Goal: Information Seeking & Learning: Learn about a topic

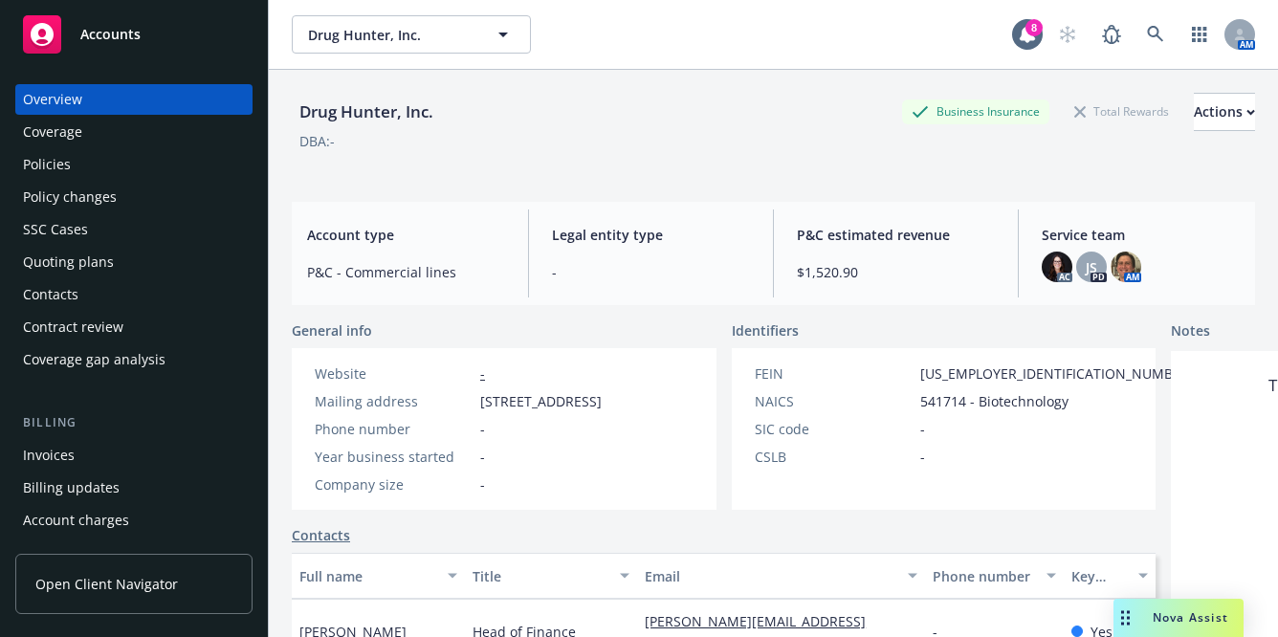
click at [153, 167] on div "Policies" at bounding box center [134, 164] width 222 height 31
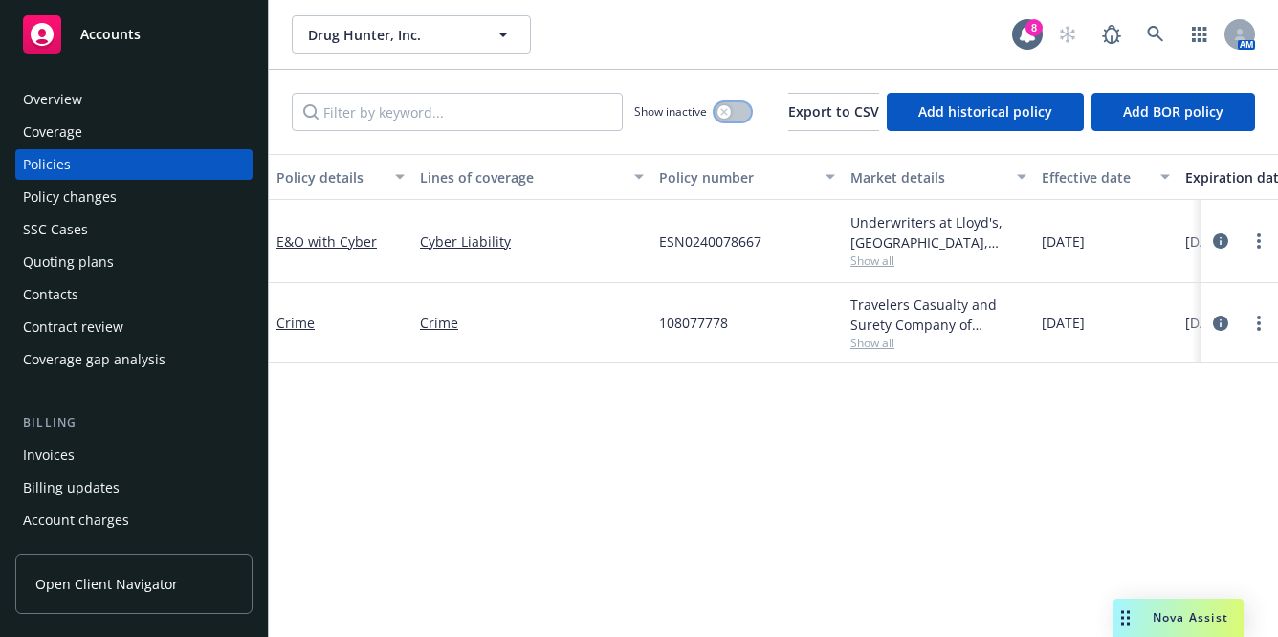
click at [721, 111] on icon "button" at bounding box center [725, 112] width 8 height 8
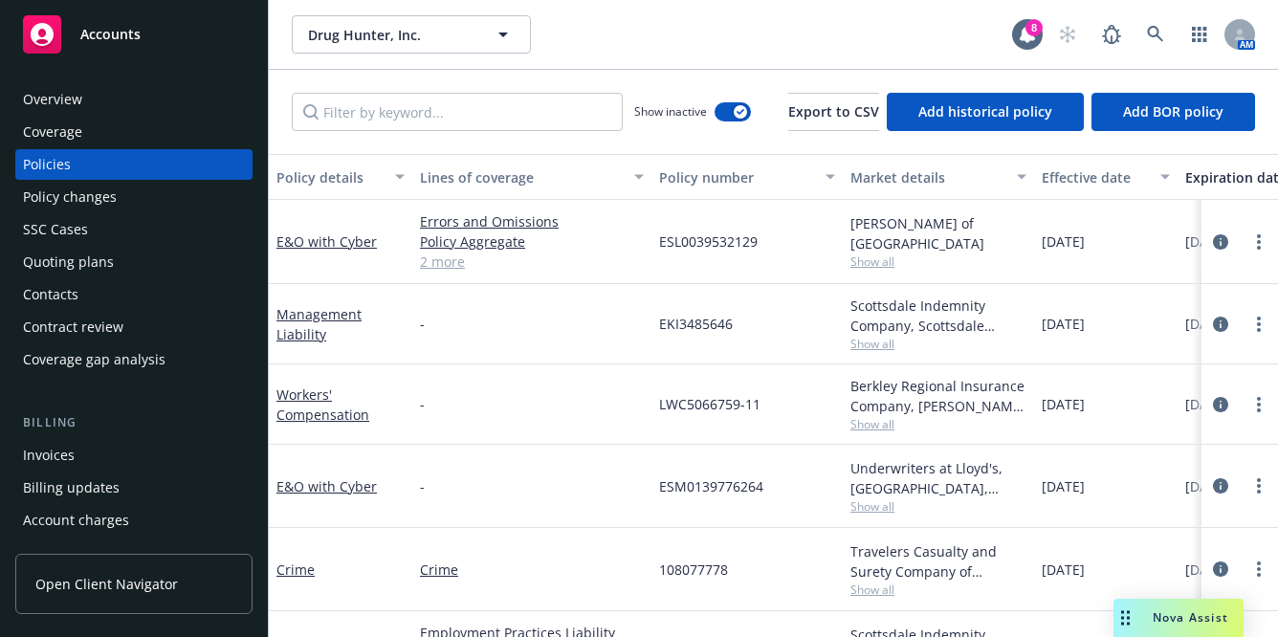
click at [1212, 182] on div "Expiration date" at bounding box center [1249, 177] width 126 height 20
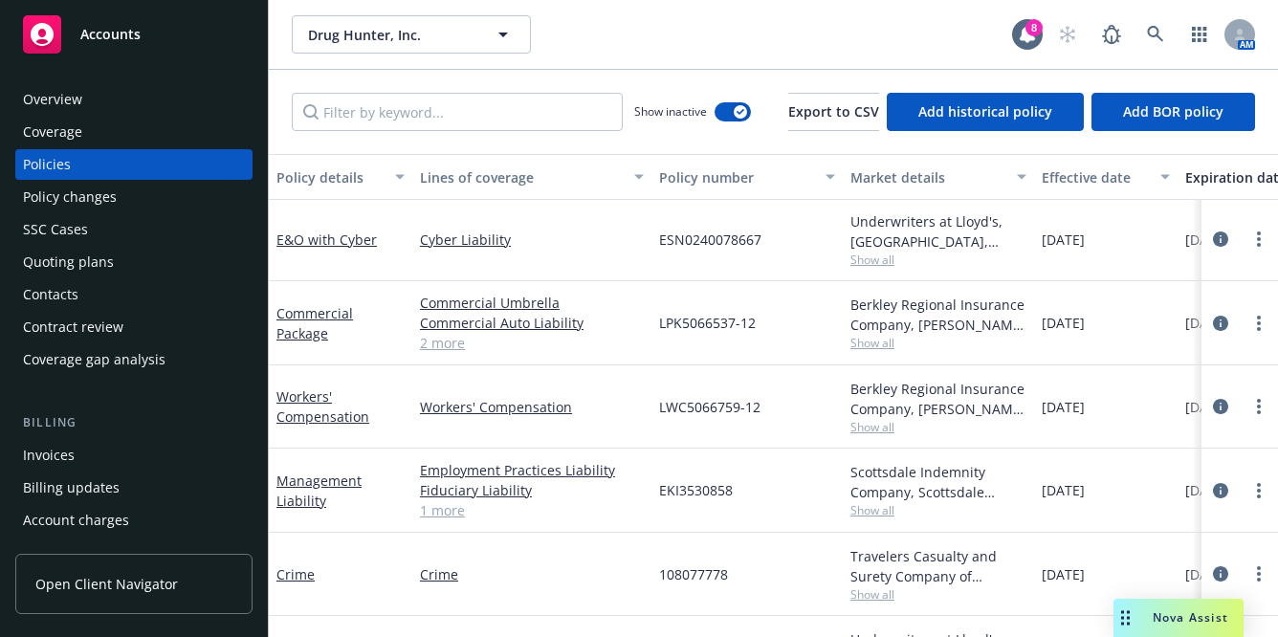
scroll to position [83, 0]
click at [1257, 323] on icon "more" at bounding box center [1259, 322] width 4 height 15
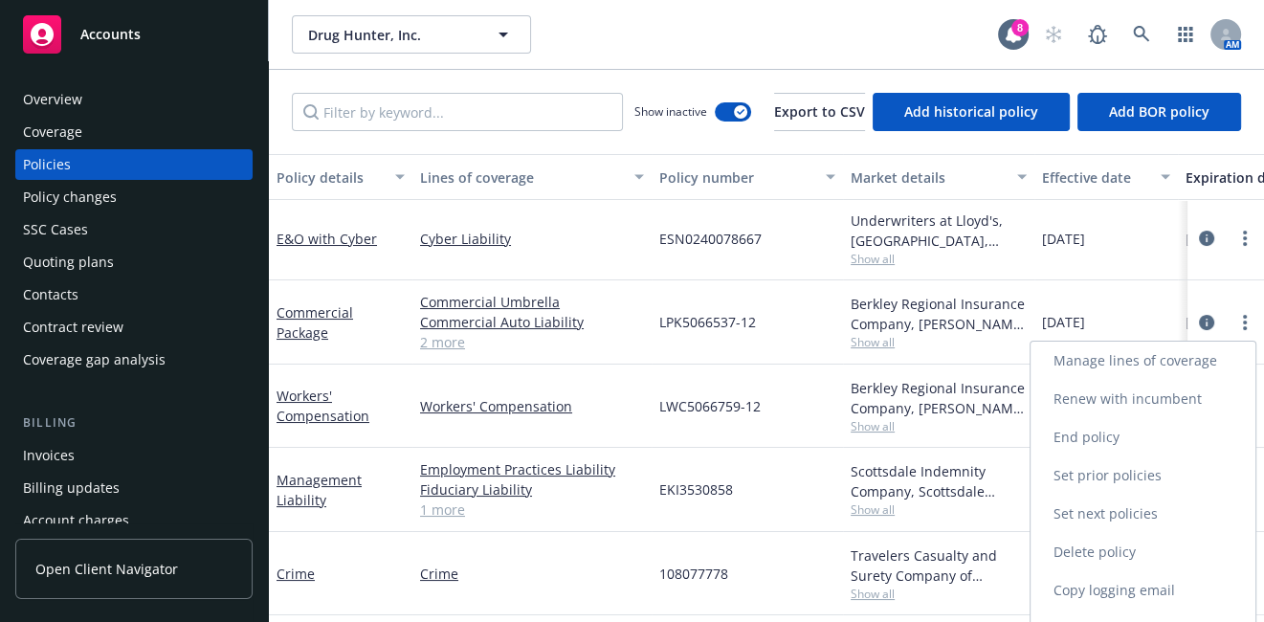
click at [1121, 402] on link "Renew with incumbent" at bounding box center [1143, 399] width 225 height 38
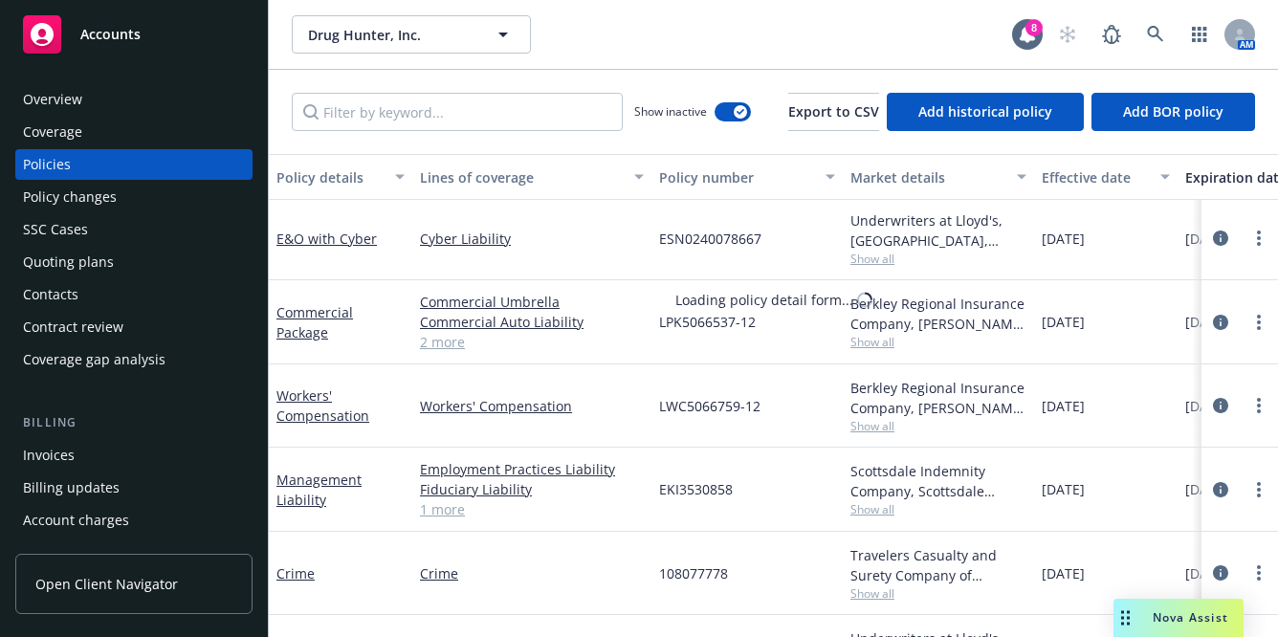
select select "12"
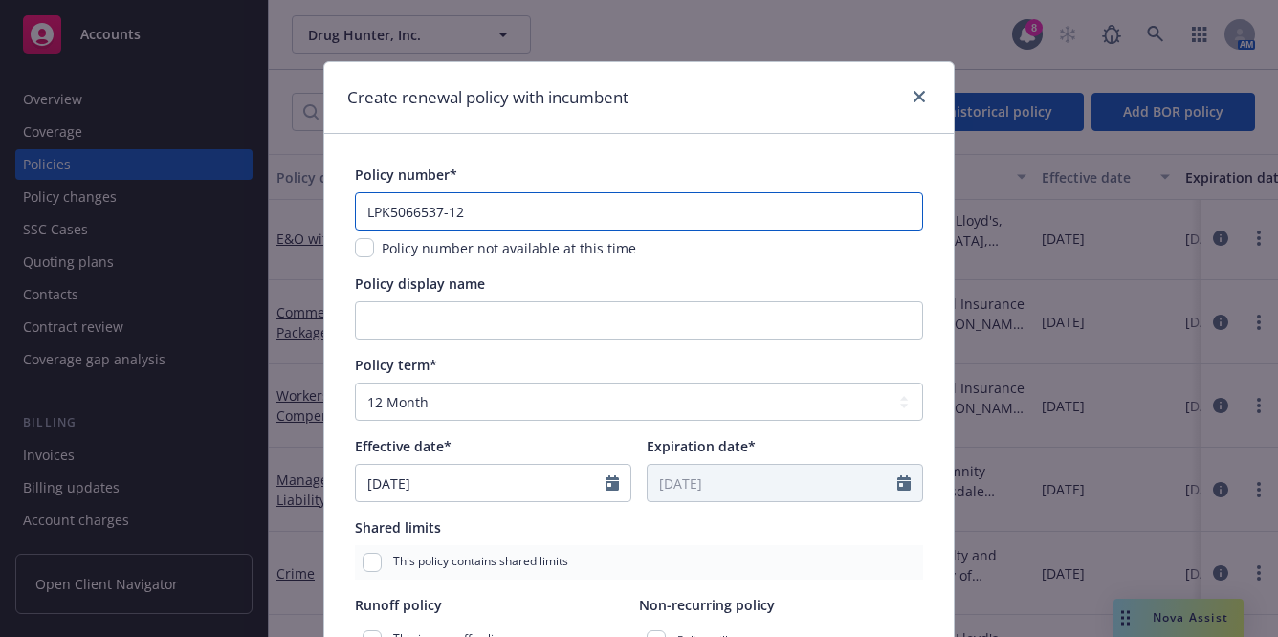
click at [482, 213] on input "LPK5066537-12" at bounding box center [639, 211] width 568 height 38
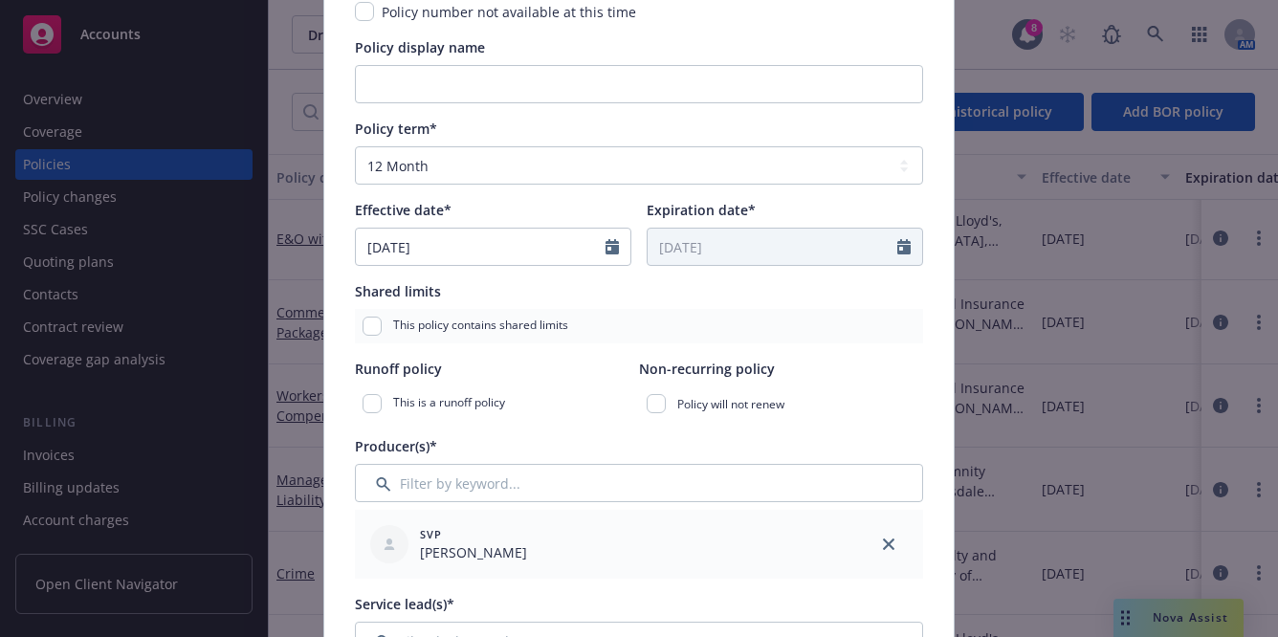
scroll to position [433, 0]
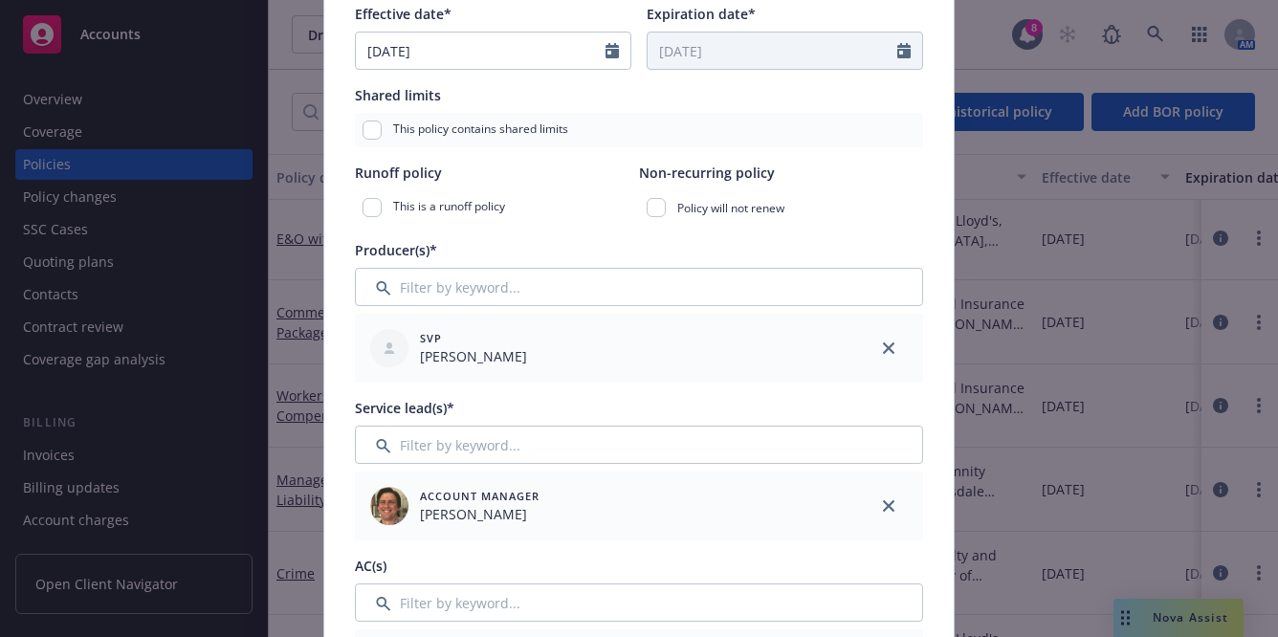
type input "LPK5066537-13"
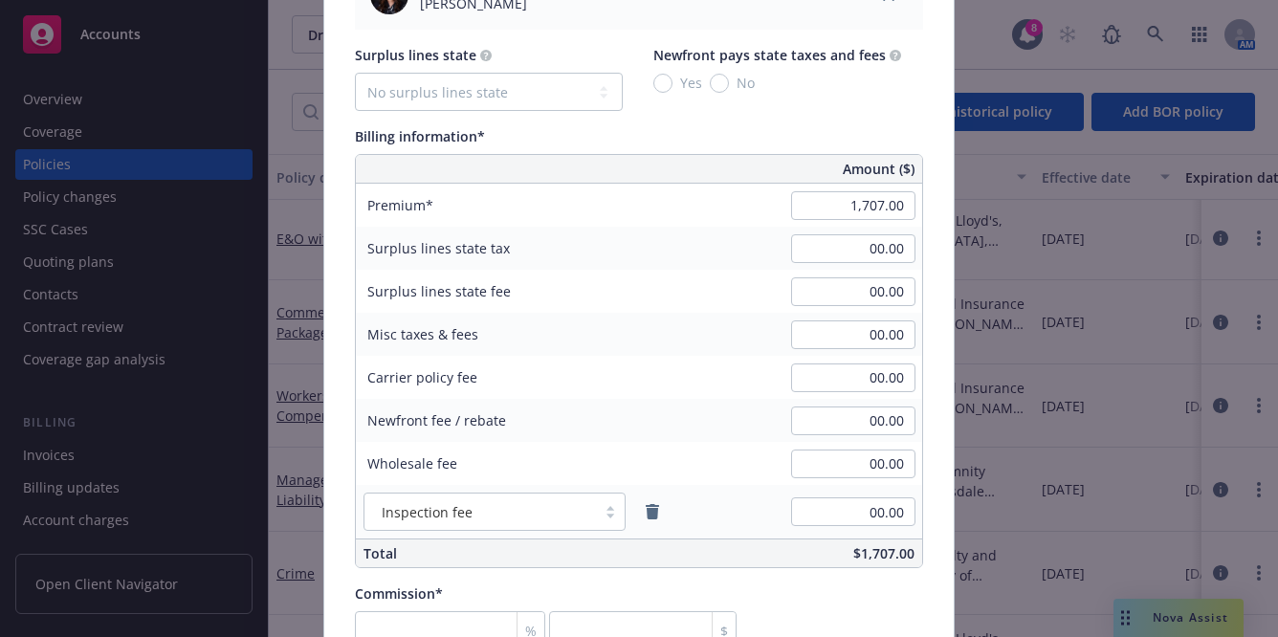
scroll to position [1102, 0]
click at [832, 206] on input "1,707.00" at bounding box center [853, 204] width 124 height 29
type input "2,551.00"
click at [745, 132] on div "Billing information*" at bounding box center [639, 135] width 568 height 20
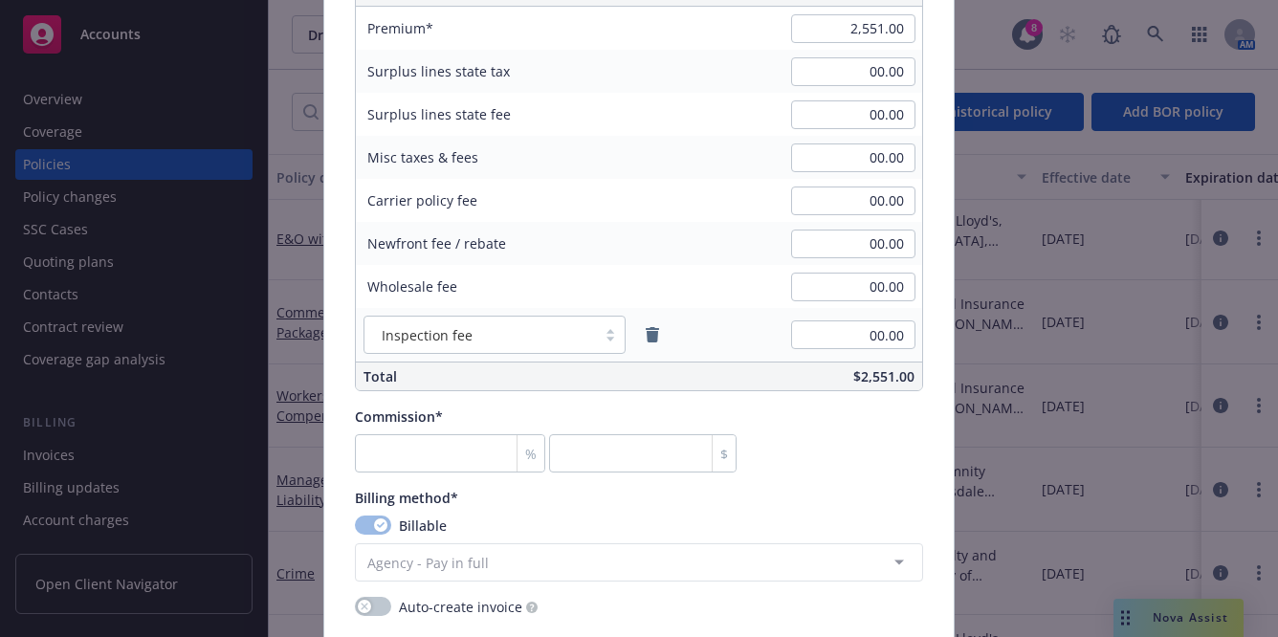
scroll to position [1281, 0]
click at [398, 450] on input "number" at bounding box center [450, 451] width 190 height 38
type input "1"
type input "25.51"
type input "15"
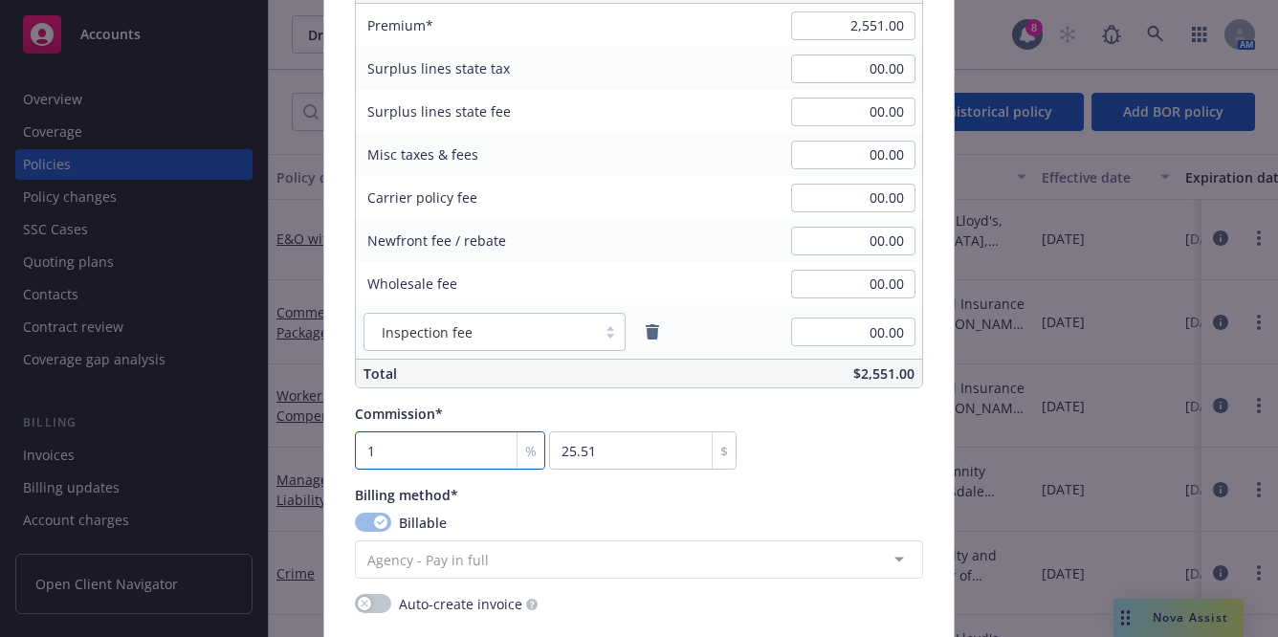
type input "382.65"
type input "15"
click at [517, 424] on div "Commission* 15 % 382.65 $" at bounding box center [546, 437] width 382 height 66
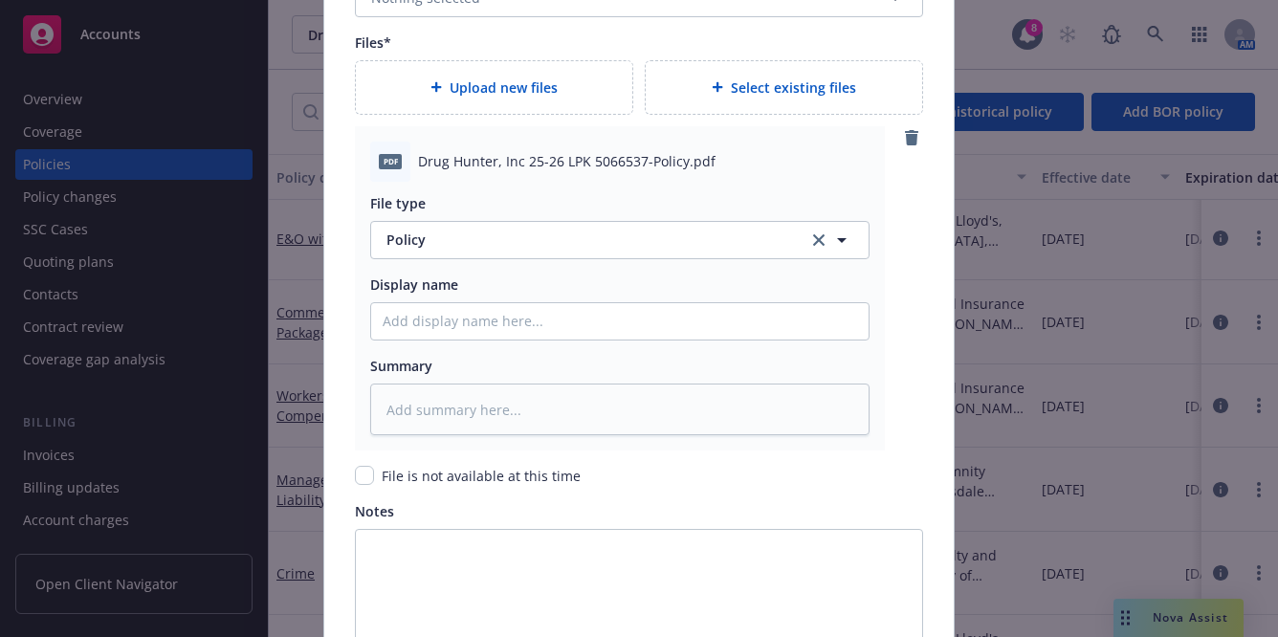
scroll to position [2365, 0]
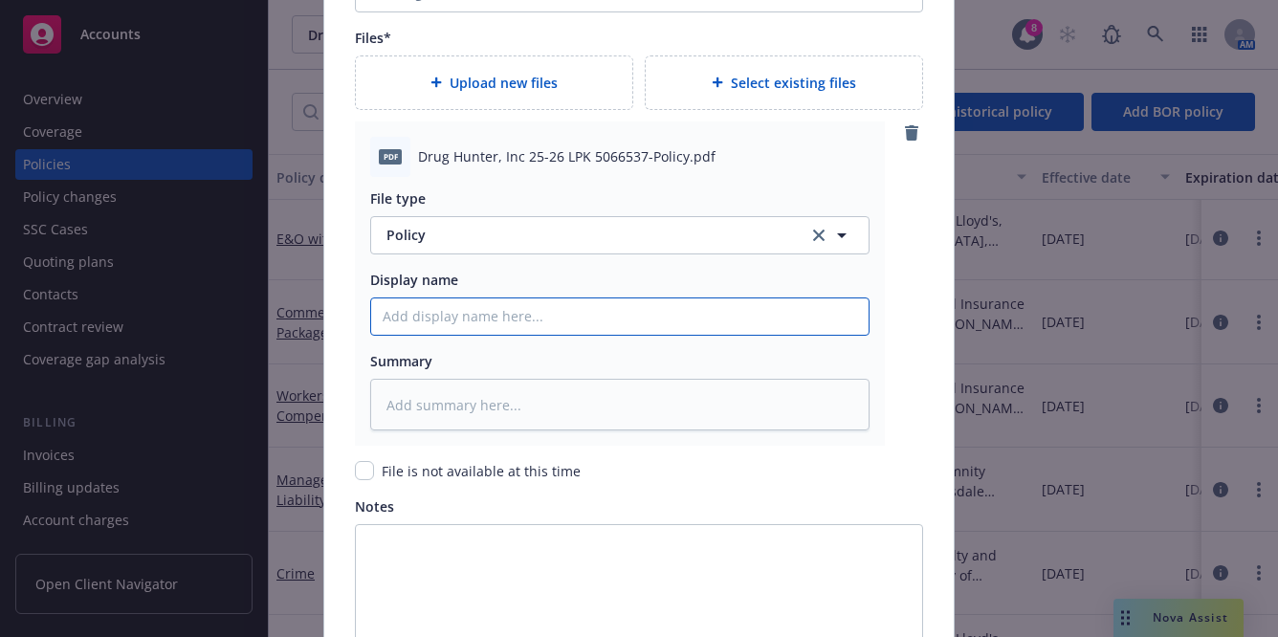
click at [684, 300] on input "Policy display name" at bounding box center [620, 317] width 498 height 36
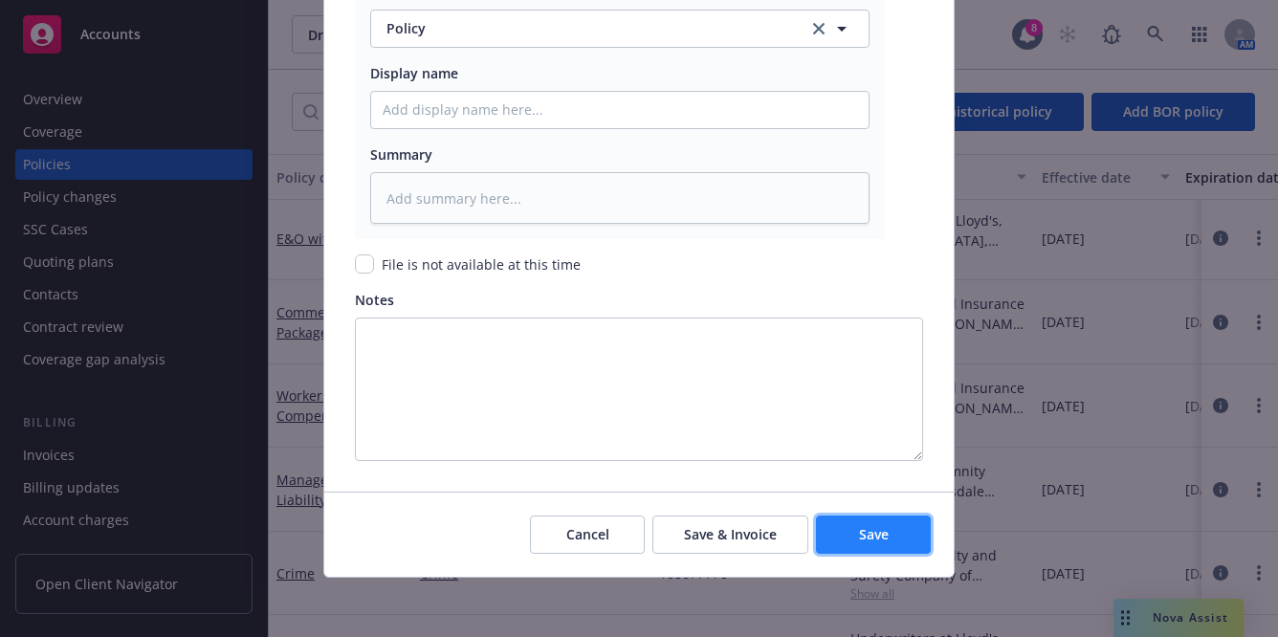
click at [859, 536] on span "Save" at bounding box center [874, 534] width 30 height 18
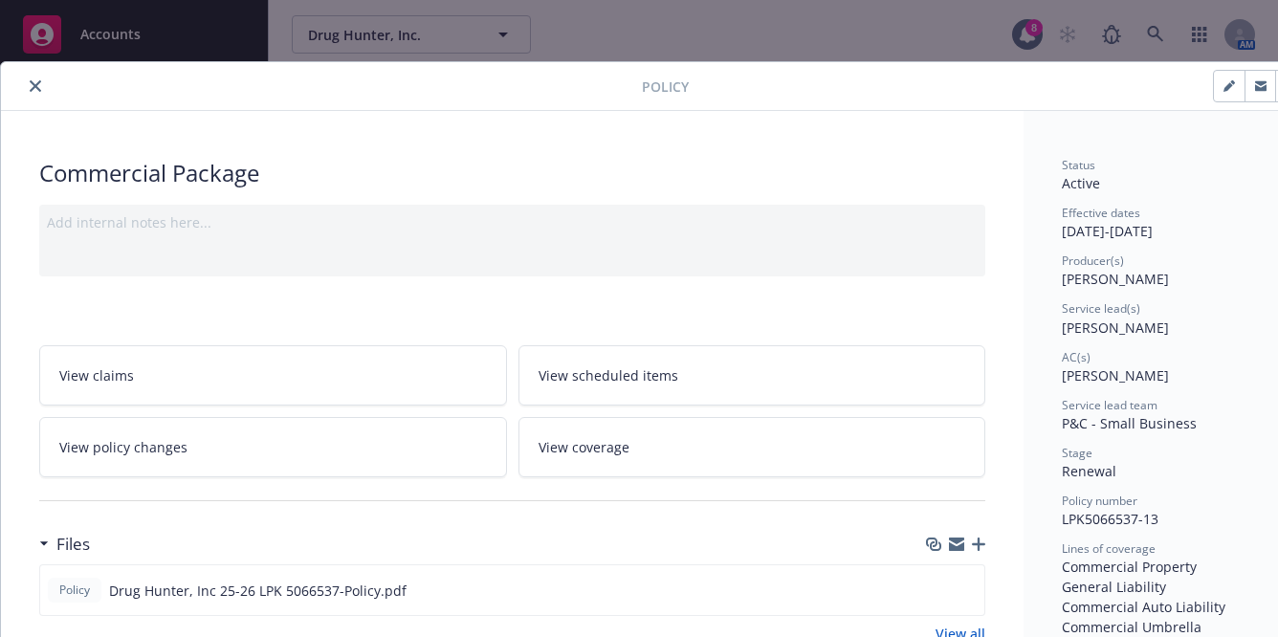
click at [272, 439] on link "View policy changes" at bounding box center [273, 447] width 468 height 60
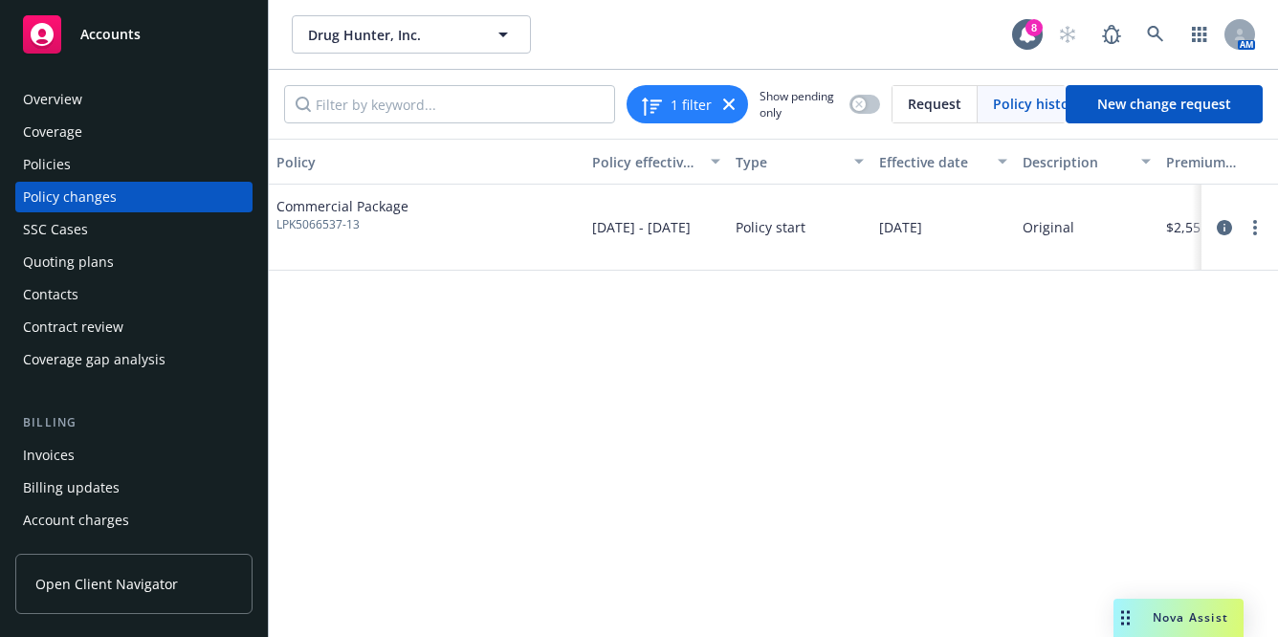
click at [139, 174] on div "Policies" at bounding box center [134, 164] width 222 height 31
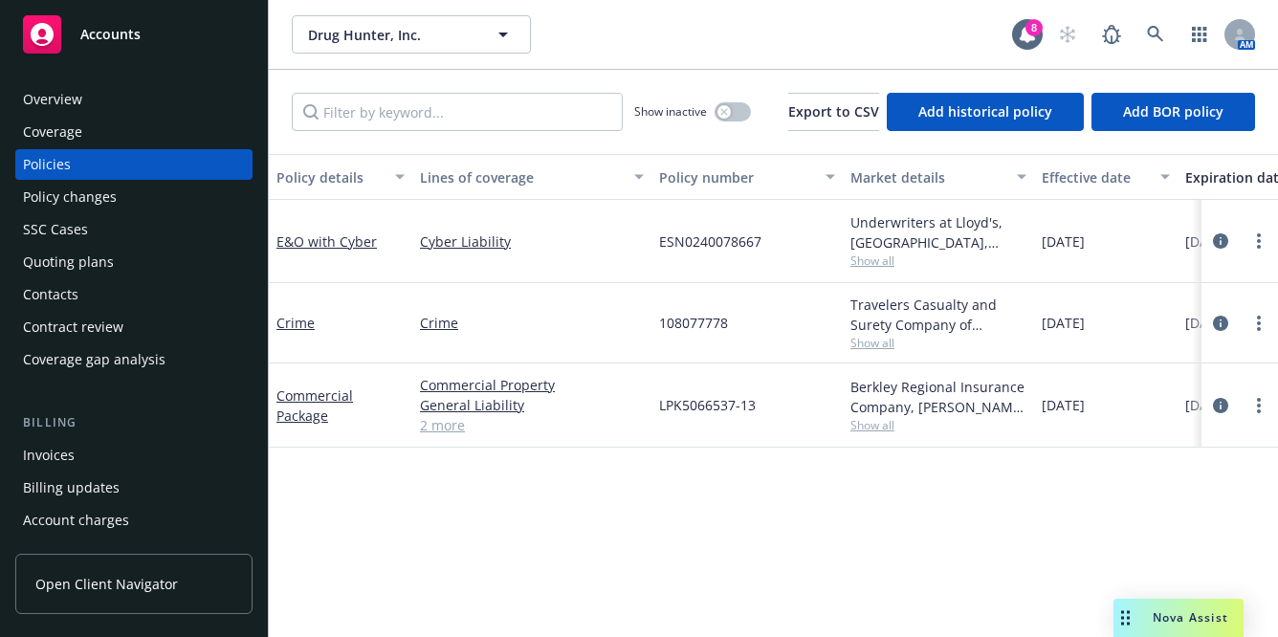
click at [443, 420] on link "2 more" at bounding box center [532, 425] width 224 height 20
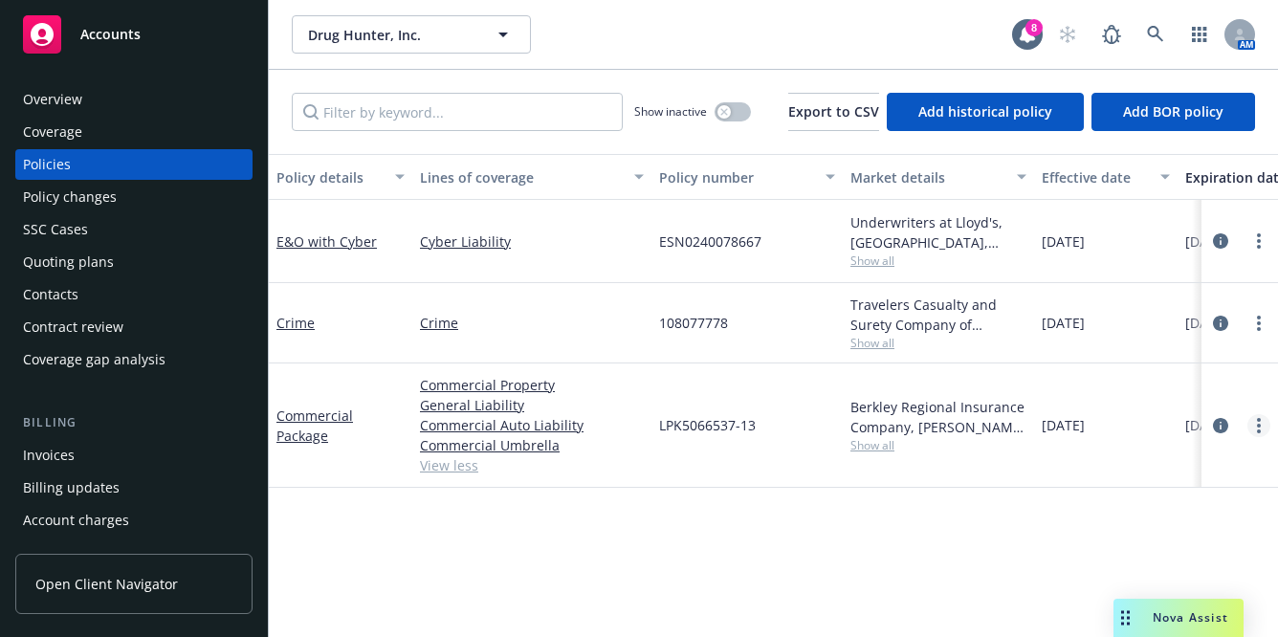
click at [1254, 429] on link "more" at bounding box center [1259, 425] width 23 height 23
click at [1052, 540] on div "Policy details Lines of coverage Policy number Market details Effective date Ex…" at bounding box center [774, 395] width 1010 height 483
click at [1218, 423] on icon "circleInformation" at bounding box center [1220, 425] width 15 height 15
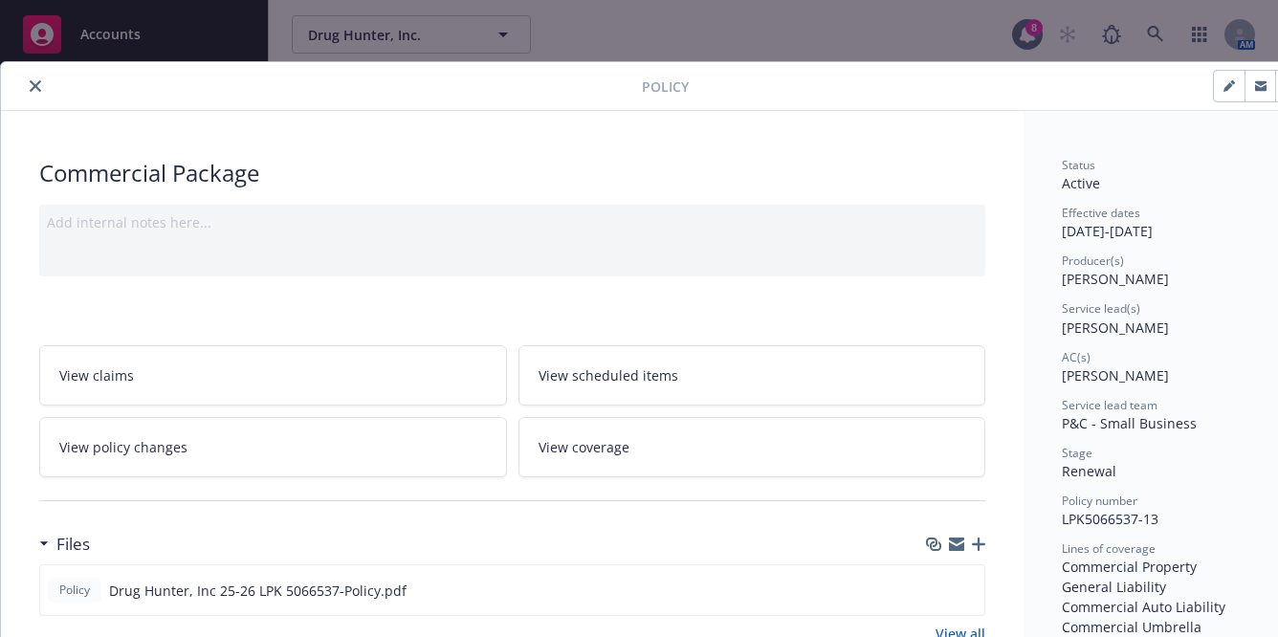
scroll to position [57, 0]
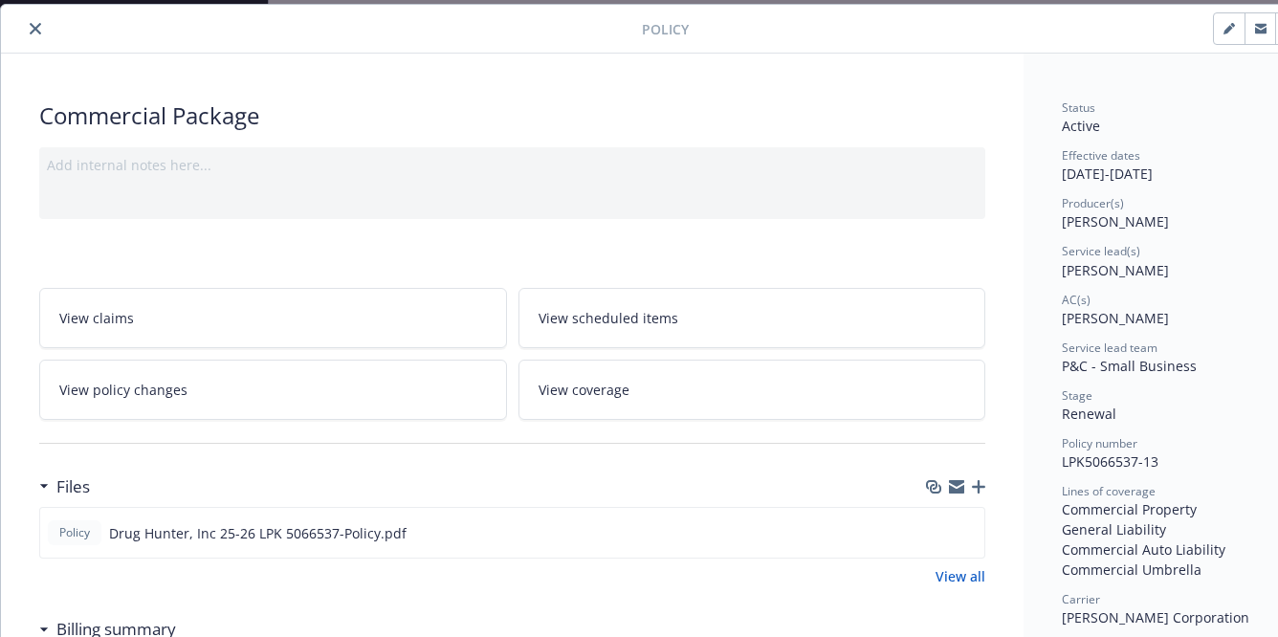
click at [588, 387] on span "View coverage" at bounding box center [584, 390] width 91 height 20
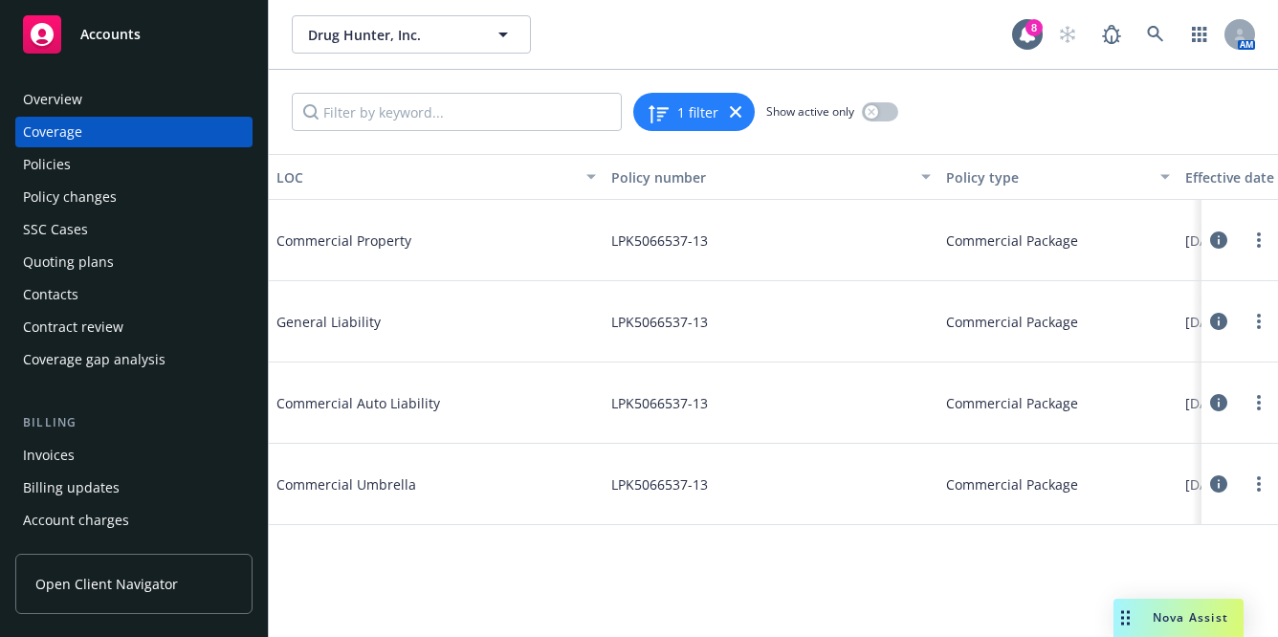
click at [1217, 476] on icon at bounding box center [1219, 484] width 17 height 17
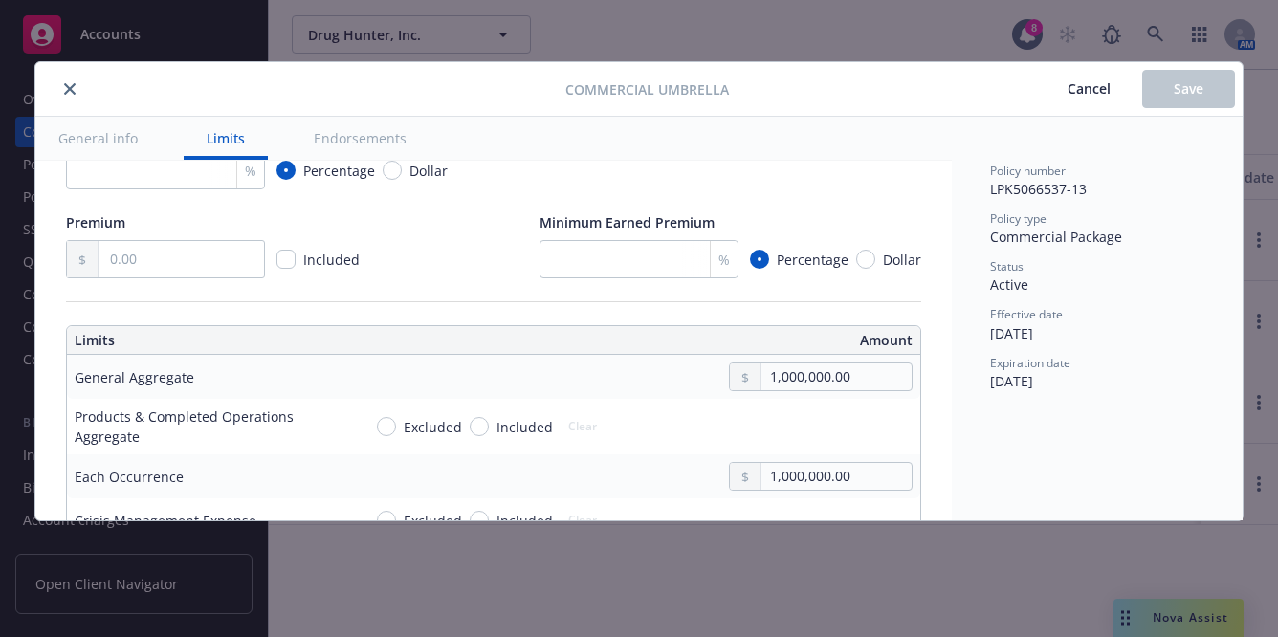
type textarea "x"
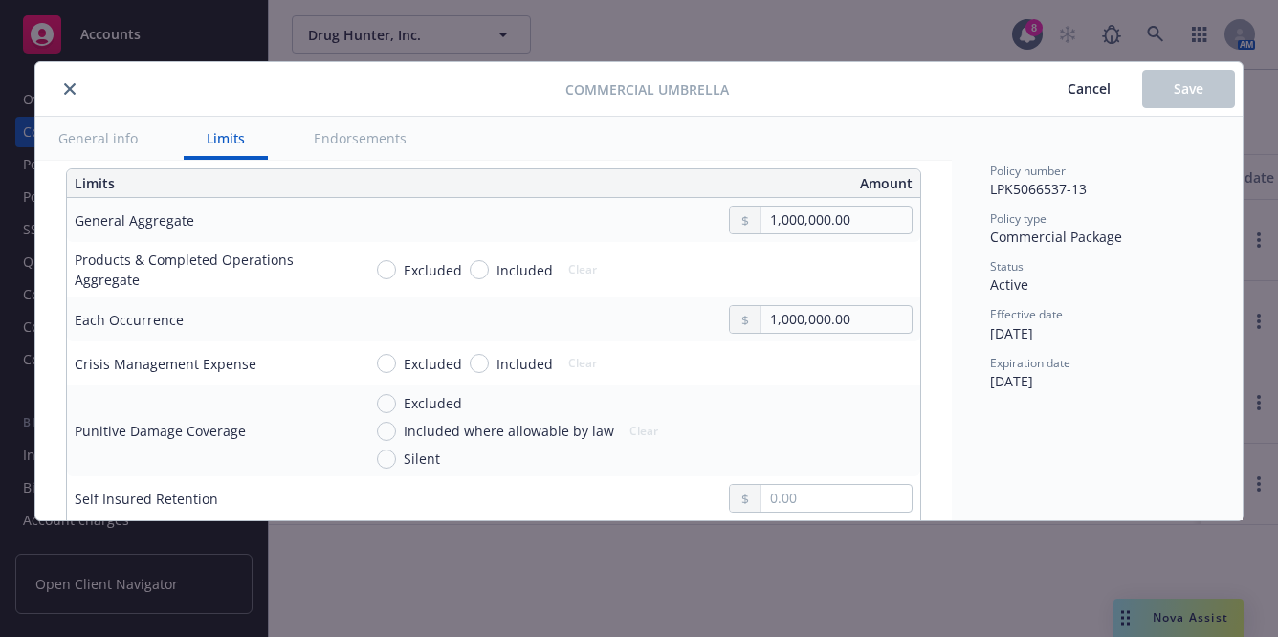
click at [71, 86] on icon "close" at bounding box center [69, 88] width 11 height 11
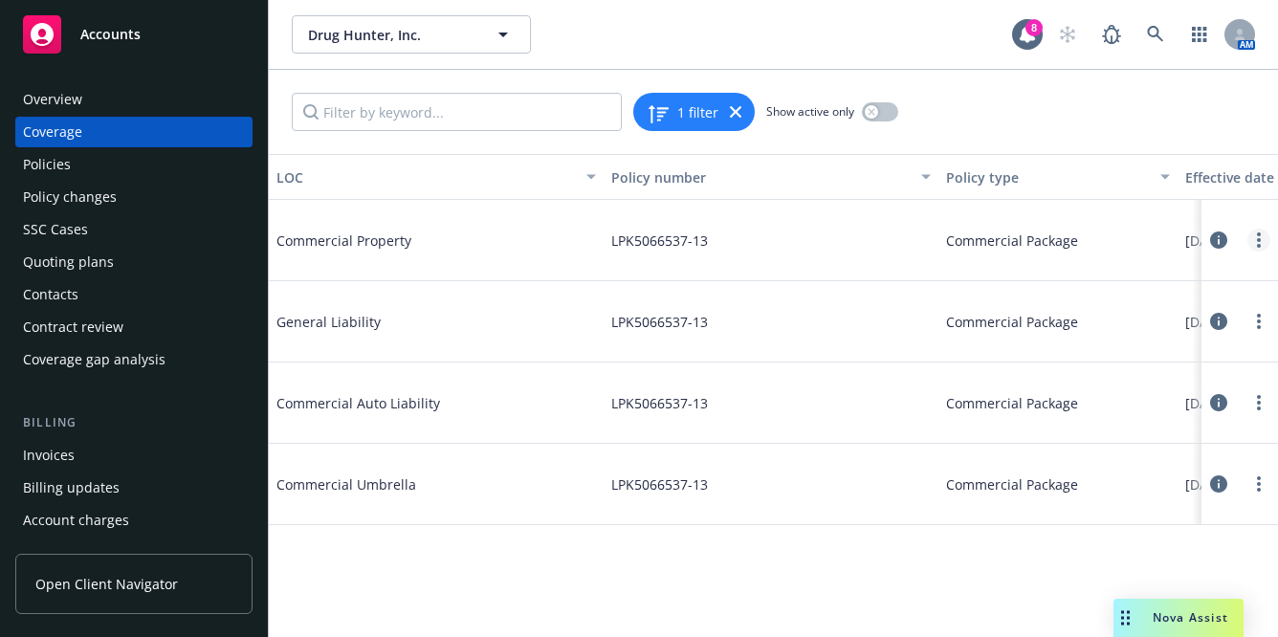
click at [1255, 235] on link "more" at bounding box center [1259, 240] width 23 height 23
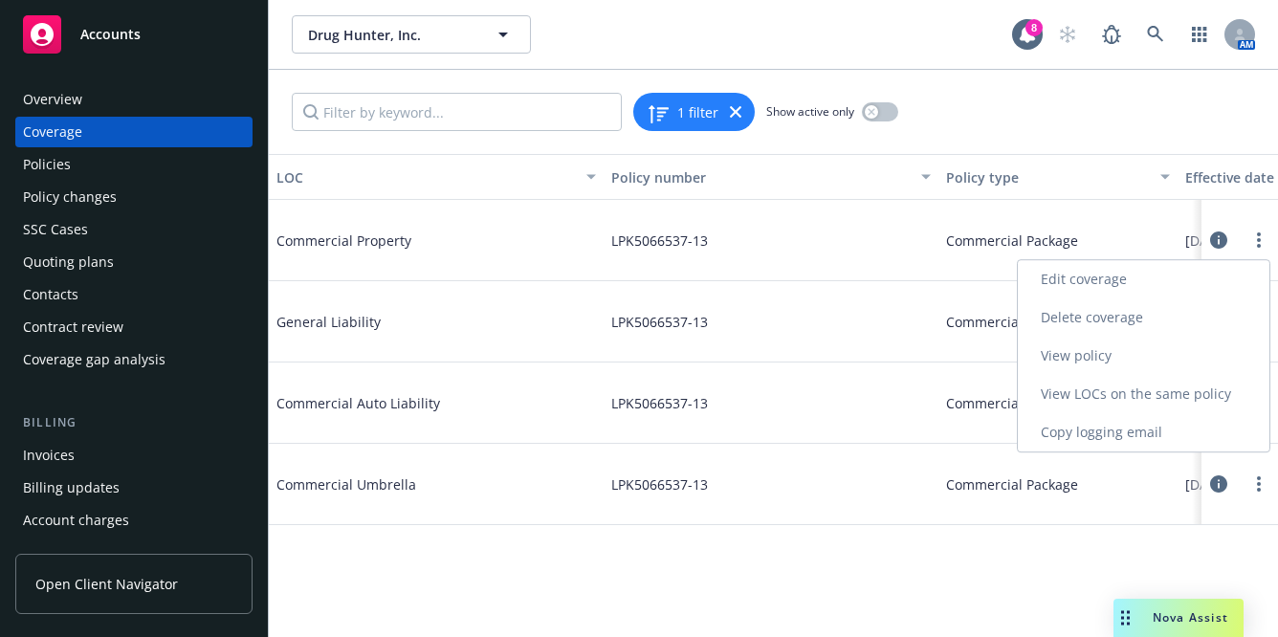
click at [1095, 285] on link "Edit coverage" at bounding box center [1144, 279] width 252 height 38
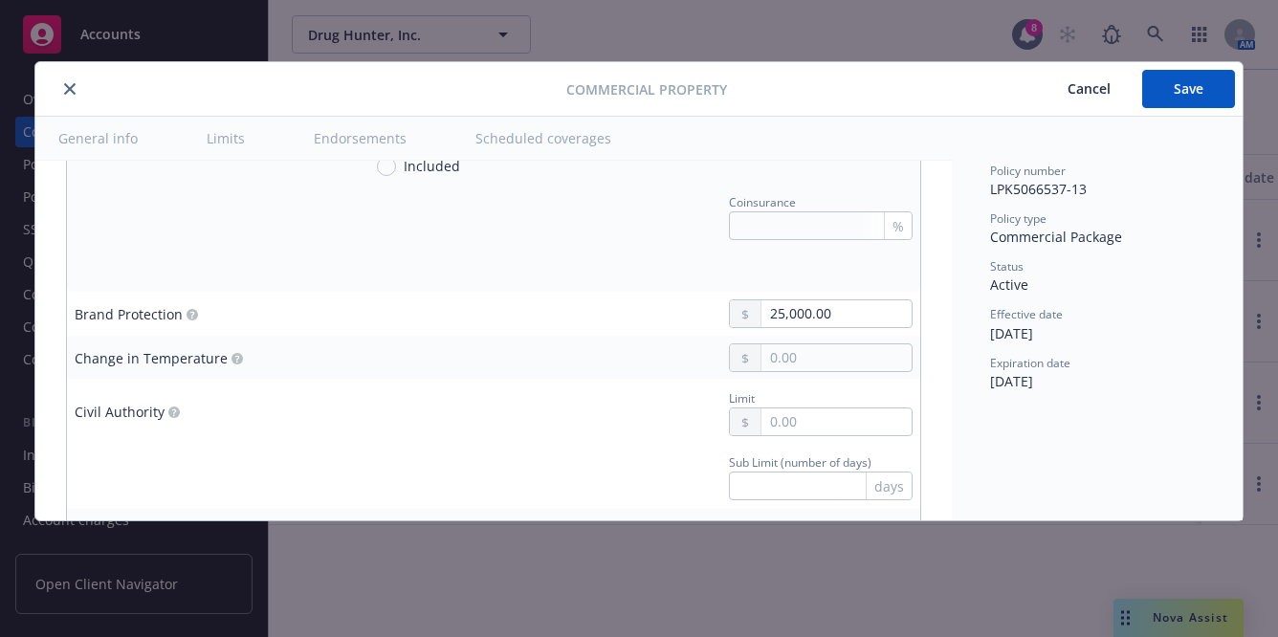
scroll to position [1901, 0]
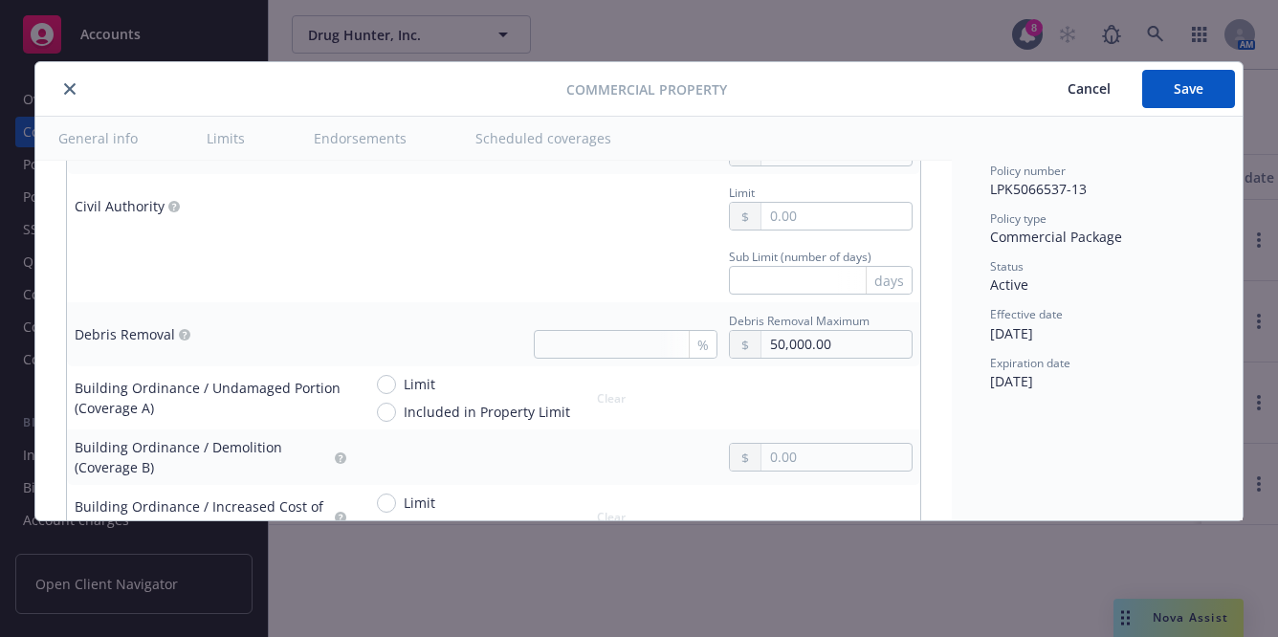
click at [78, 87] on button "close" at bounding box center [69, 89] width 23 height 23
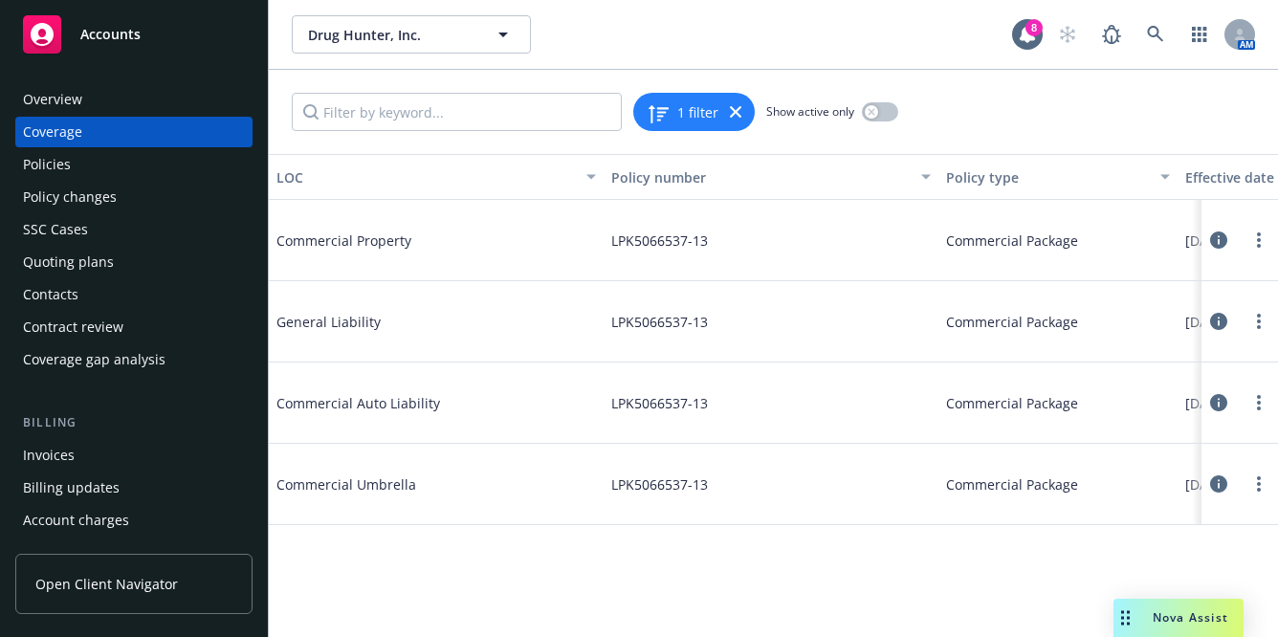
click at [146, 162] on div "Policies" at bounding box center [134, 164] width 222 height 31
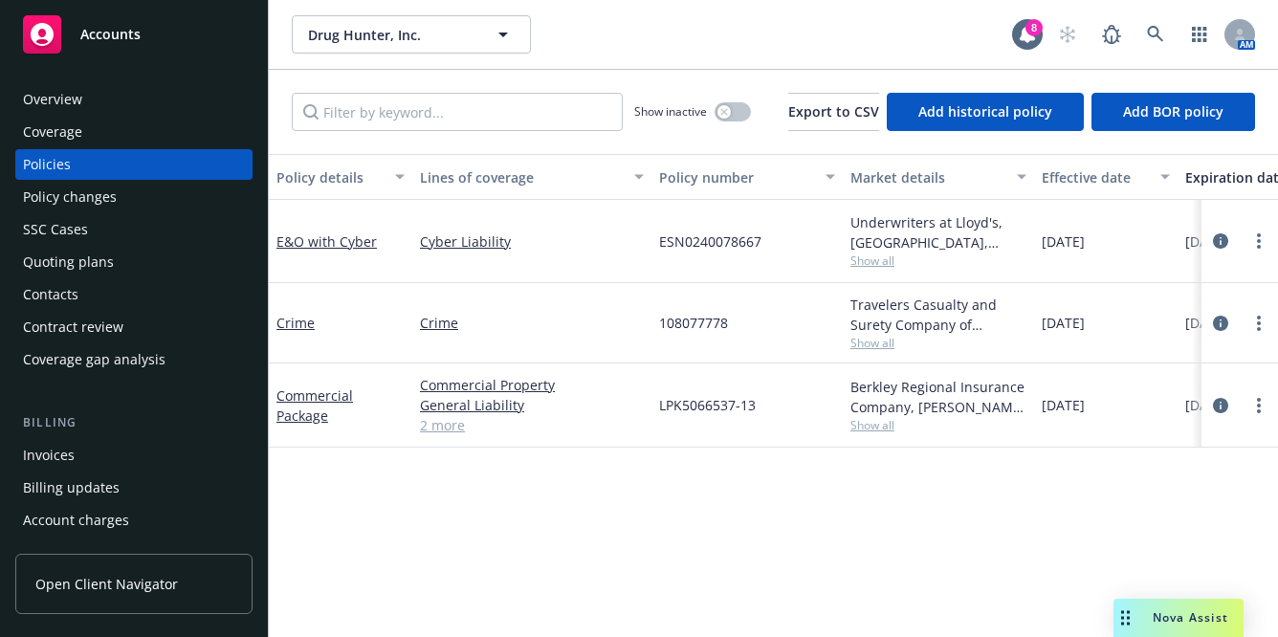
click at [703, 110] on div "Show inactive" at bounding box center [692, 112] width 117 height 38
click at [721, 111] on icon "button" at bounding box center [725, 112] width 8 height 8
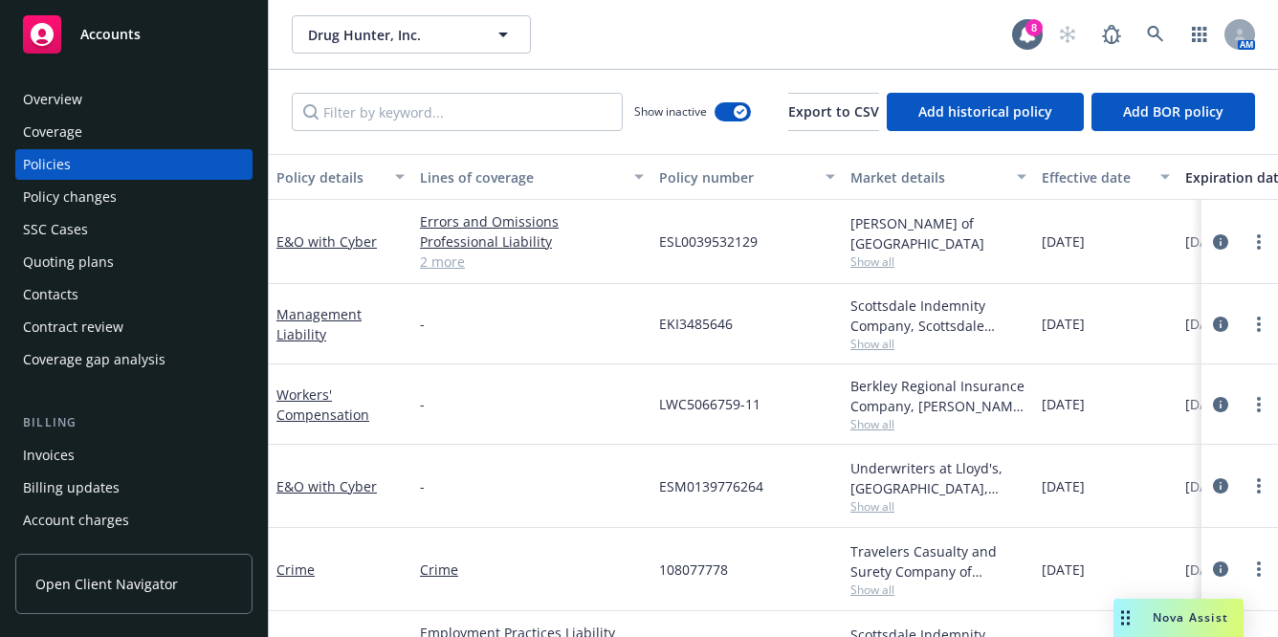
click at [1212, 171] on div "Expiration date" at bounding box center [1249, 177] width 126 height 20
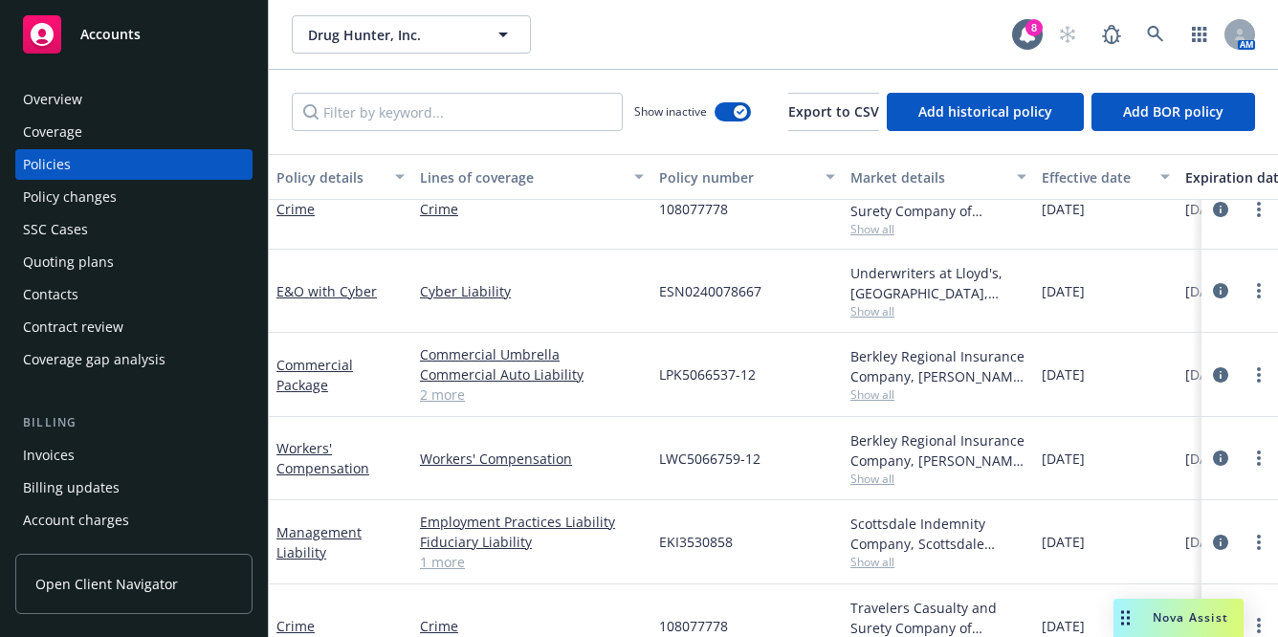
scroll to position [124, 0]
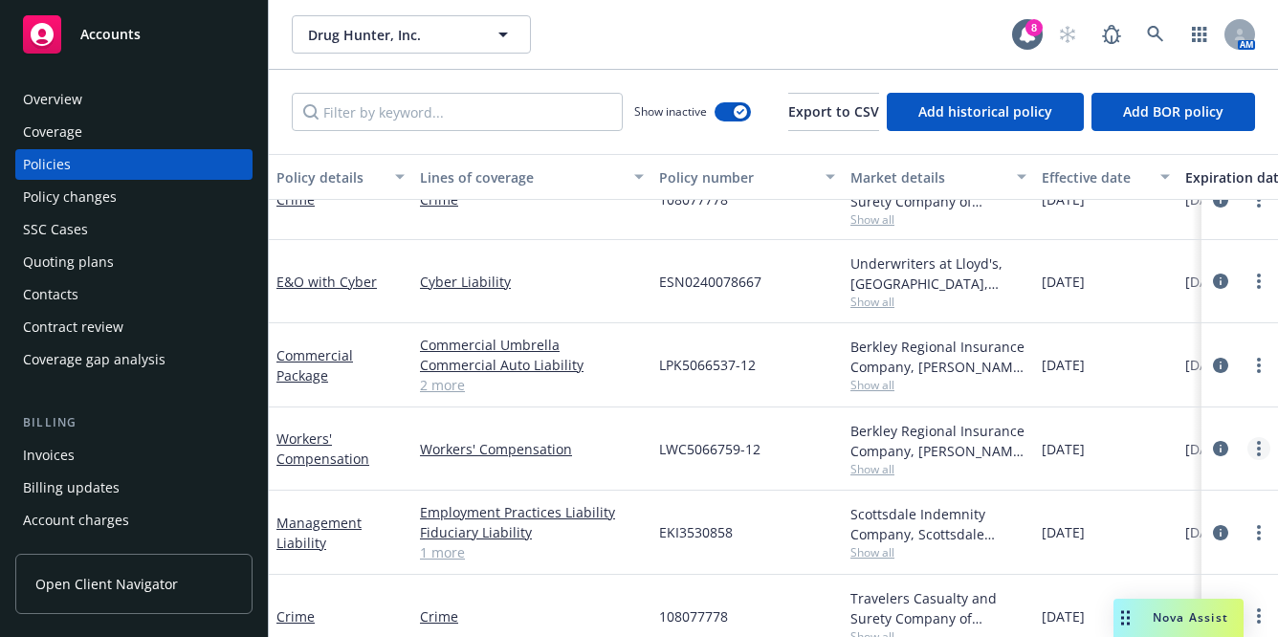
click at [1249, 444] on link "more" at bounding box center [1259, 448] width 23 height 23
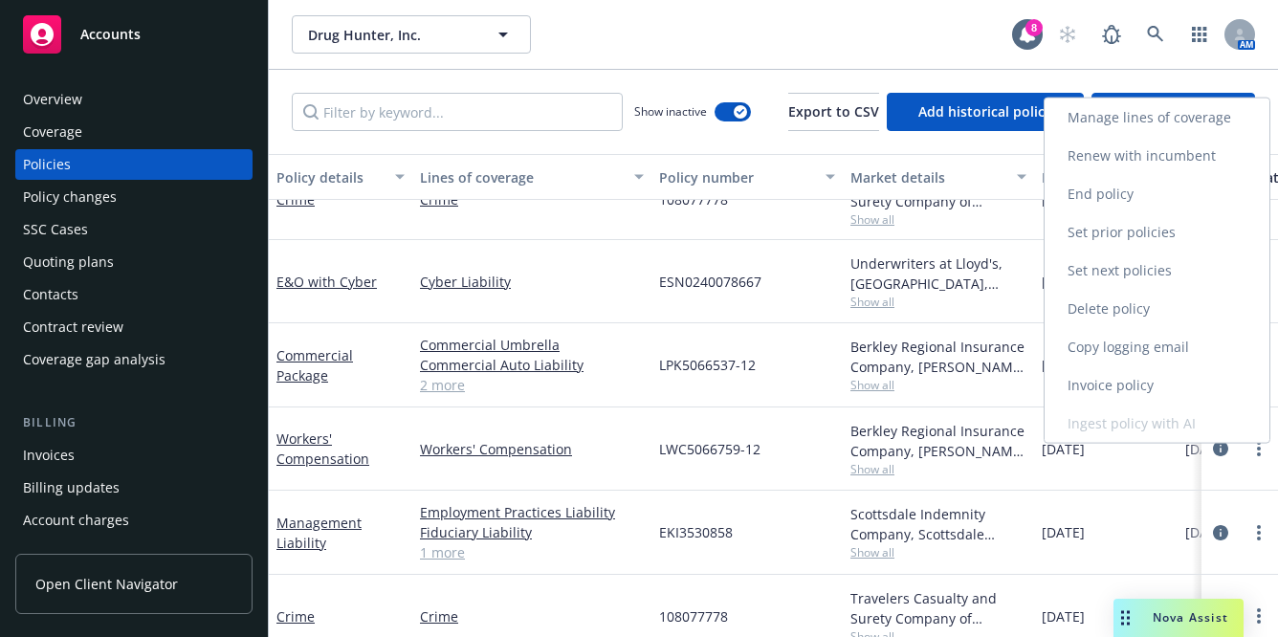
click at [1153, 156] on link "Renew with incumbent" at bounding box center [1157, 156] width 225 height 38
select select "12"
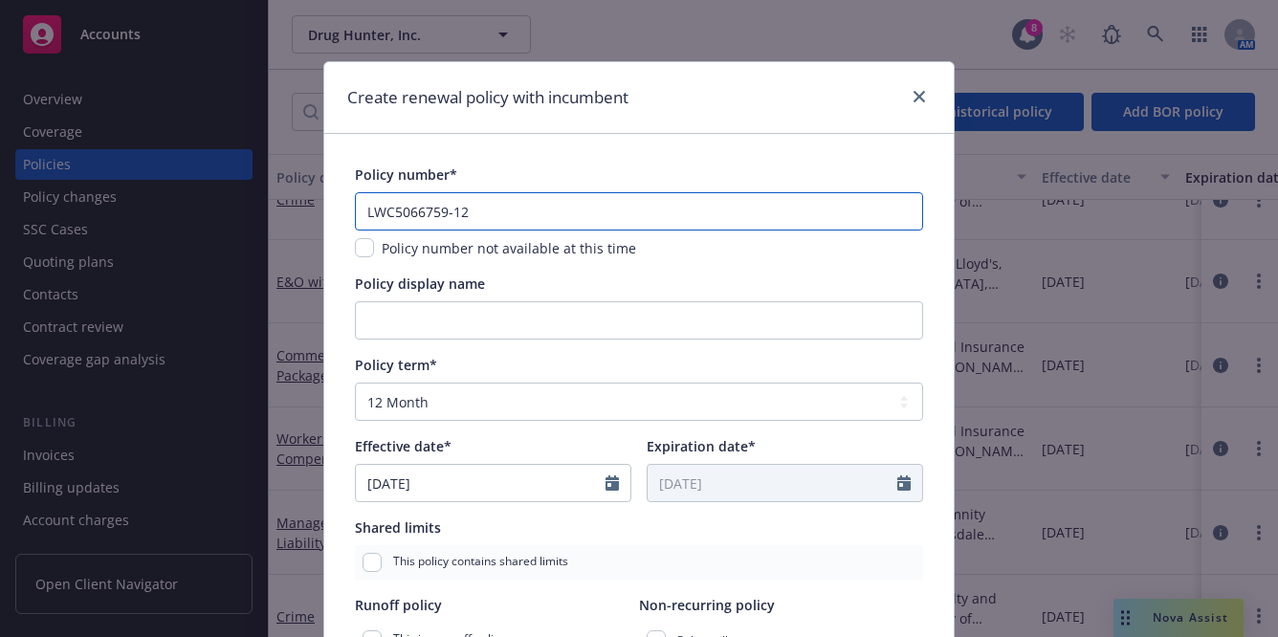
click at [571, 206] on input "LWC5066759-12" at bounding box center [639, 211] width 568 height 38
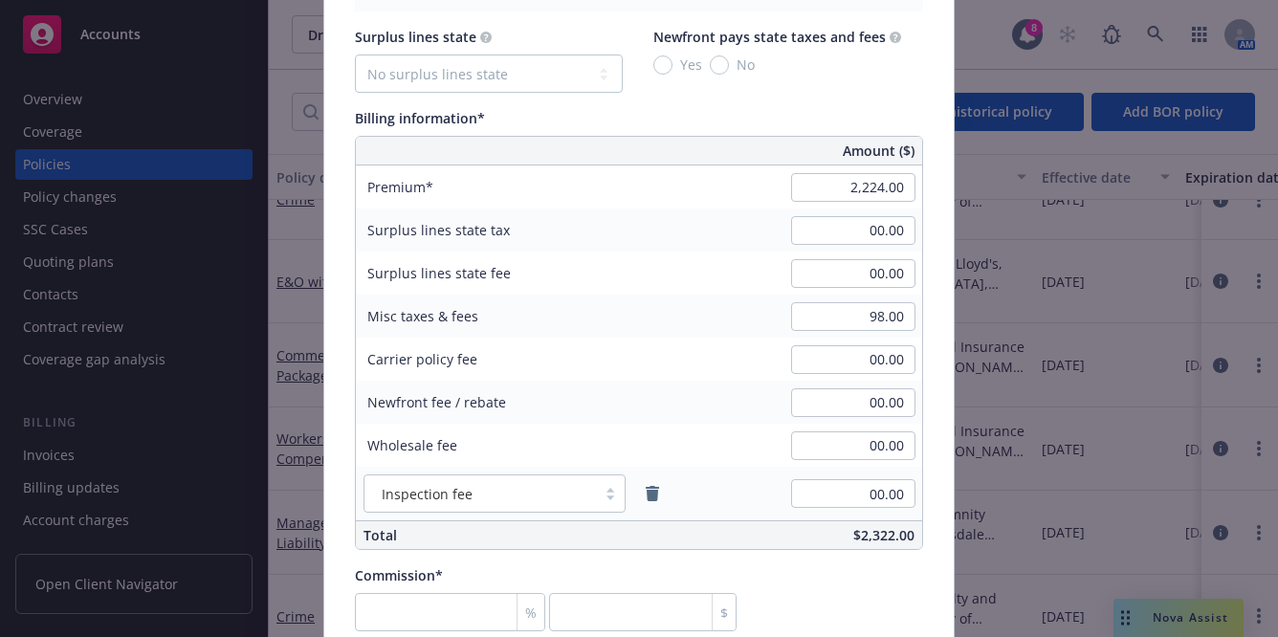
scroll to position [1146, 0]
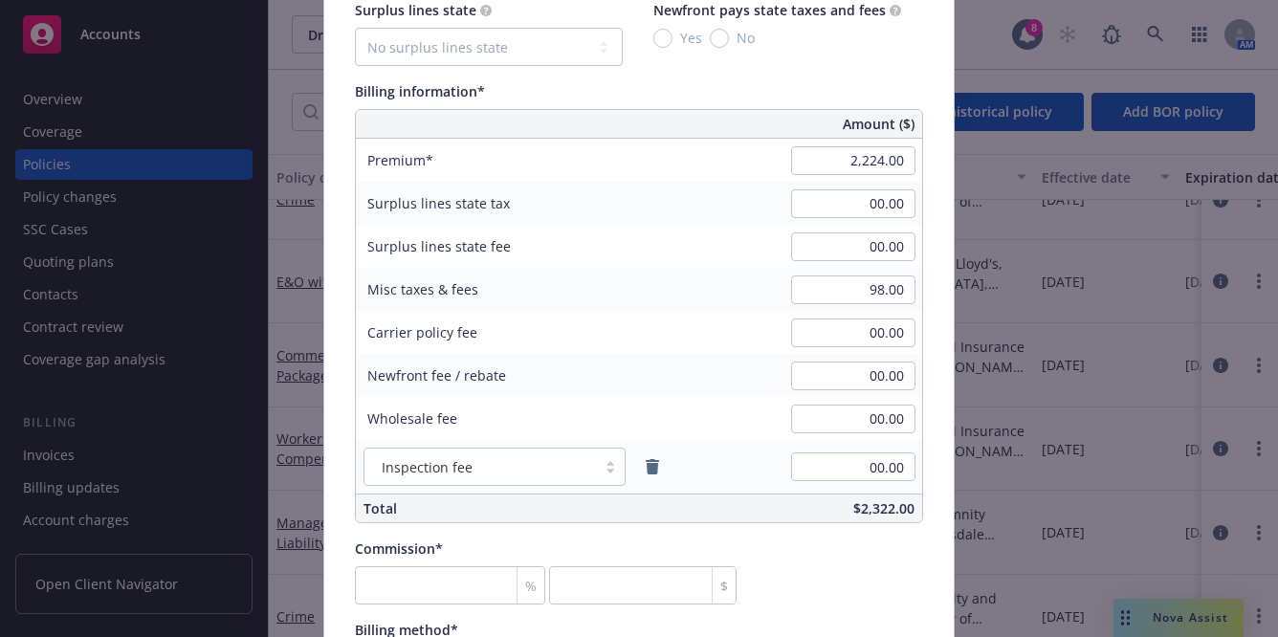
type input "LWC5066759-13"
click at [834, 158] on input "2,224.00" at bounding box center [853, 160] width 124 height 29
type input "2,646.00"
click at [770, 550] on div "Commission* % $" at bounding box center [639, 572] width 568 height 66
click at [425, 586] on input "number" at bounding box center [450, 586] width 190 height 38
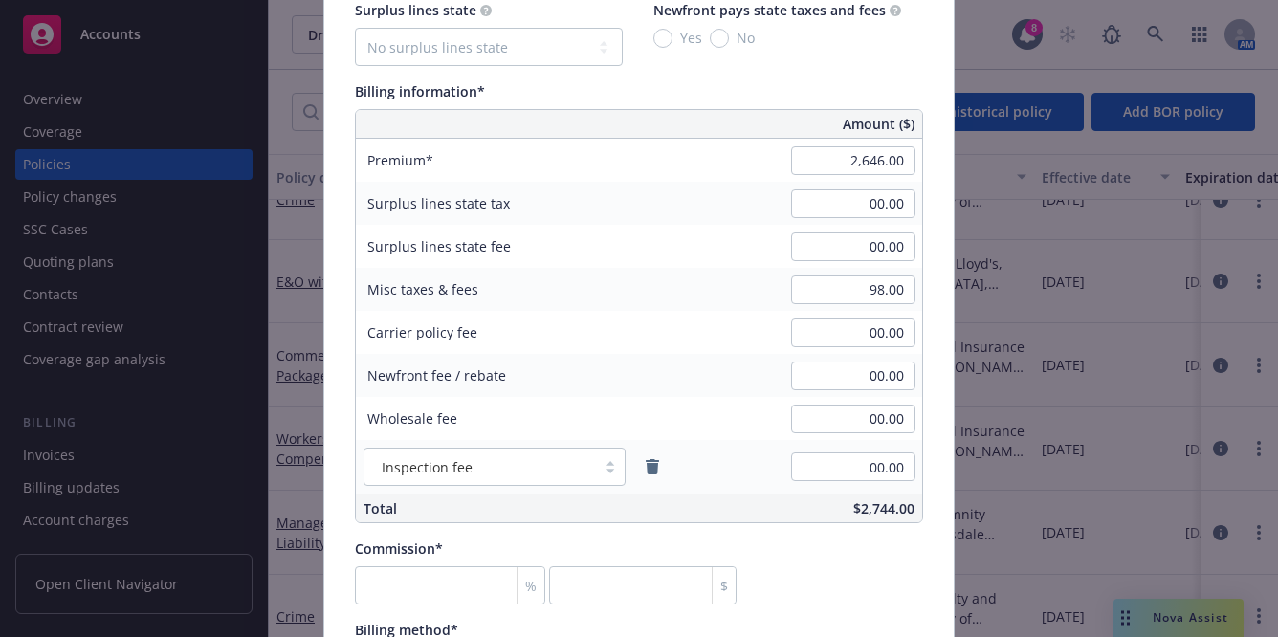
type input "0"
click at [402, 585] on input "number" at bounding box center [450, 586] width 190 height 38
type input "1"
type input "26.46"
type input "10"
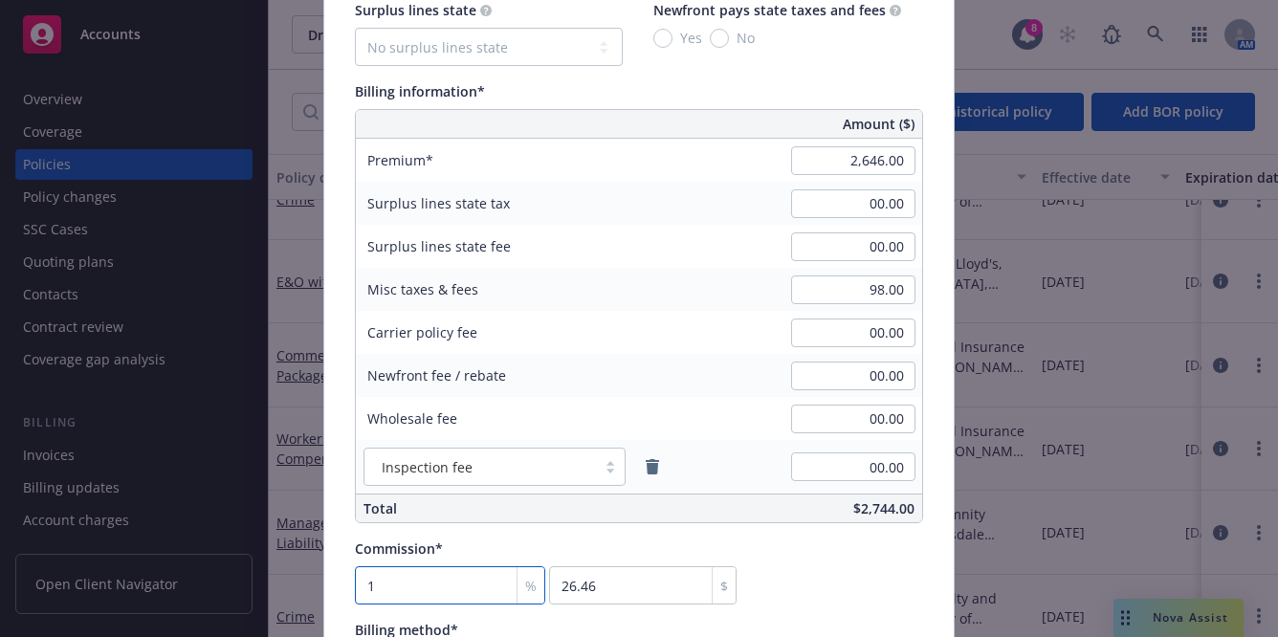
type input "264.6"
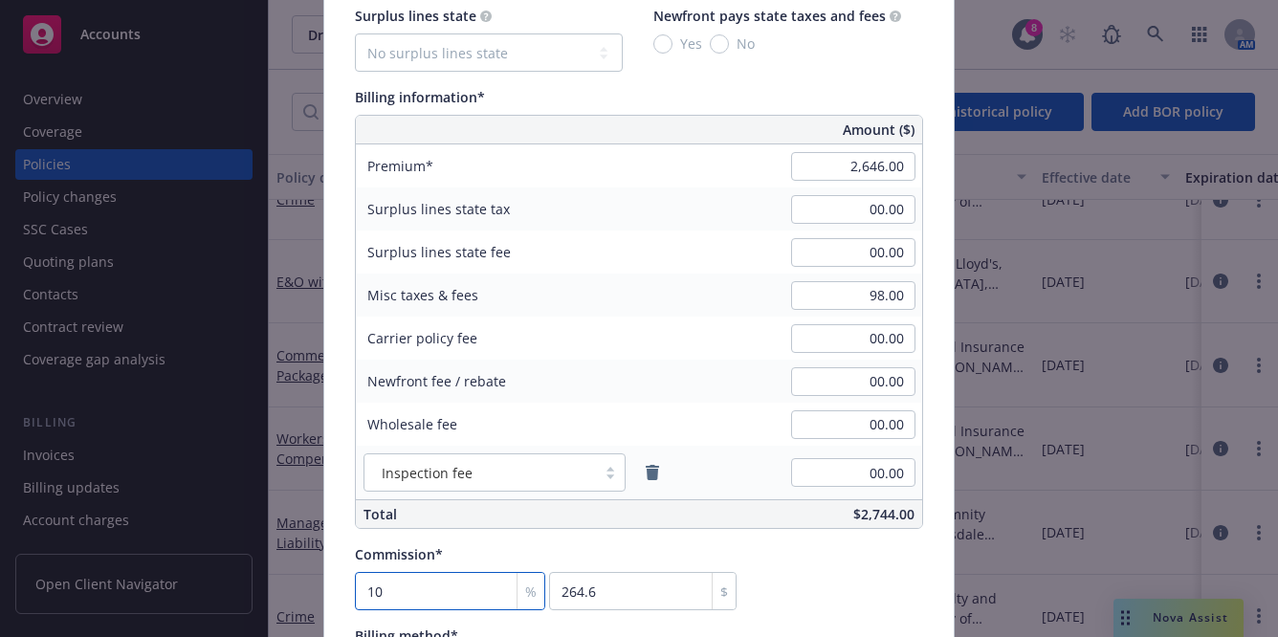
scroll to position [1141, 0]
type input "10"
click at [844, 202] on input "00.00" at bounding box center [853, 209] width 124 height 29
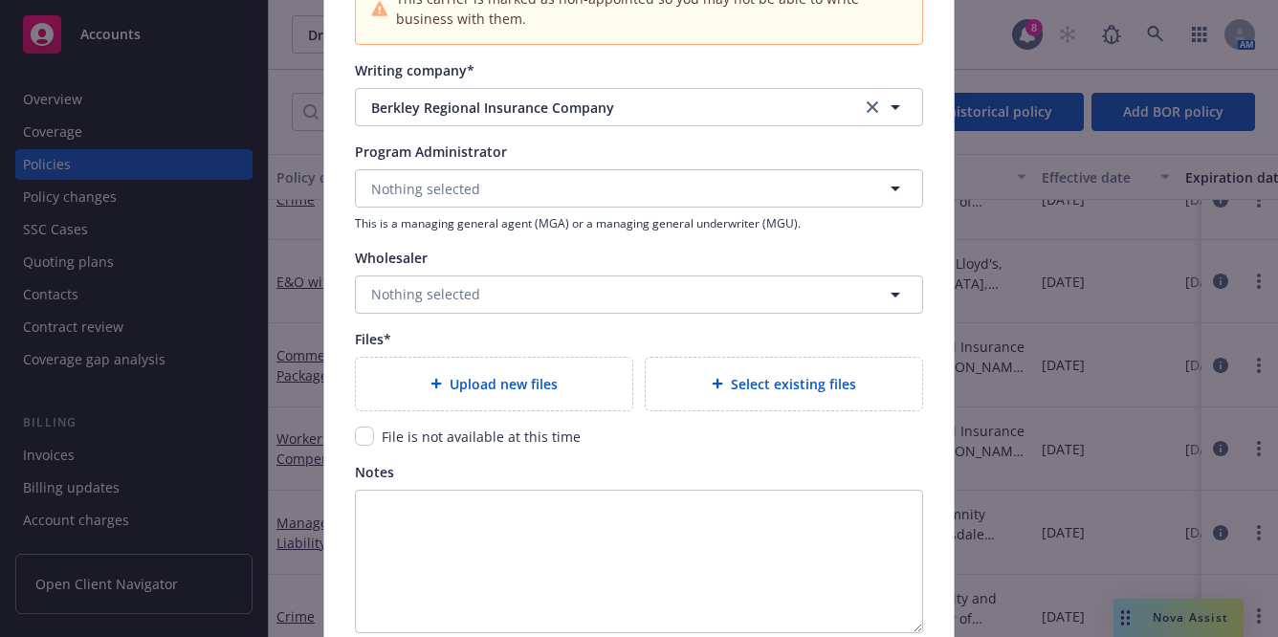
scroll to position [2234, 0]
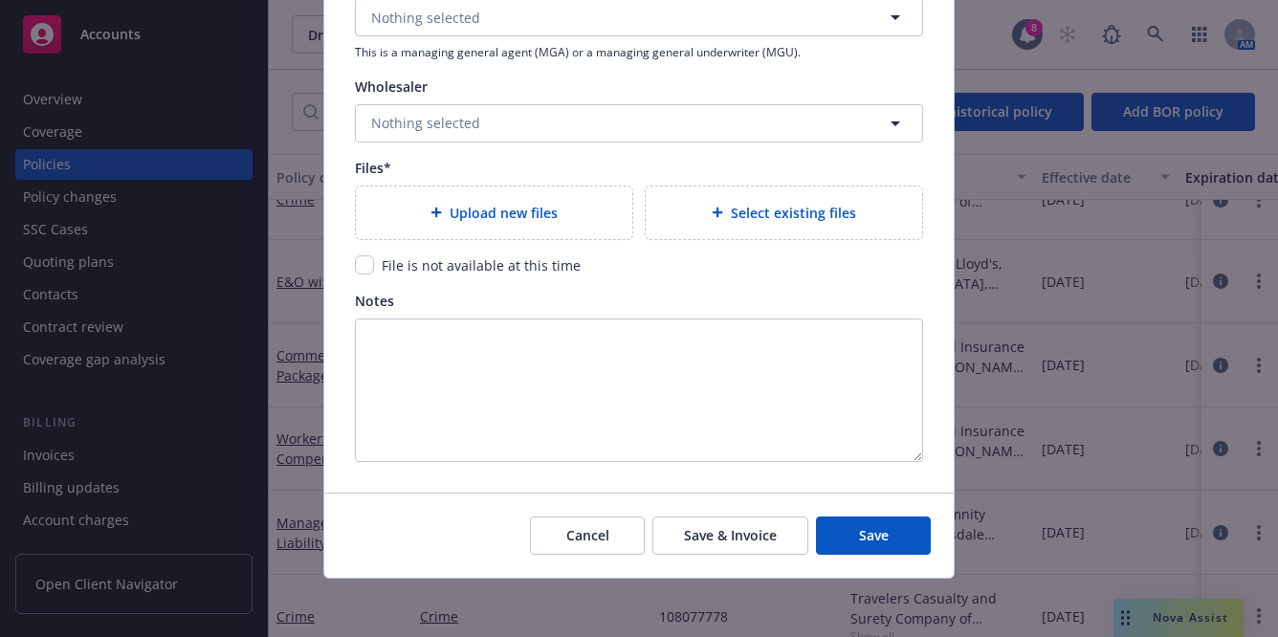
type input "76.00"
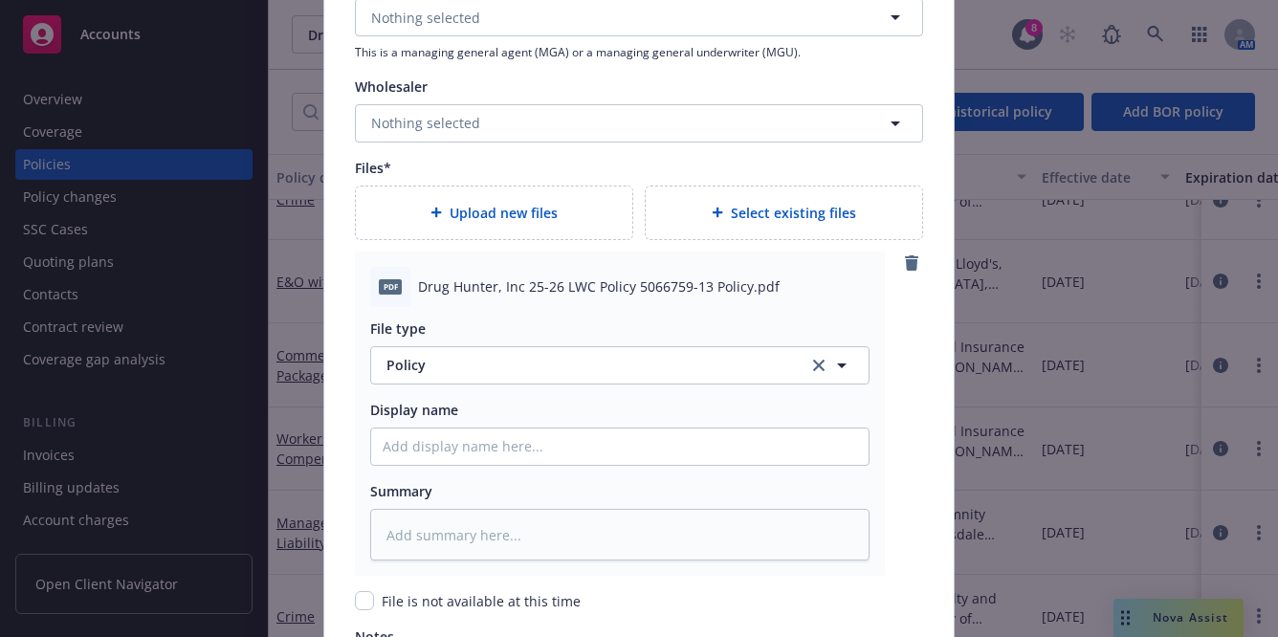
scroll to position [2483, 0]
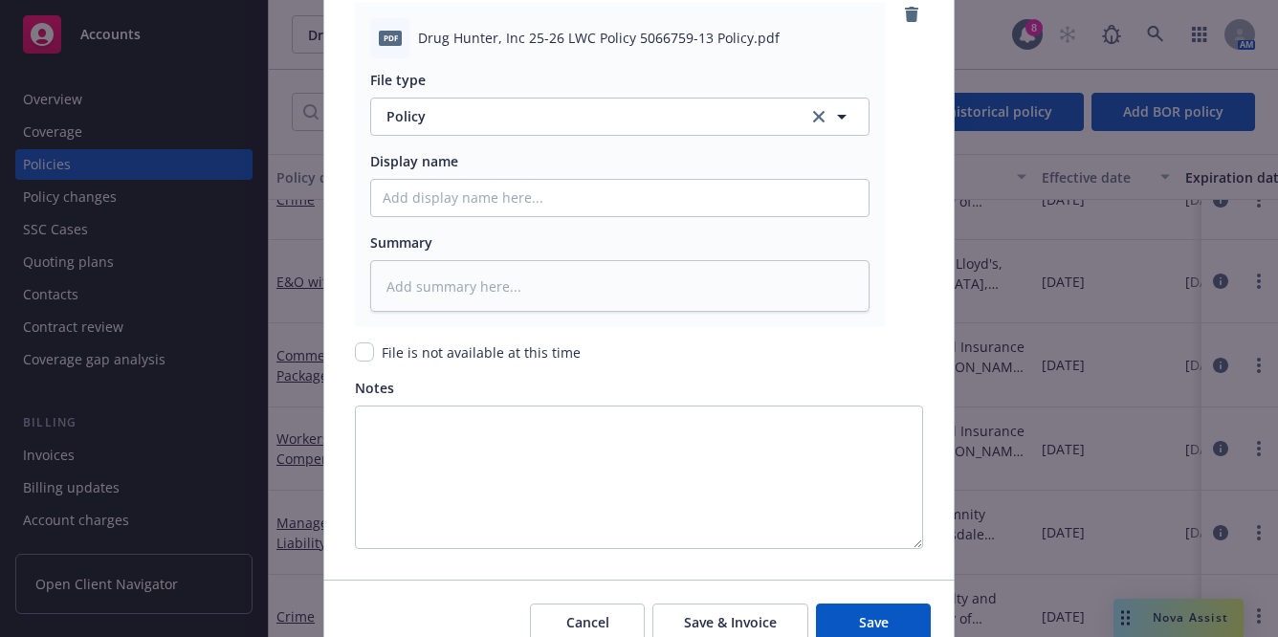
click at [884, 600] on div "Cancel Save & Invoice Save" at bounding box center [639, 622] width 630 height 85
click at [888, 617] on button "Save" at bounding box center [873, 623] width 115 height 38
type textarea "x"
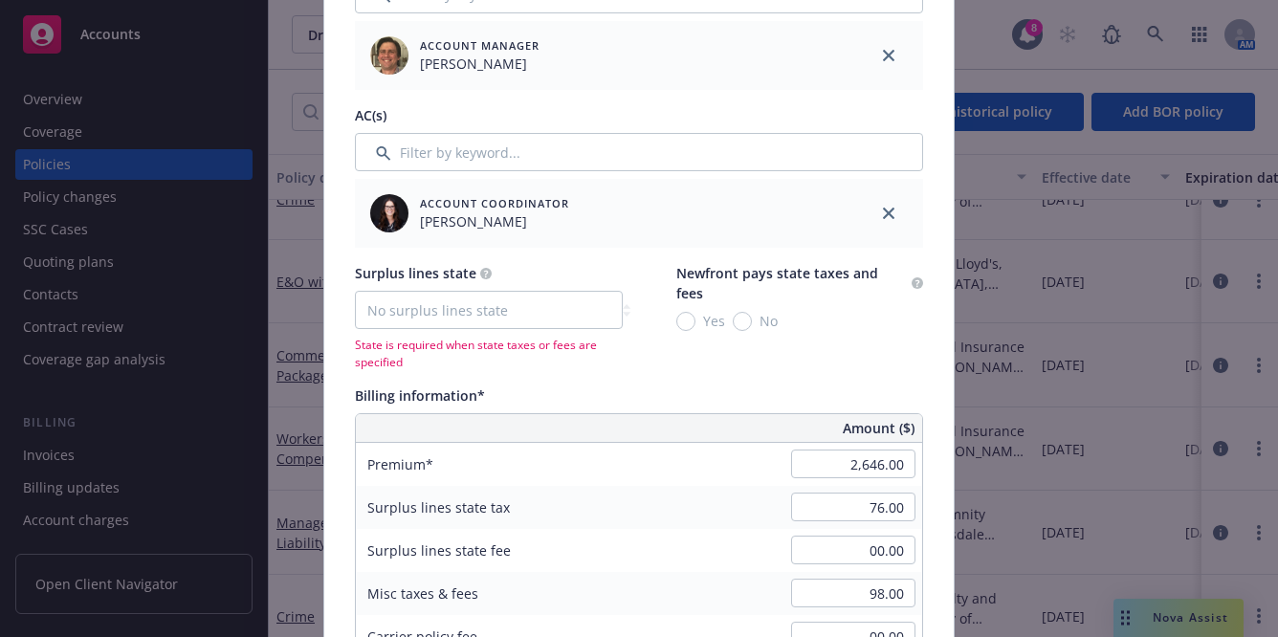
scroll to position [1125, 0]
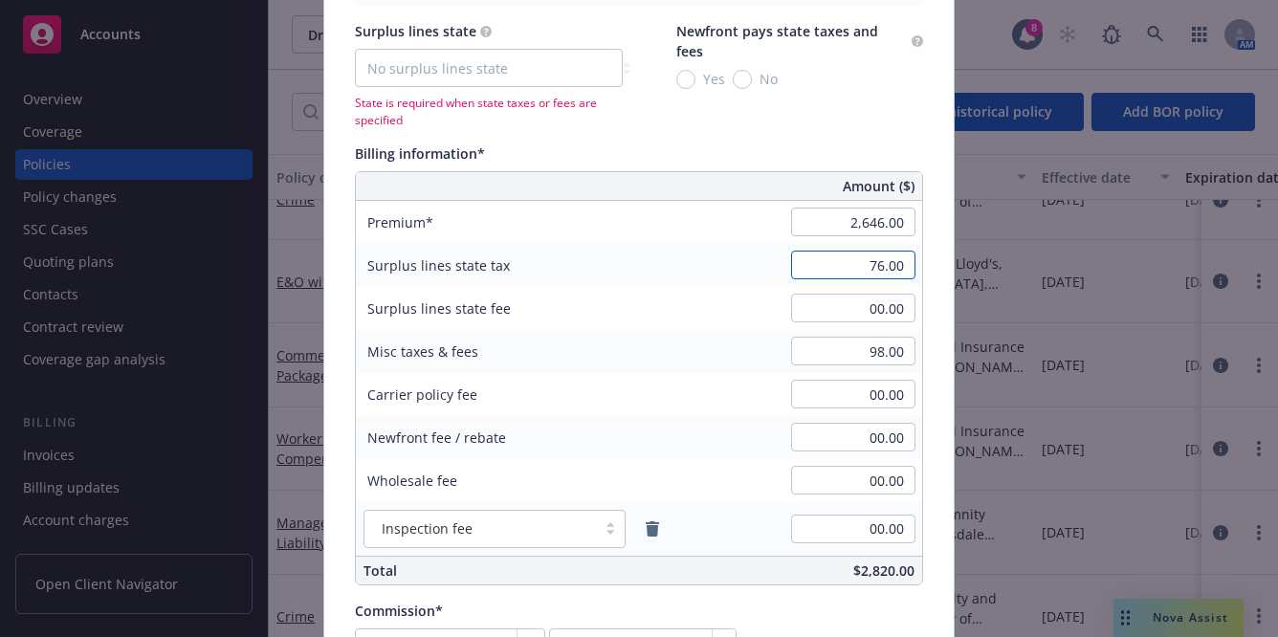
click at [867, 251] on input "76.00" at bounding box center [853, 265] width 124 height 29
type textarea "x"
type input "00.00"
click at [697, 566] on div "Policy number* LWC5066759-13 Policy number not available at this time Policy di…" at bounding box center [639, 493] width 568 height 2908
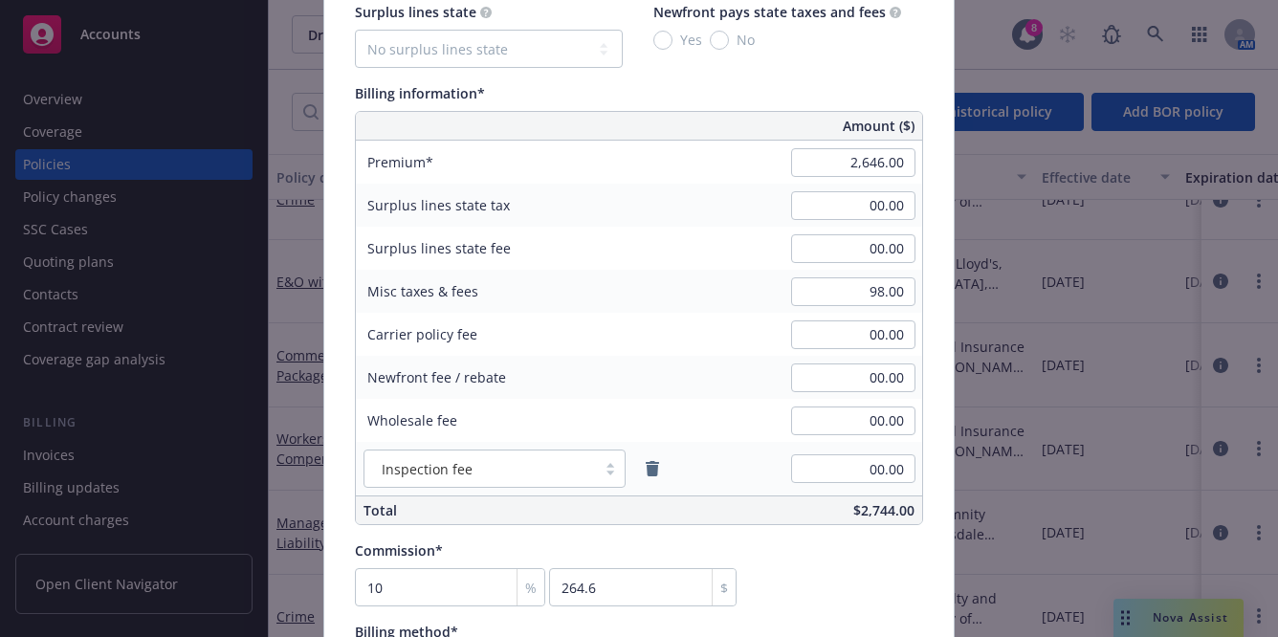
scroll to position [1144, 0]
click at [827, 155] on input "2,646.00" at bounding box center [853, 162] width 124 height 29
type input "9159"
type textarea "x"
type input "9,159.00"
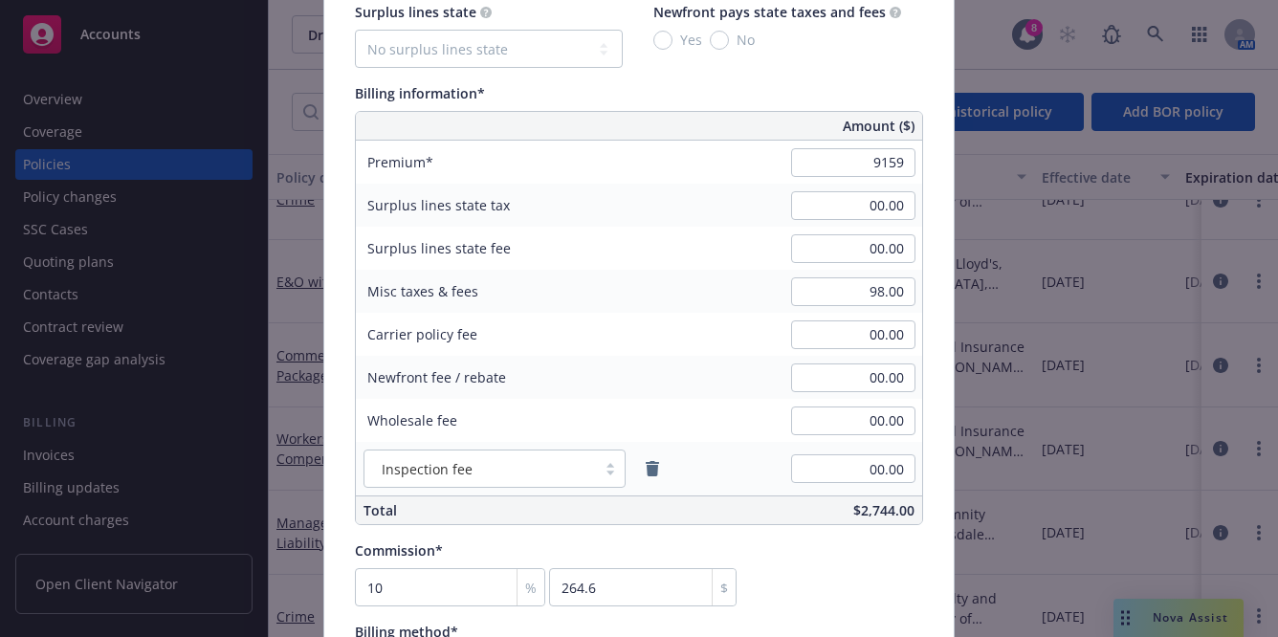
type input "915.9"
click at [714, 95] on div "Billing information*" at bounding box center [639, 93] width 568 height 20
click at [861, 173] on input "9,159.00" at bounding box center [853, 162] width 124 height 29
type input "8803"
type textarea "x"
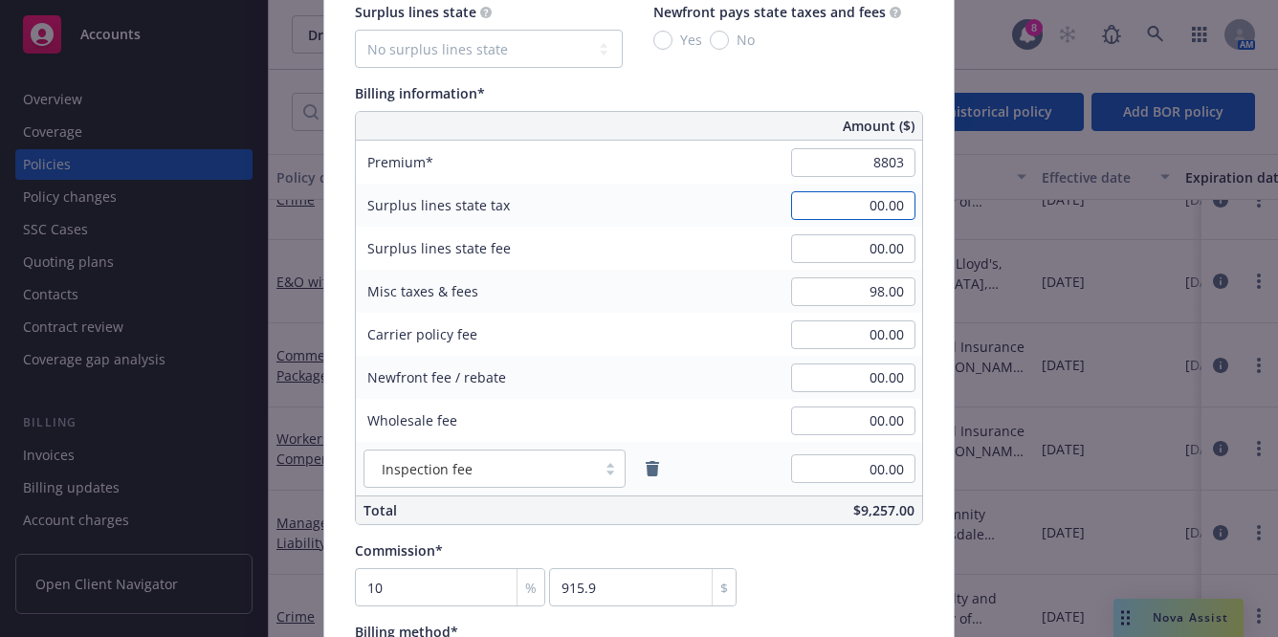
type input "8,803.00"
type input "880.3"
click at [857, 204] on input "00.00" at bounding box center [853, 205] width 124 height 29
type textarea "x"
click at [824, 289] on input "98.00" at bounding box center [853, 292] width 124 height 29
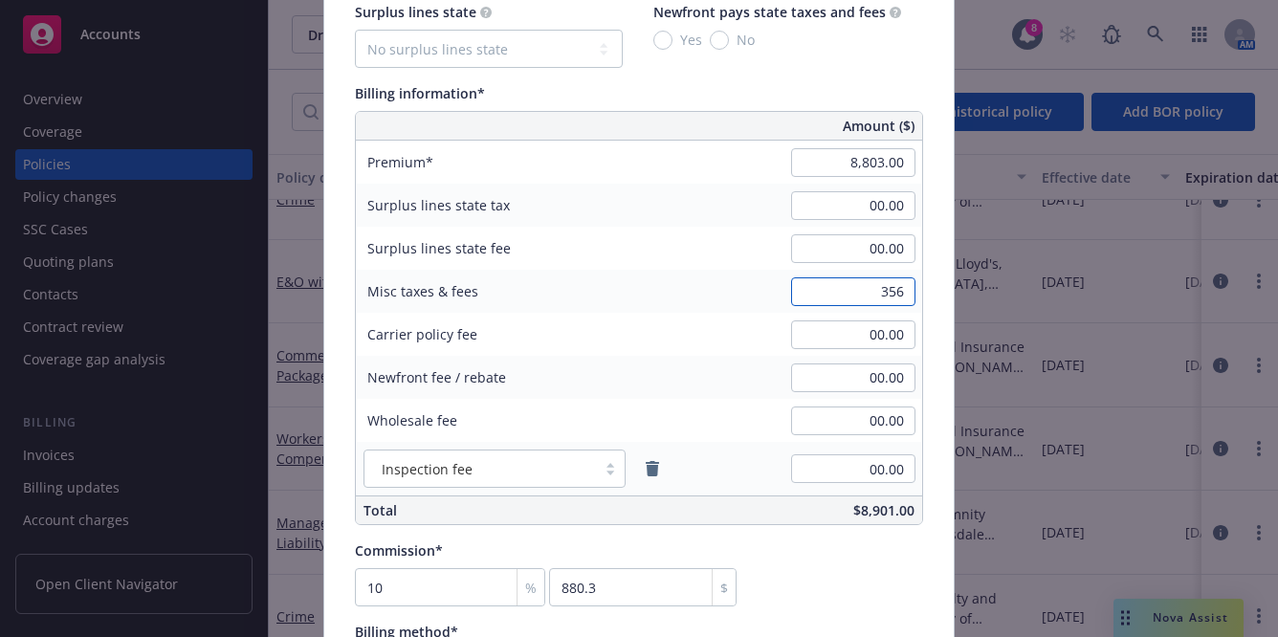
type input "356"
type textarea "x"
type input "356.00"
click at [784, 102] on div "Billing information*" at bounding box center [639, 93] width 568 height 20
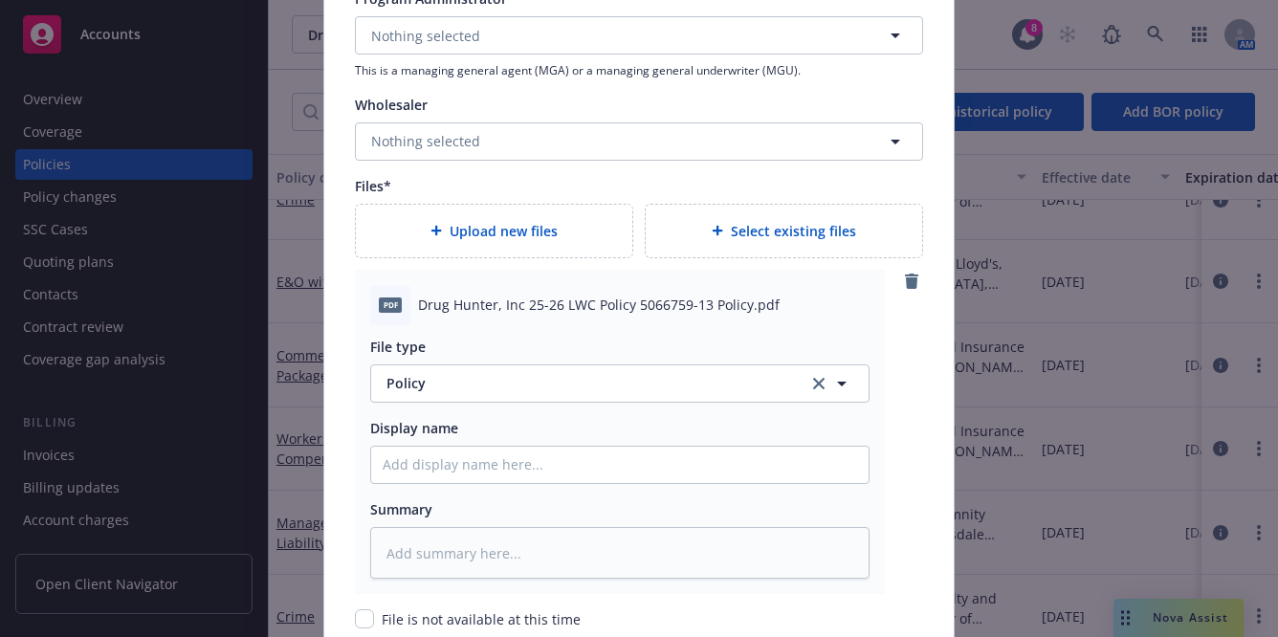
scroll to position [2216, 0]
click at [904, 285] on icon "remove" at bounding box center [911, 281] width 15 height 15
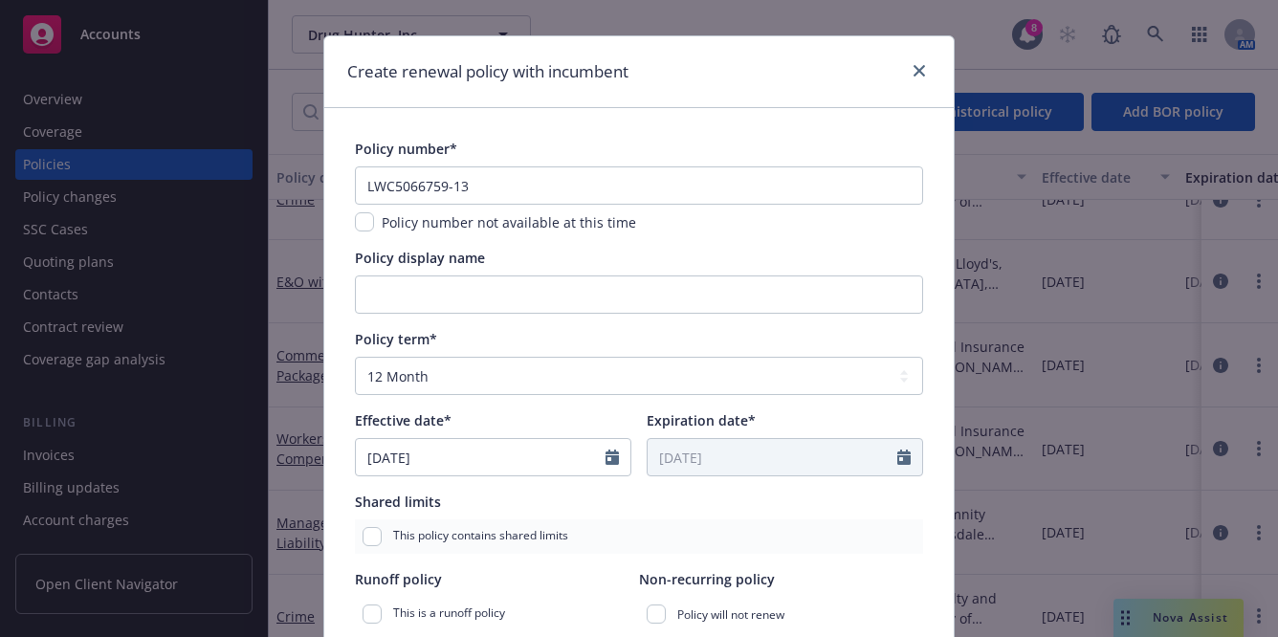
scroll to position [0, 0]
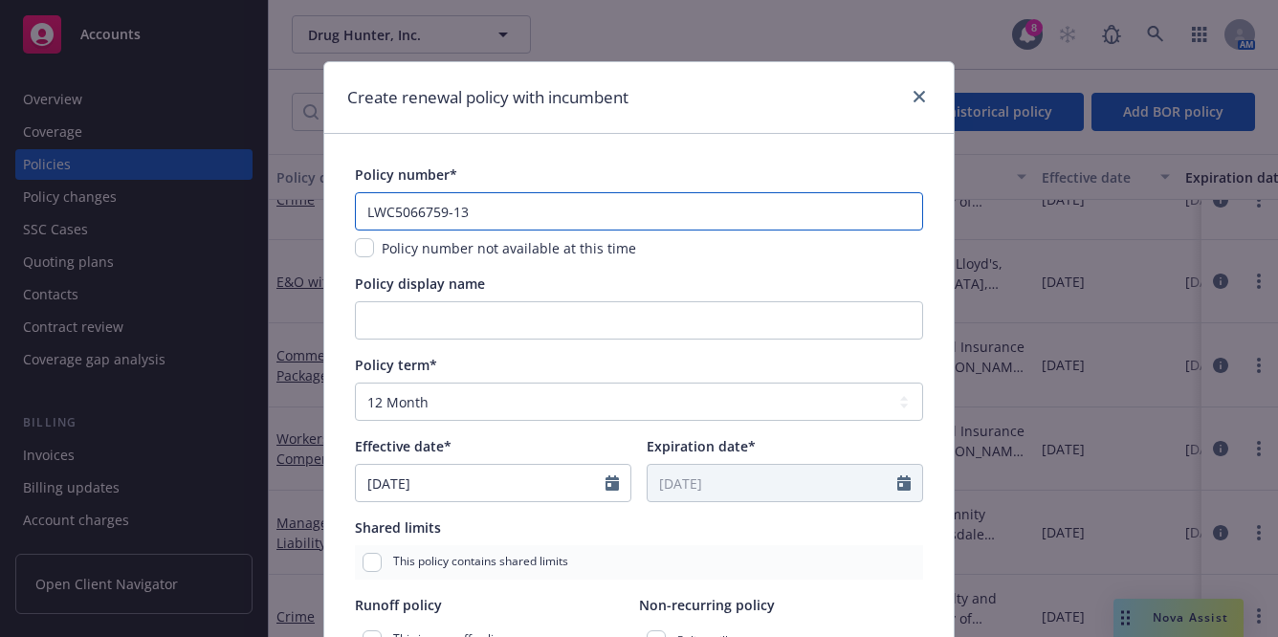
click at [567, 229] on input "LWC5066759-13" at bounding box center [639, 211] width 568 height 38
type textarea "x"
type input "LWC5066759-1"
type textarea "x"
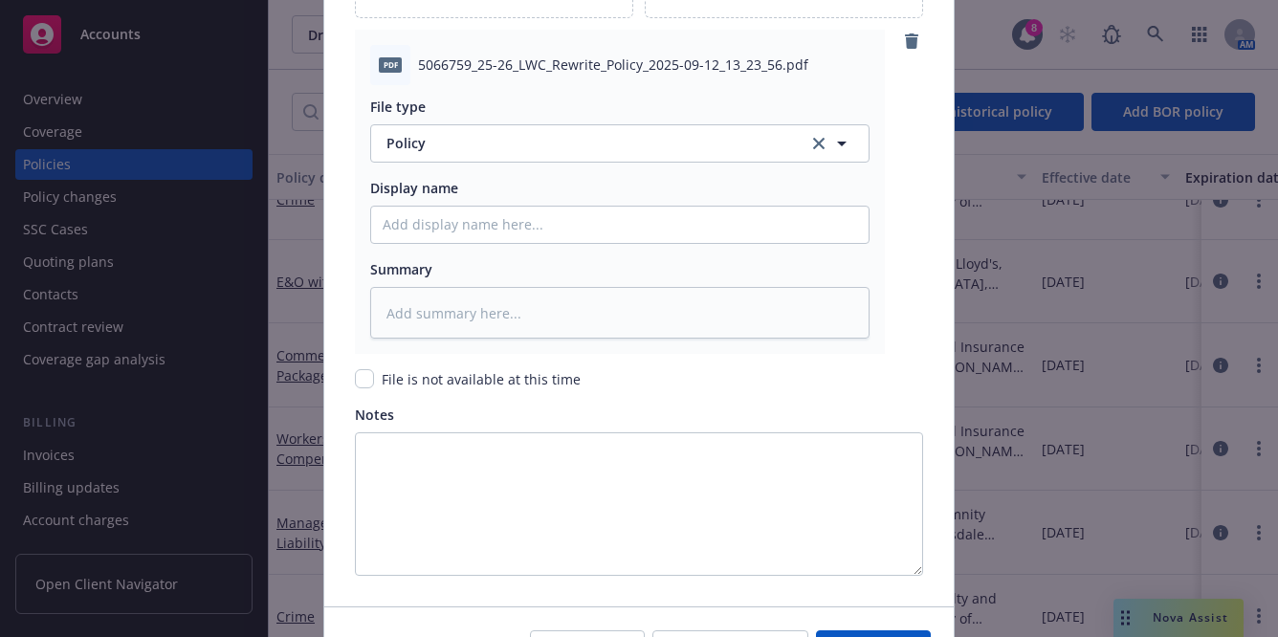
scroll to position [2571, 0]
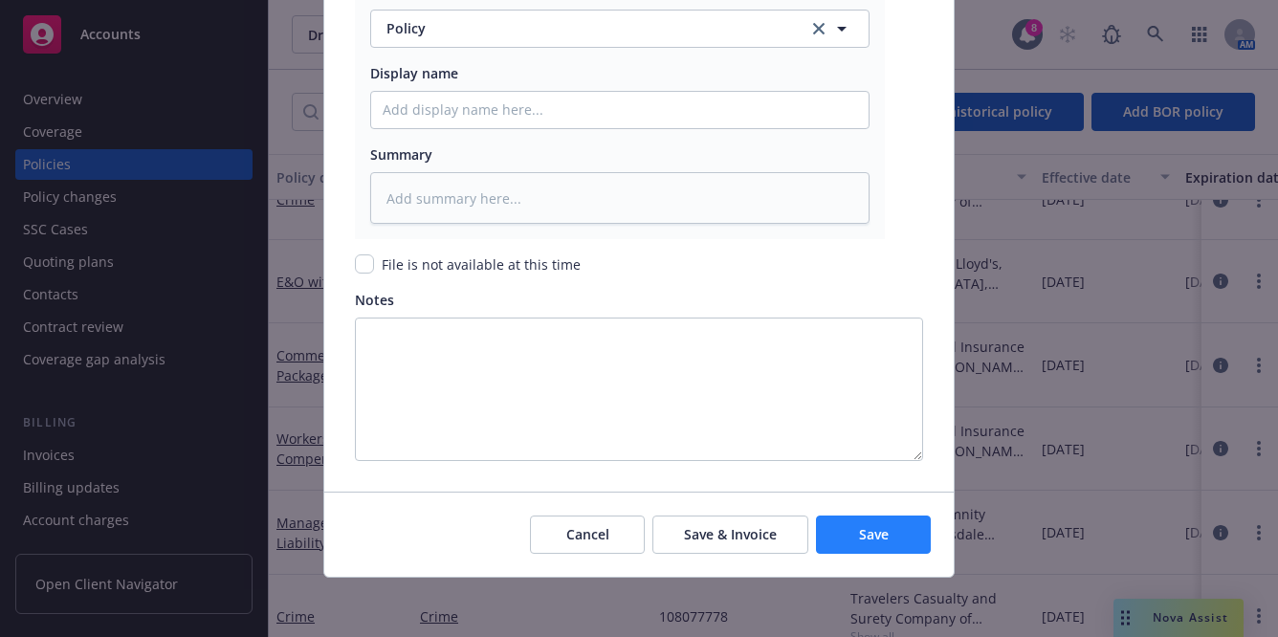
type input "LWC5066759-14"
click at [859, 531] on span "Save" at bounding box center [874, 534] width 30 height 18
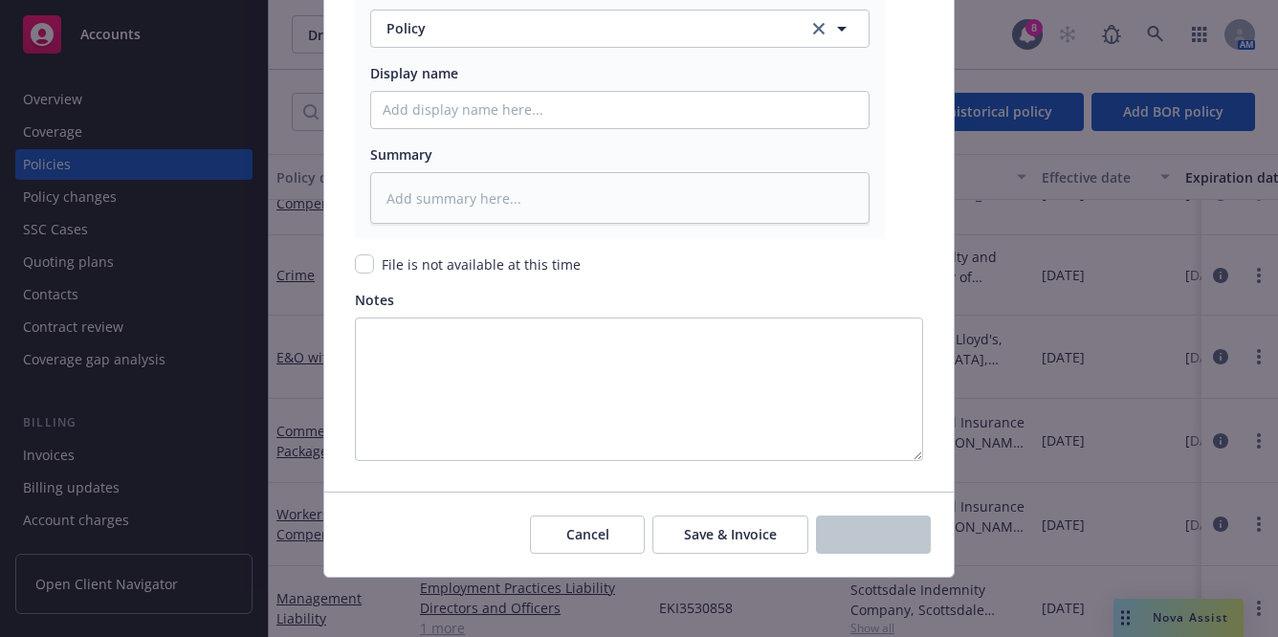
scroll to position [209, 0]
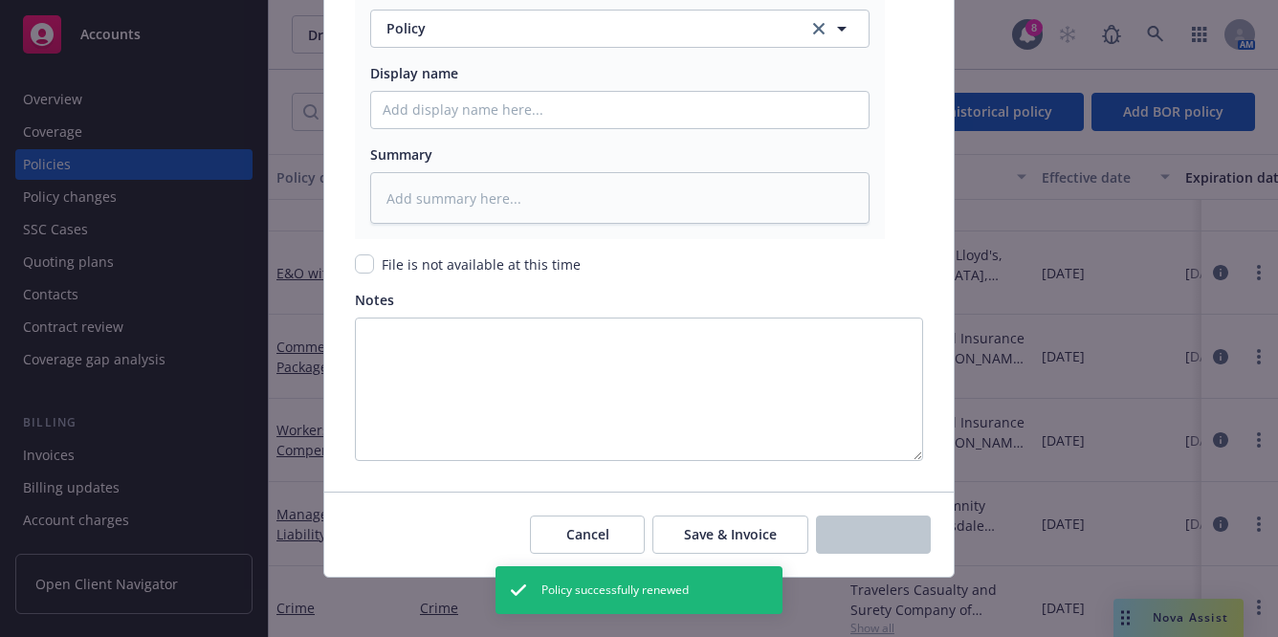
type textarea "x"
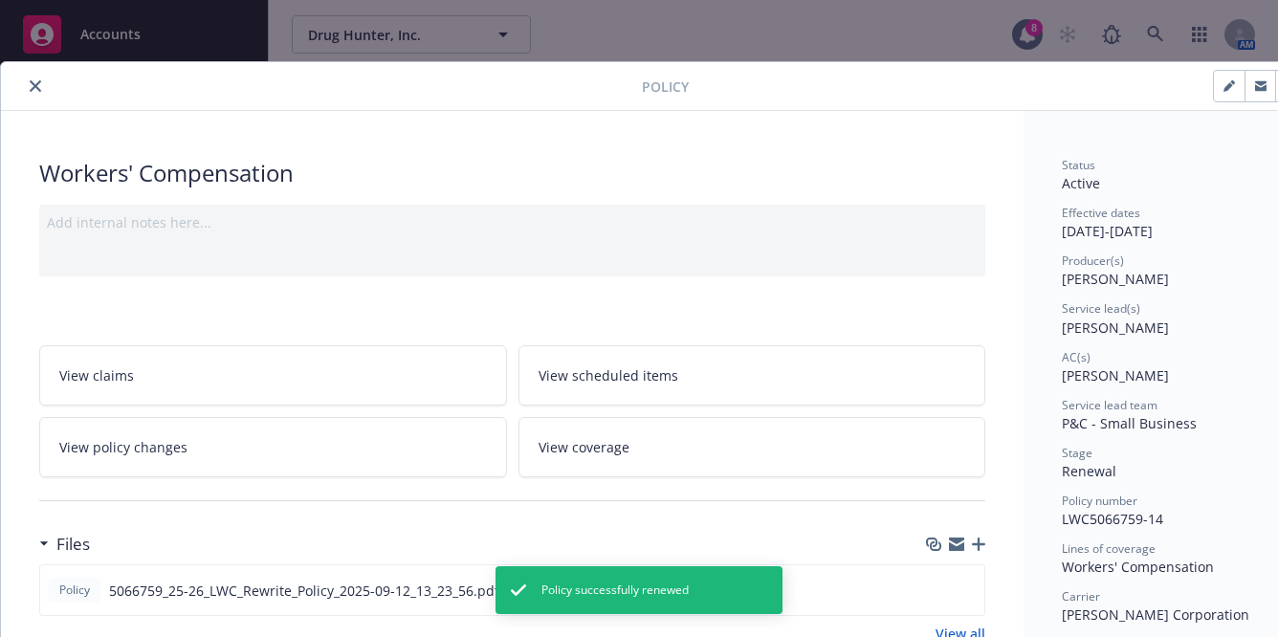
click at [29, 76] on button "close" at bounding box center [35, 86] width 23 height 23
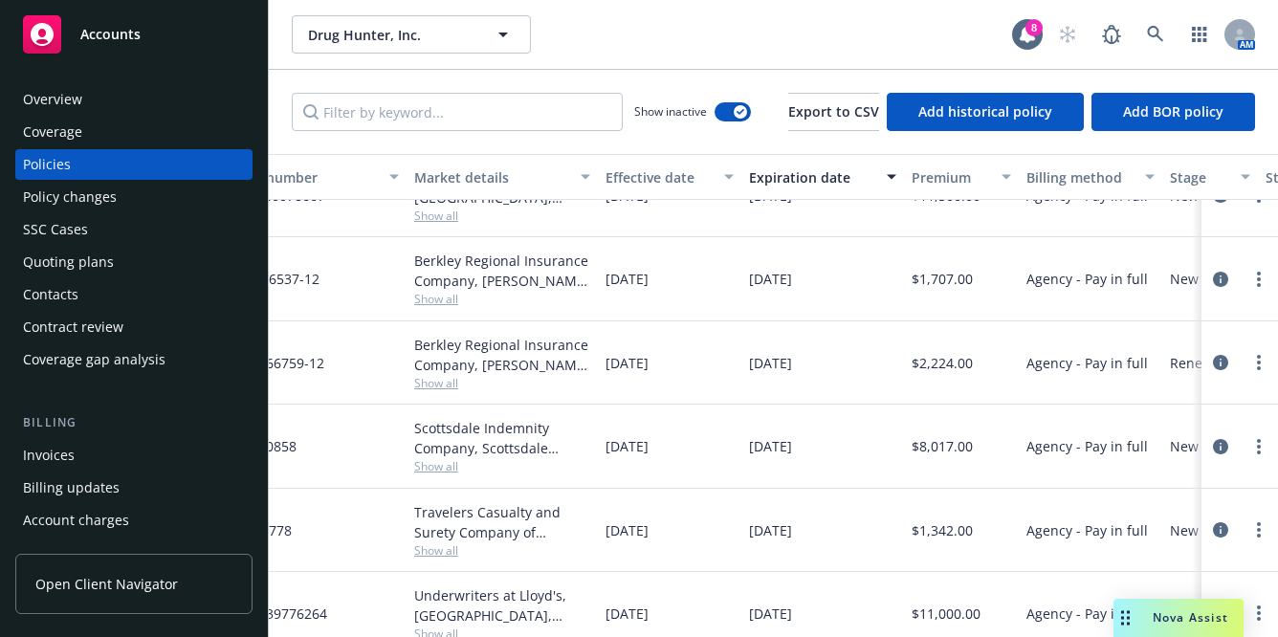
scroll to position [279, 353]
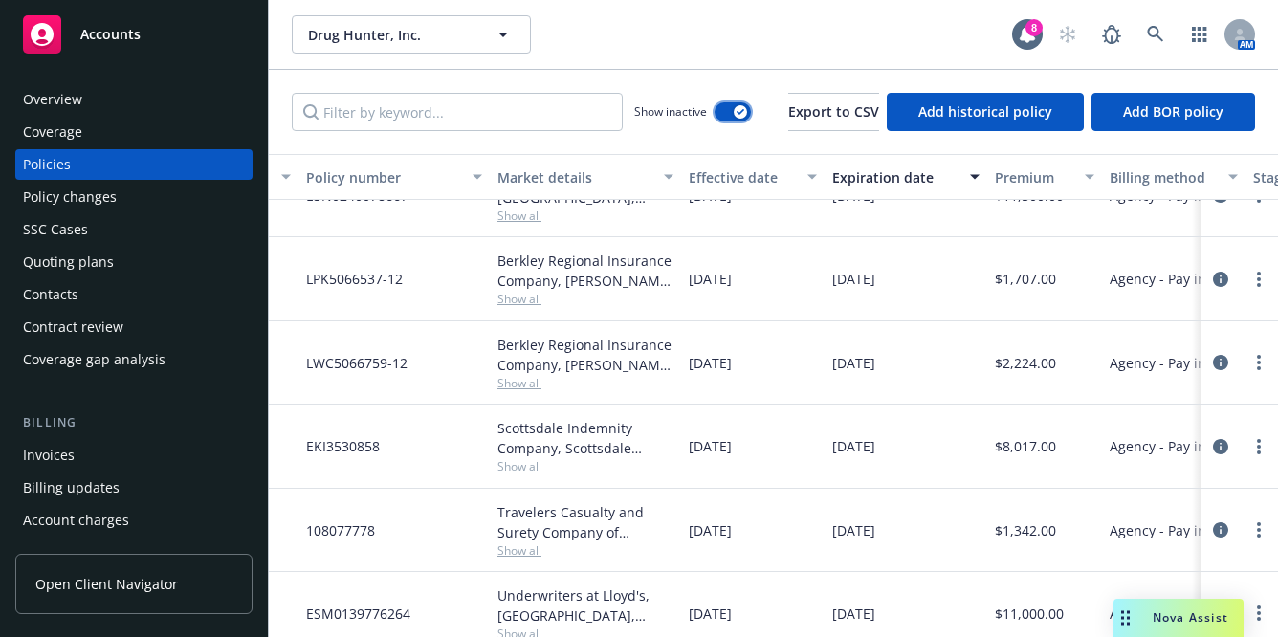
click at [720, 116] on button "button" at bounding box center [733, 111] width 36 height 19
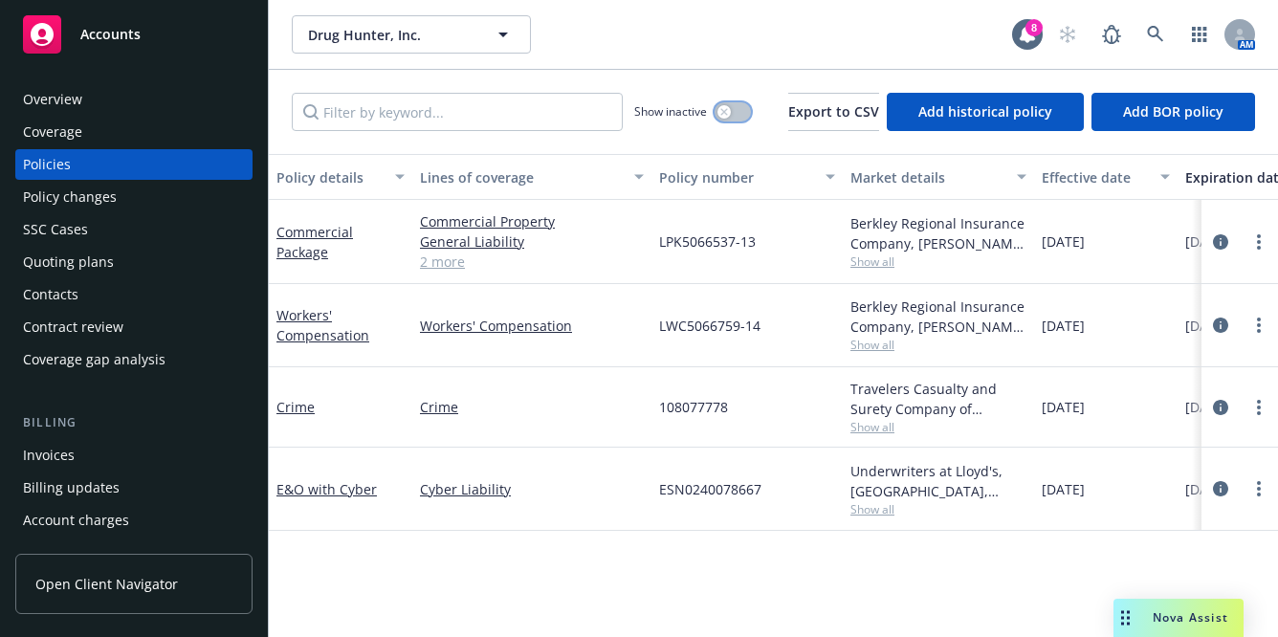
click at [721, 110] on icon "button" at bounding box center [724, 111] width 7 height 7
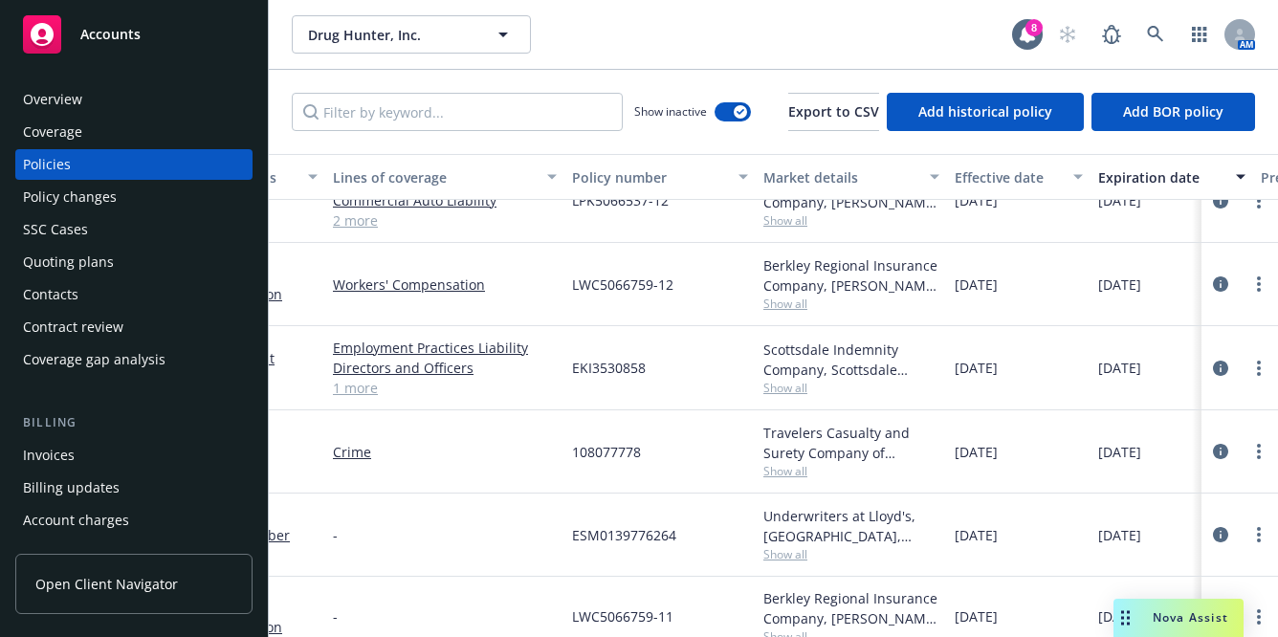
scroll to position [354, 0]
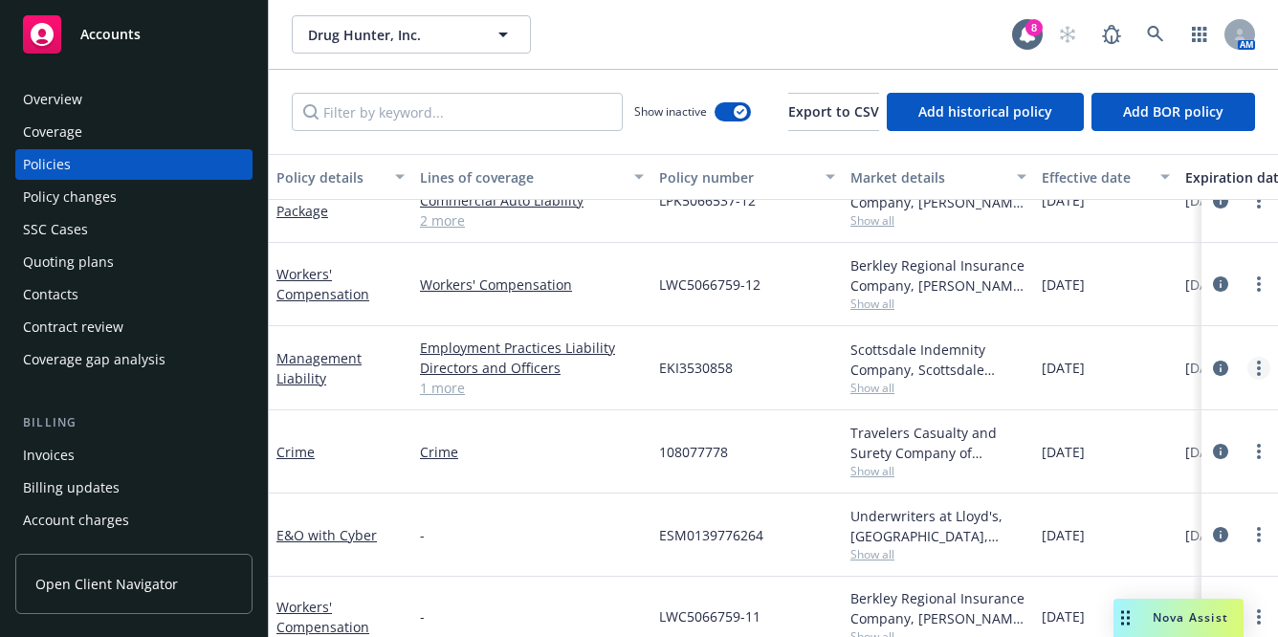
click at [1257, 367] on circle "more" at bounding box center [1259, 369] width 4 height 4
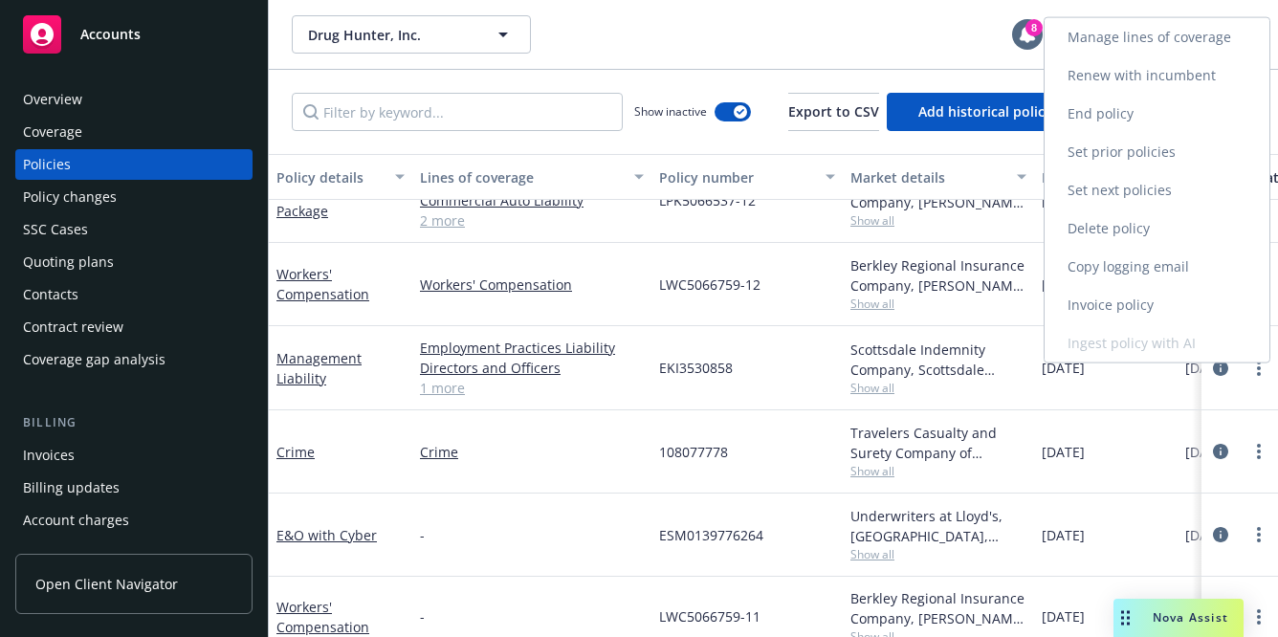
click at [1130, 72] on link "Renew with incumbent" at bounding box center [1157, 75] width 225 height 38
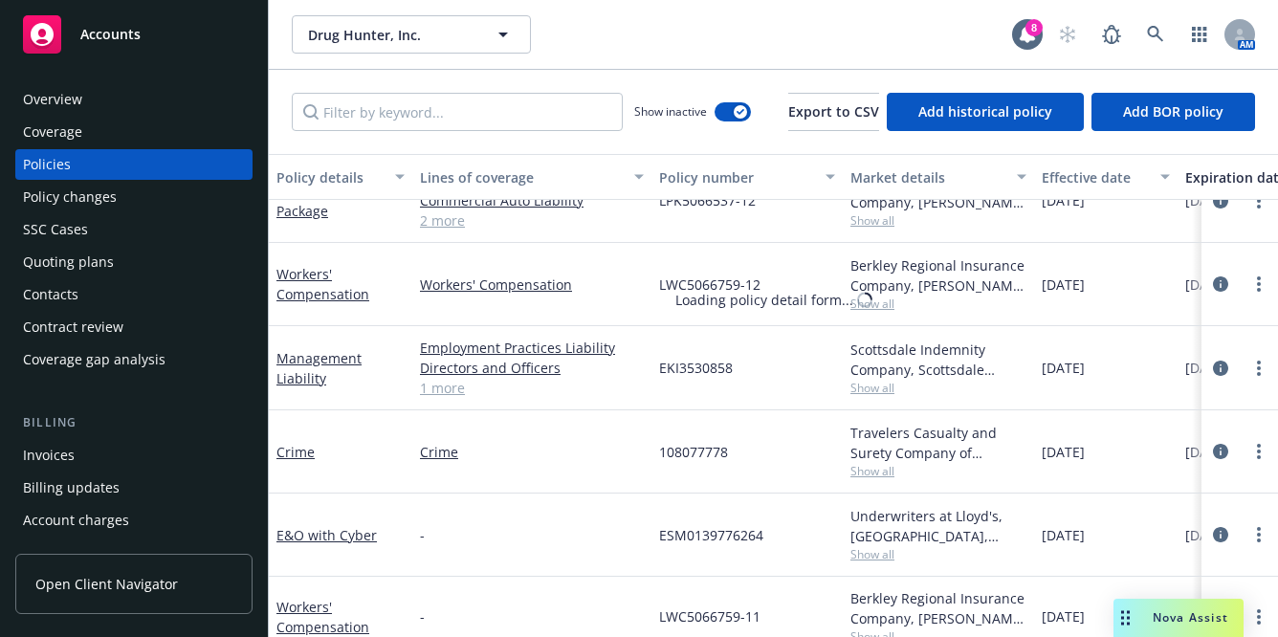
select select "12"
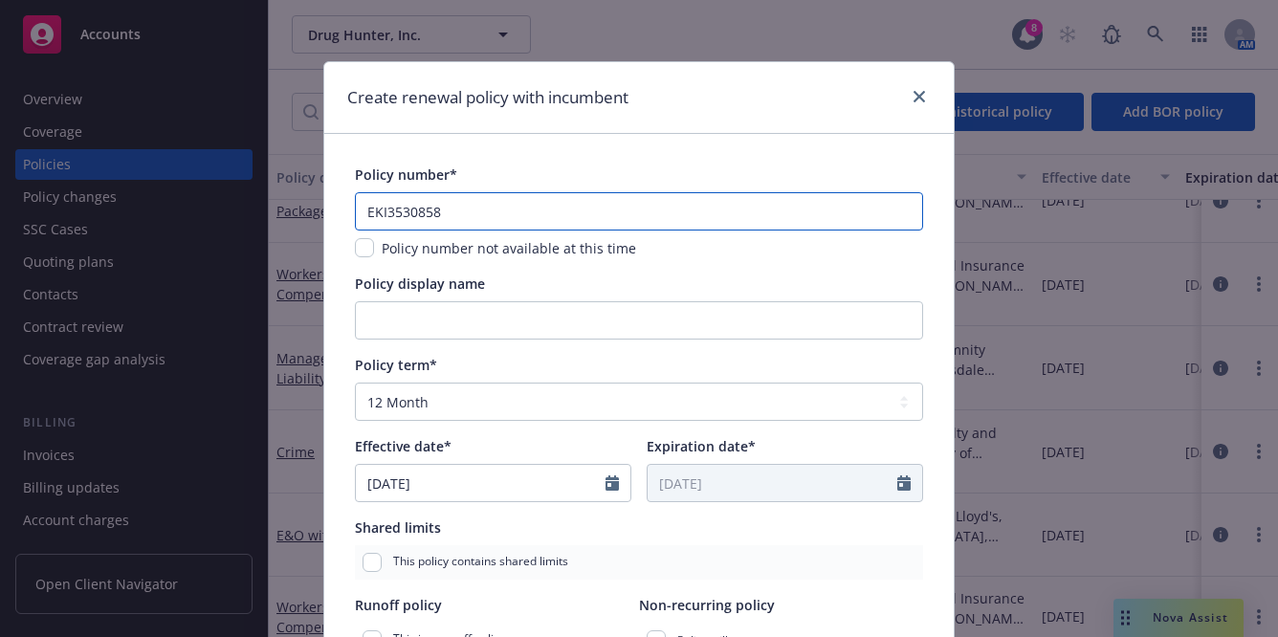
click at [370, 213] on input "EKI3530858" at bounding box center [639, 211] width 568 height 38
paste input "89610"
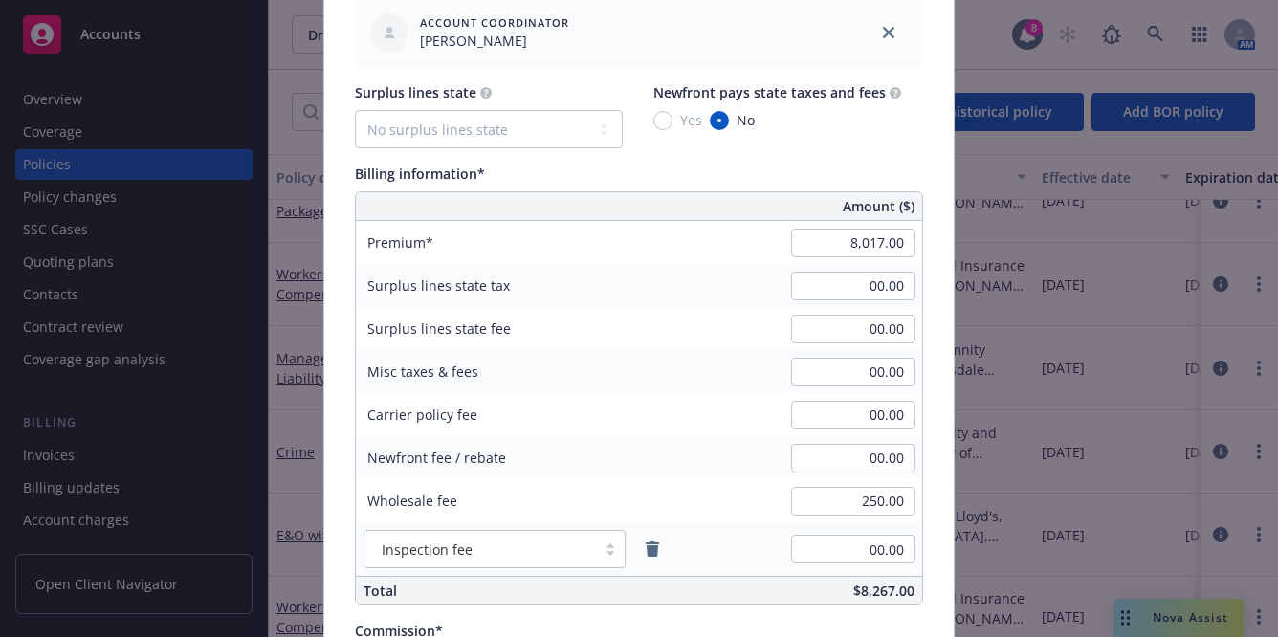
scroll to position [1066, 0]
type input "EKI3589610"
click at [823, 258] on div "8,017.00" at bounding box center [854, 241] width 138 height 42
click at [819, 253] on input "8,017.00" at bounding box center [853, 241] width 124 height 29
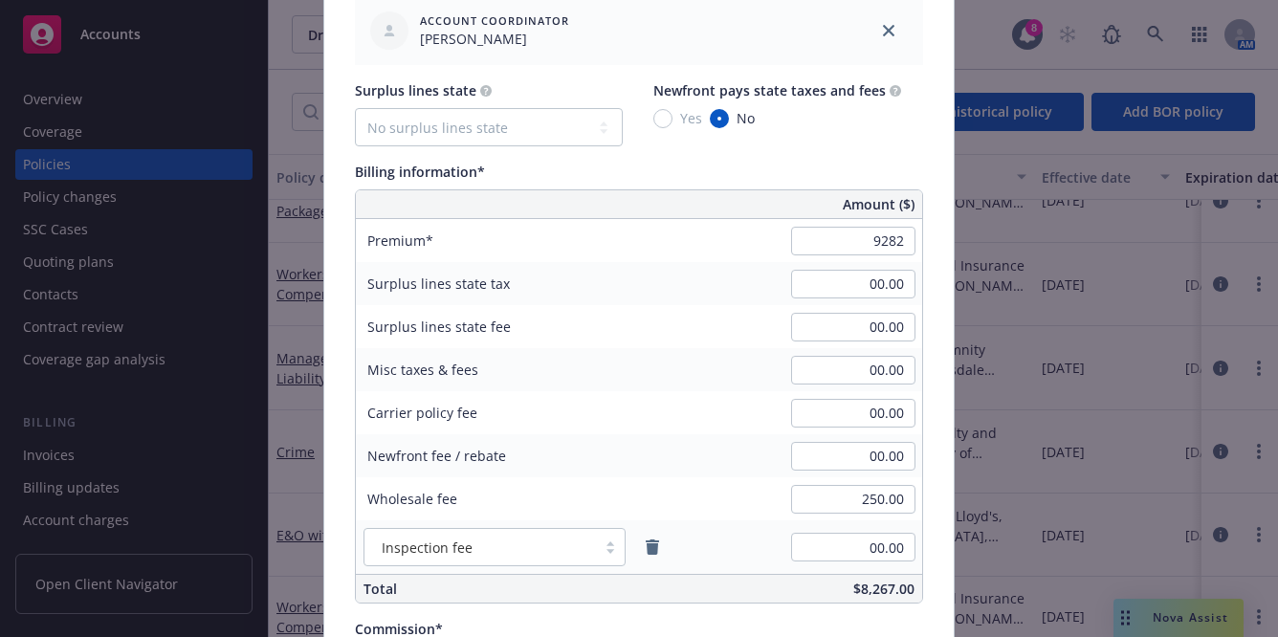
type input "9,282.00"
click at [848, 301] on div "00.00" at bounding box center [854, 284] width 138 height 42
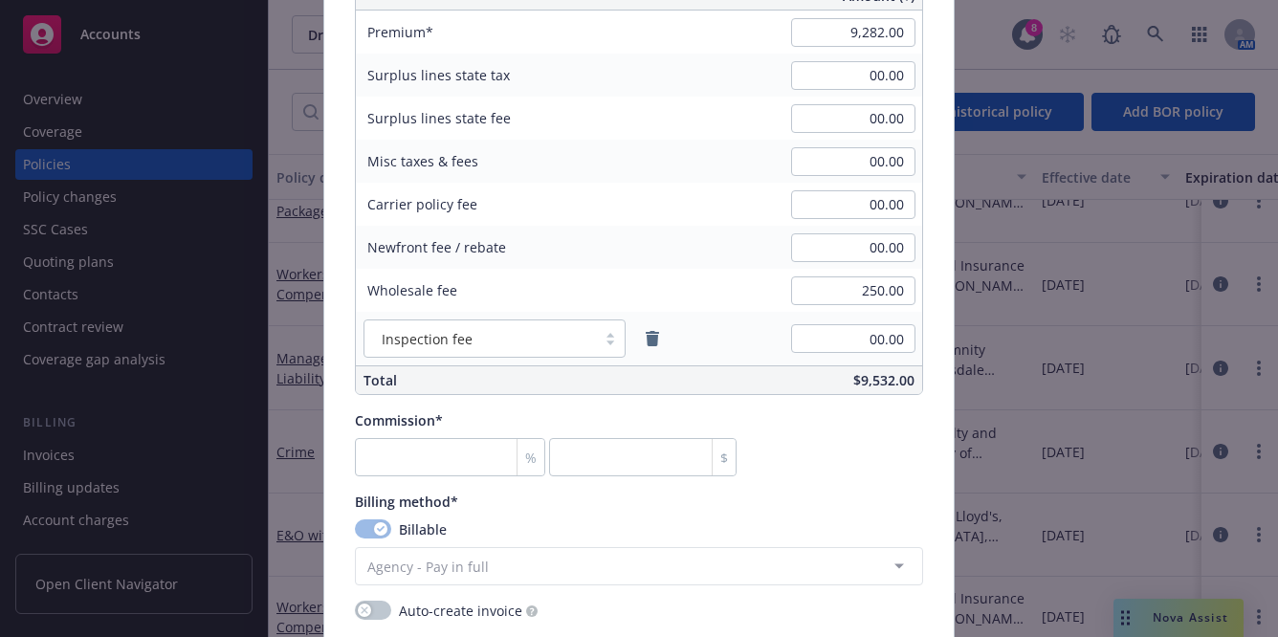
scroll to position [1275, 0]
click at [426, 455] on input "number" at bounding box center [450, 457] width 190 height 38
type input "1"
type input "92.82"
type input "10"
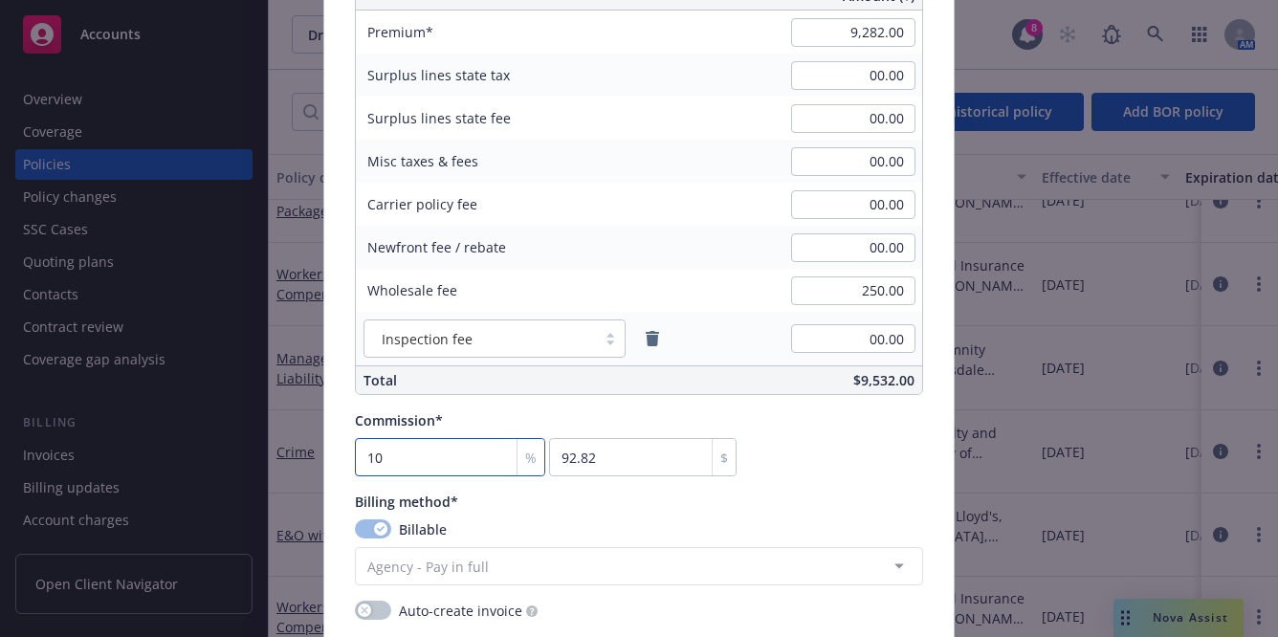
type input "928.2"
type input "10"
click at [545, 416] on div "Commission*" at bounding box center [546, 421] width 382 height 20
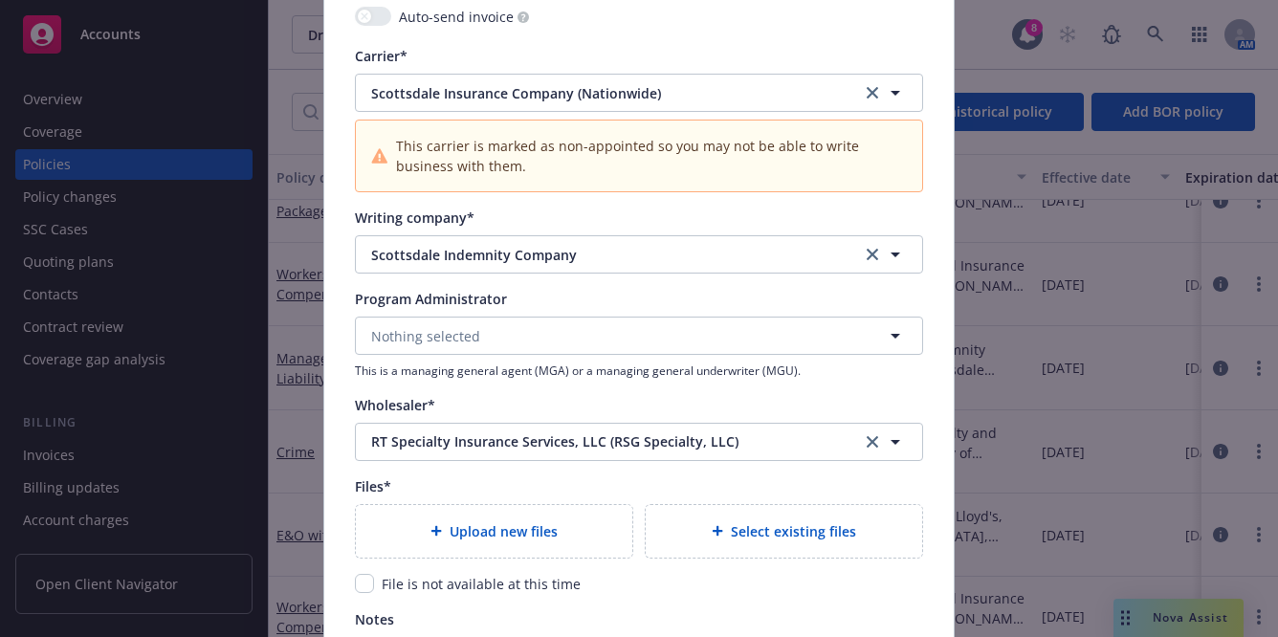
scroll to position [2142, 0]
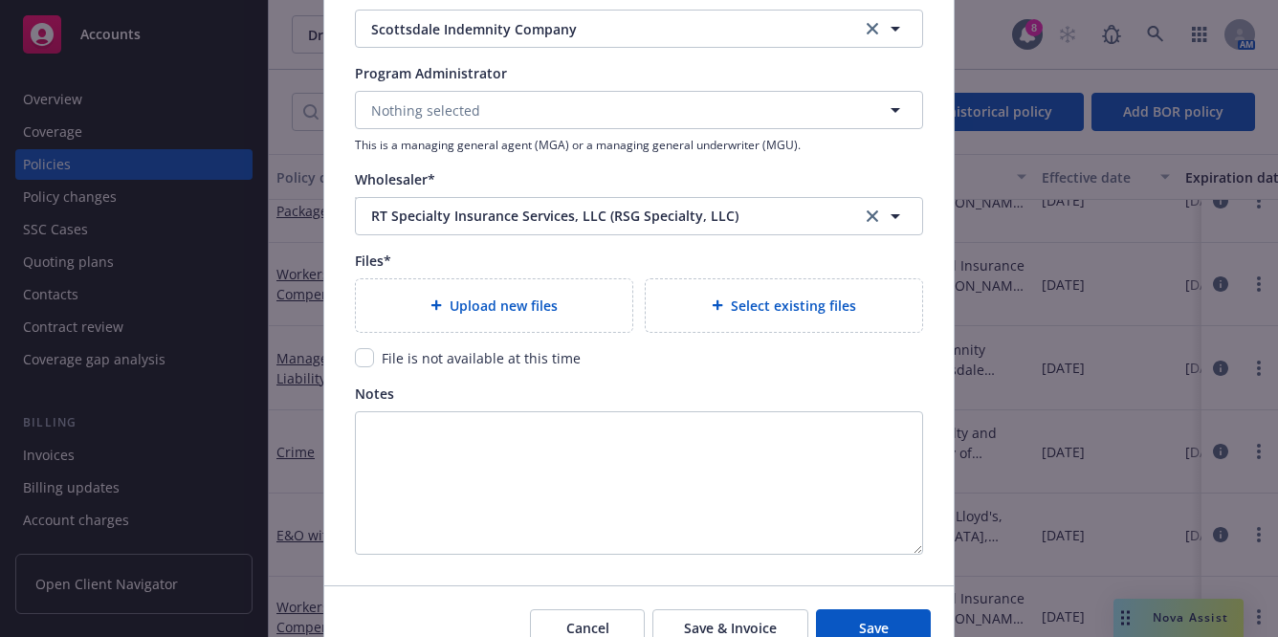
type textarea "x"
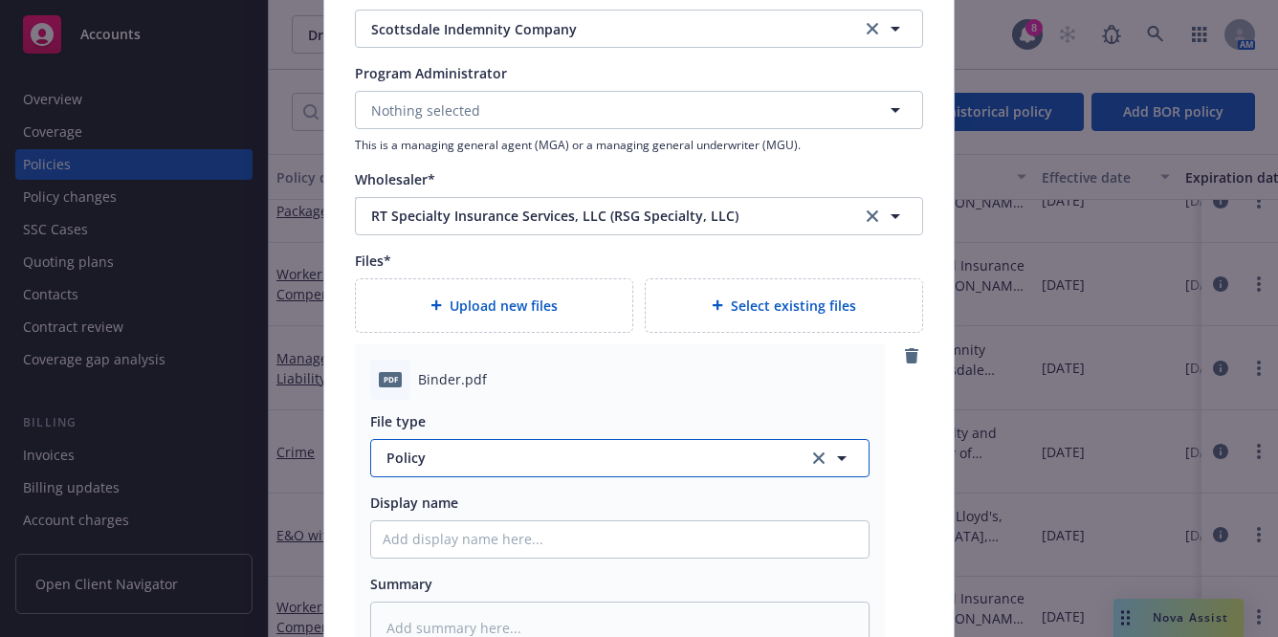
click at [678, 452] on span "Policy" at bounding box center [587, 458] width 400 height 20
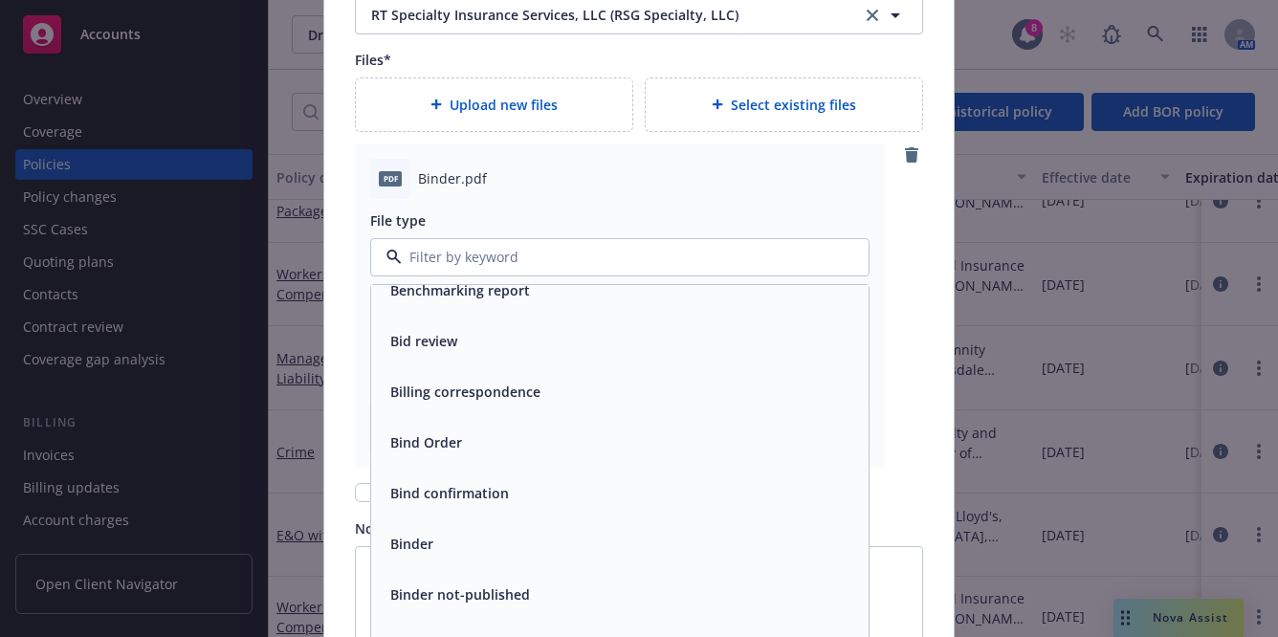
scroll to position [896, 0]
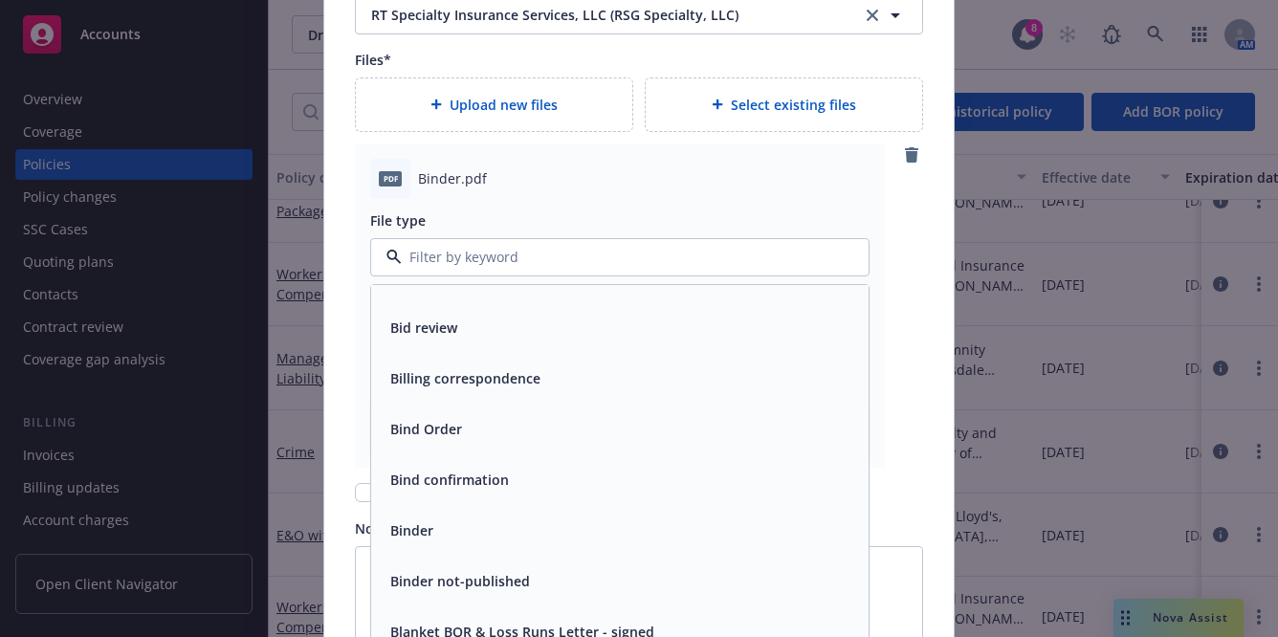
click at [444, 523] on div "Binder" at bounding box center [620, 531] width 475 height 28
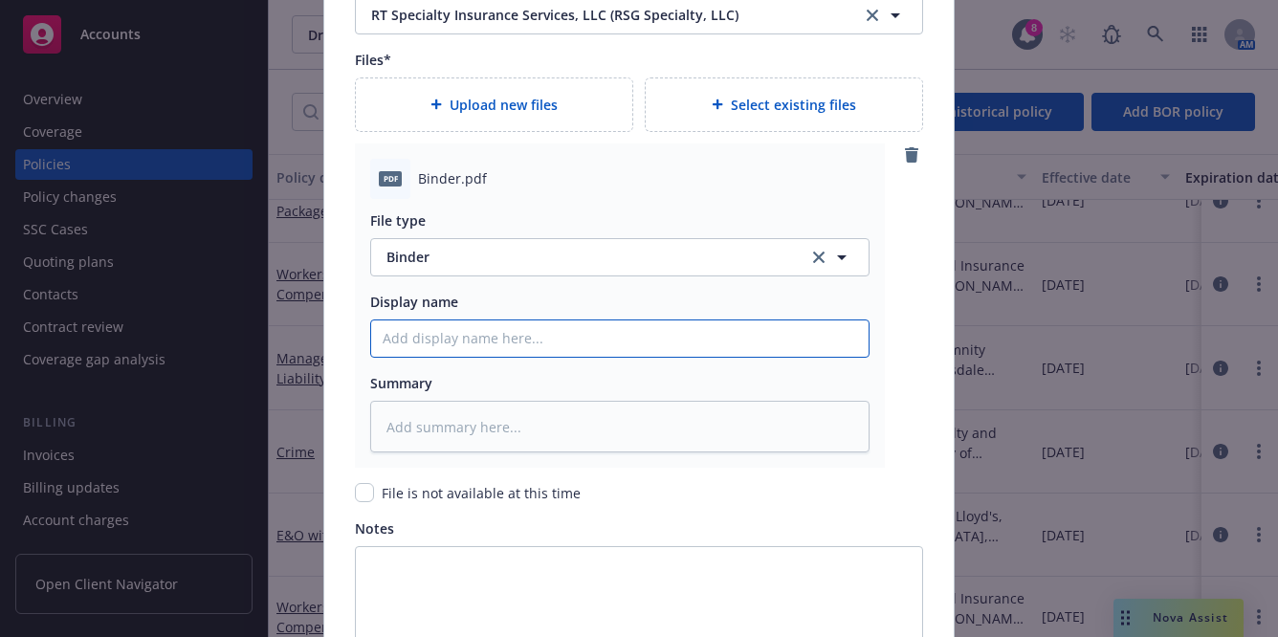
click at [489, 337] on input "Policy display name" at bounding box center [620, 339] width 498 height 36
type textarea "x"
type input "2"
type textarea "x"
type input "20"
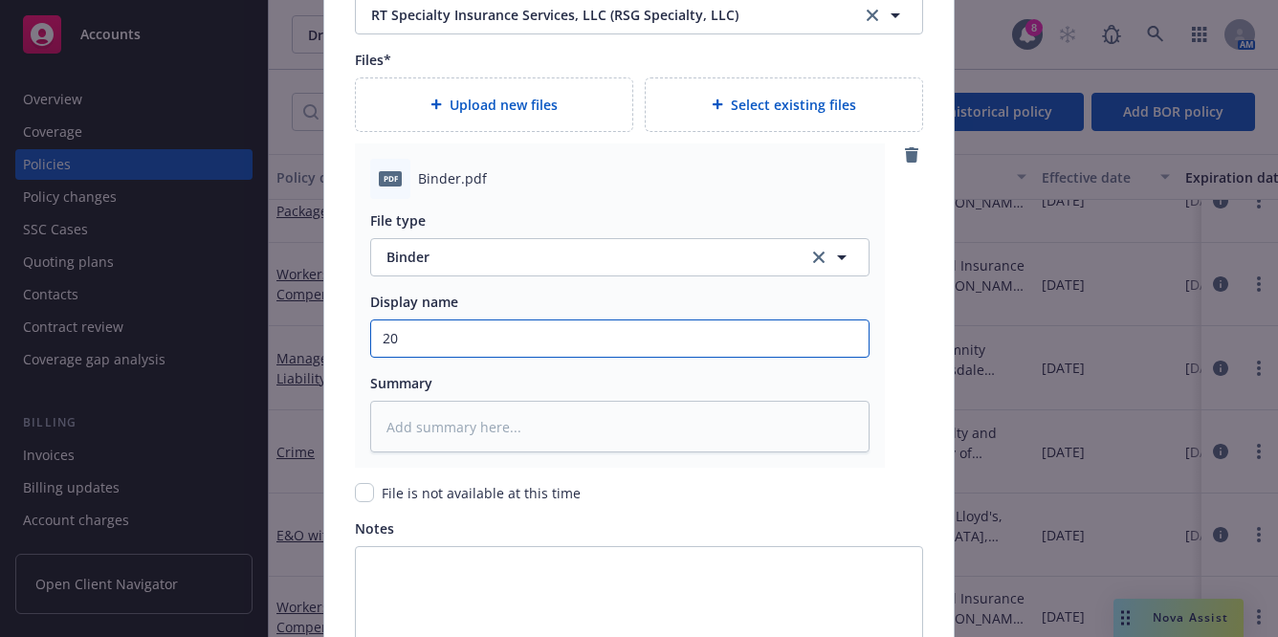
type textarea "x"
type input "202"
type textarea "x"
type input "2025"
type textarea "x"
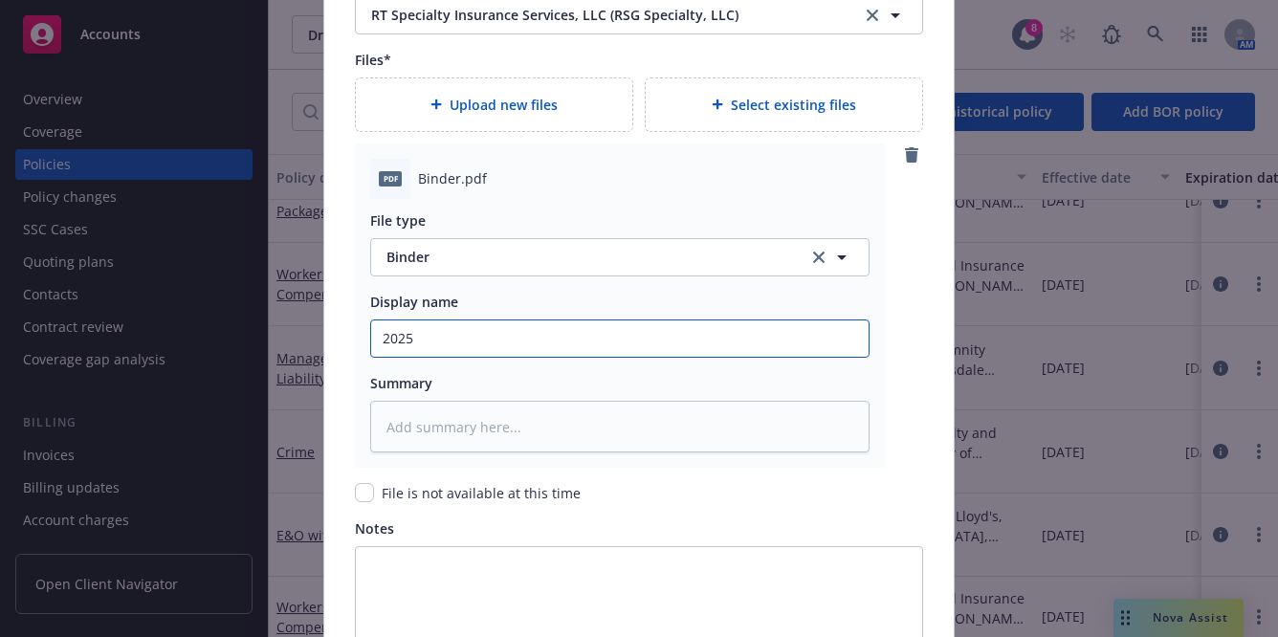
type input "2025-"
type textarea "x"
type input "2025-2"
type textarea "x"
type input "2025-202"
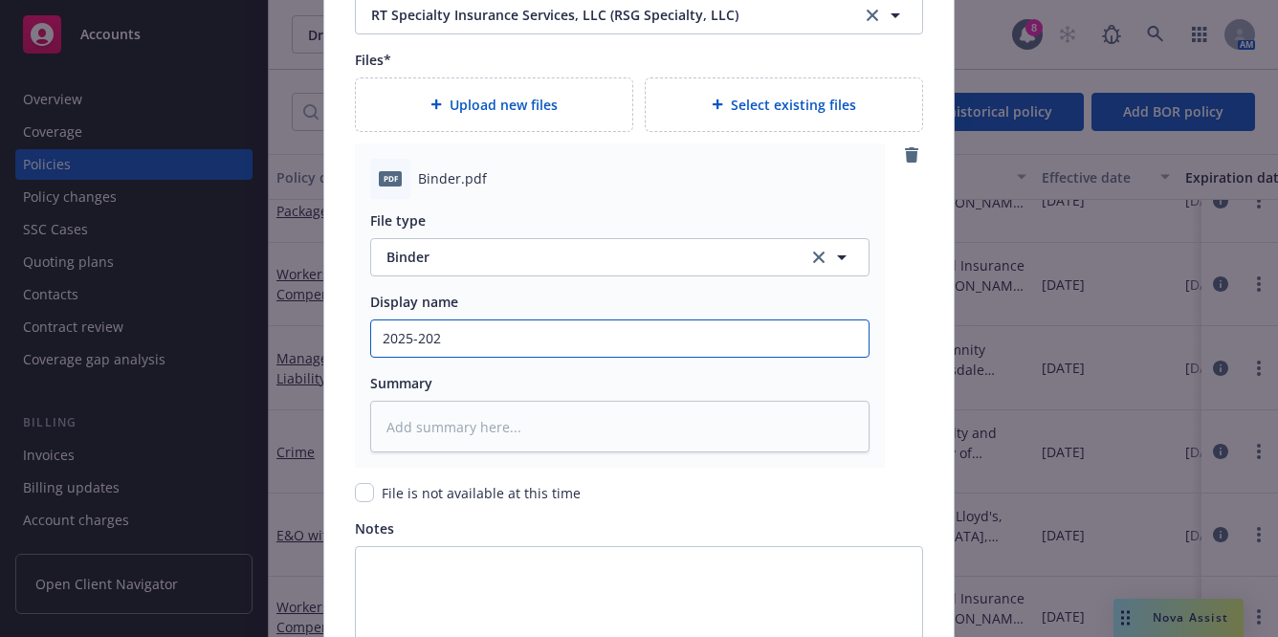
type textarea "x"
type input "2025-2026"
type textarea "x"
type input "2025-2026"
type textarea "x"
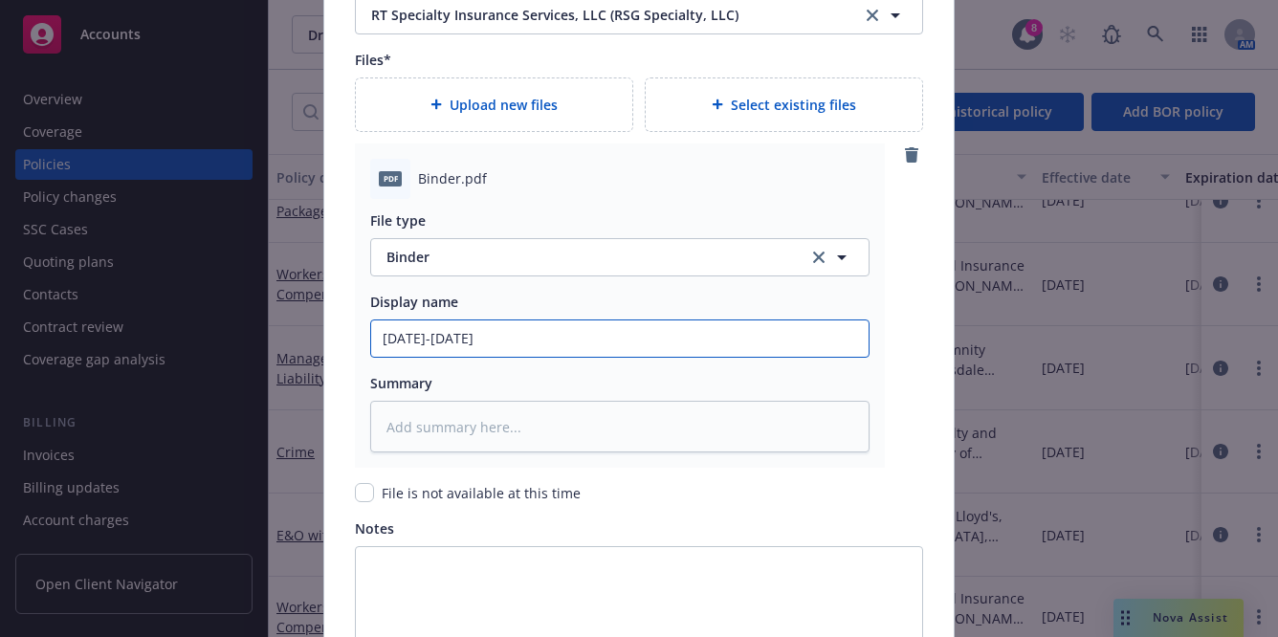
type input "2025-2026 M"
type textarea "x"
type input "2025-2026 Ma"
type textarea "x"
type input "2025-2026 Man"
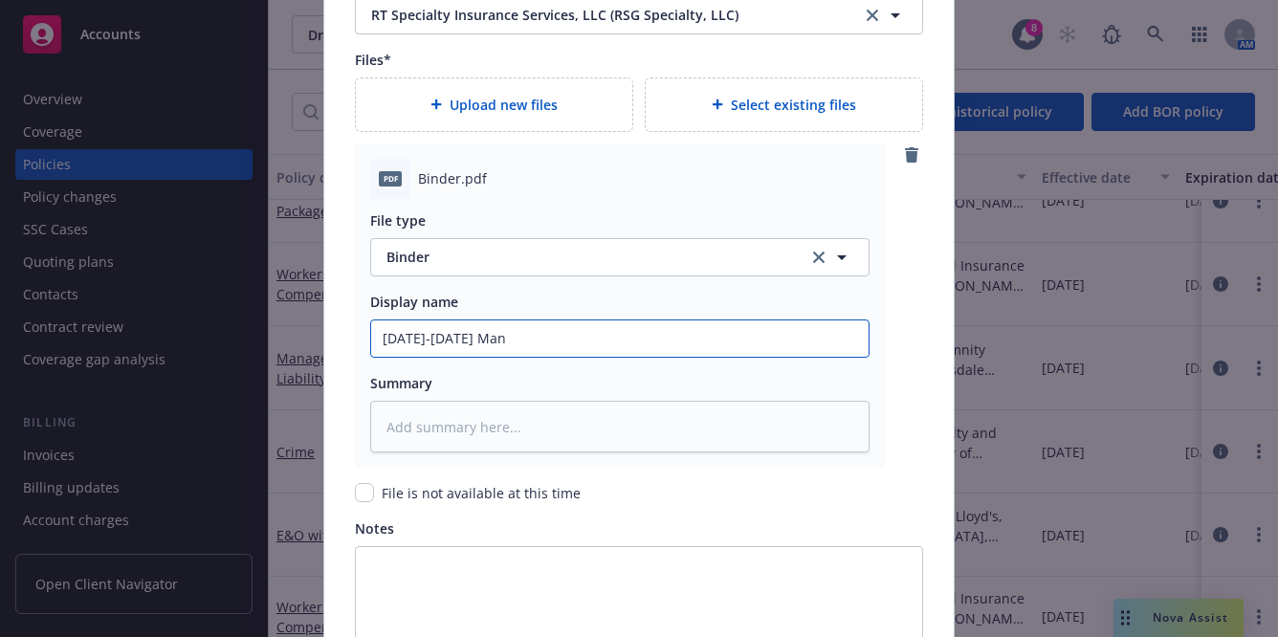
type textarea "x"
type input "2025-2026 Mana"
type textarea "x"
type input "2025-2026 Manag"
type textarea "x"
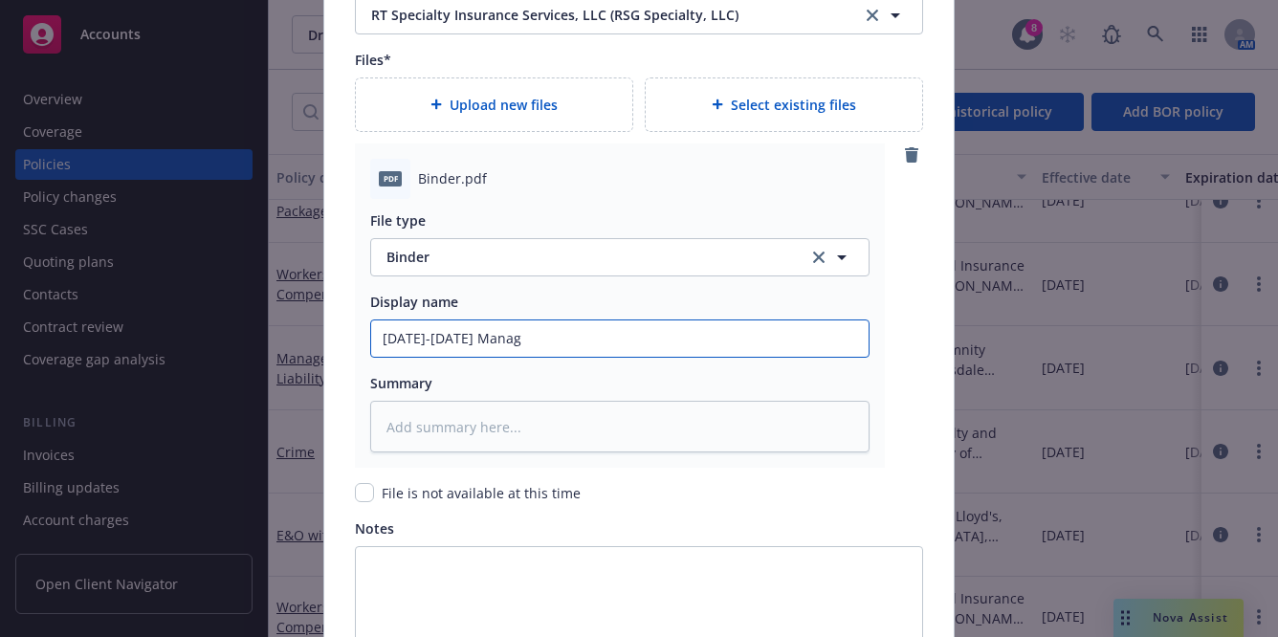
type input "2025-2026 Manage"
type textarea "x"
type input "2025-2026 Manageme"
type textarea "x"
type input "2025-2026 Managemen"
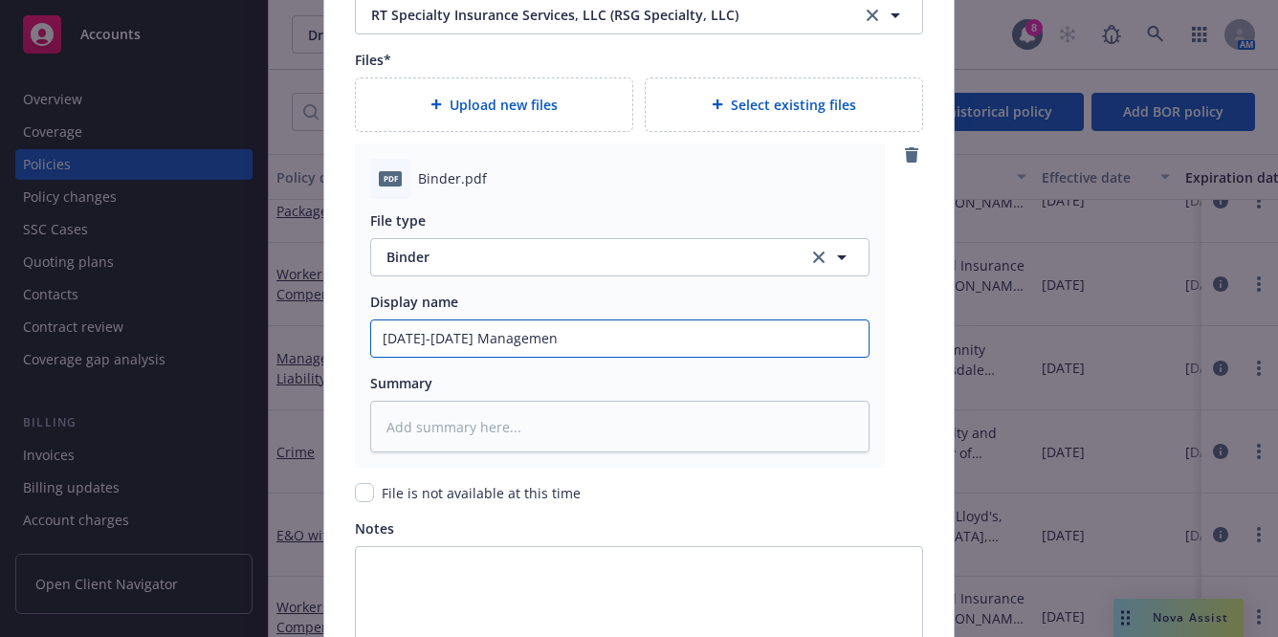
type textarea "x"
type input "2025-2026 Management"
type textarea "x"
type input "2025-2026 Management L"
type textarea "x"
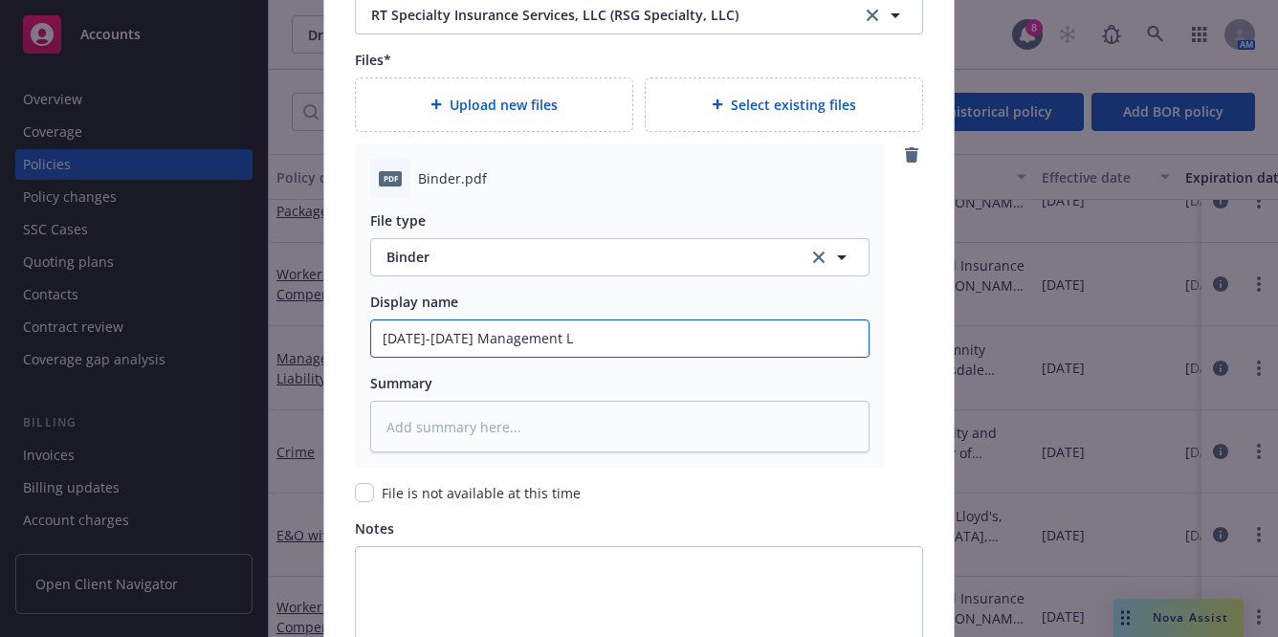
type input "2025-2026 Management Li"
type textarea "x"
type input "2025-2026 Management Liab"
type textarea "x"
type input "2025-2026 Management Liabi"
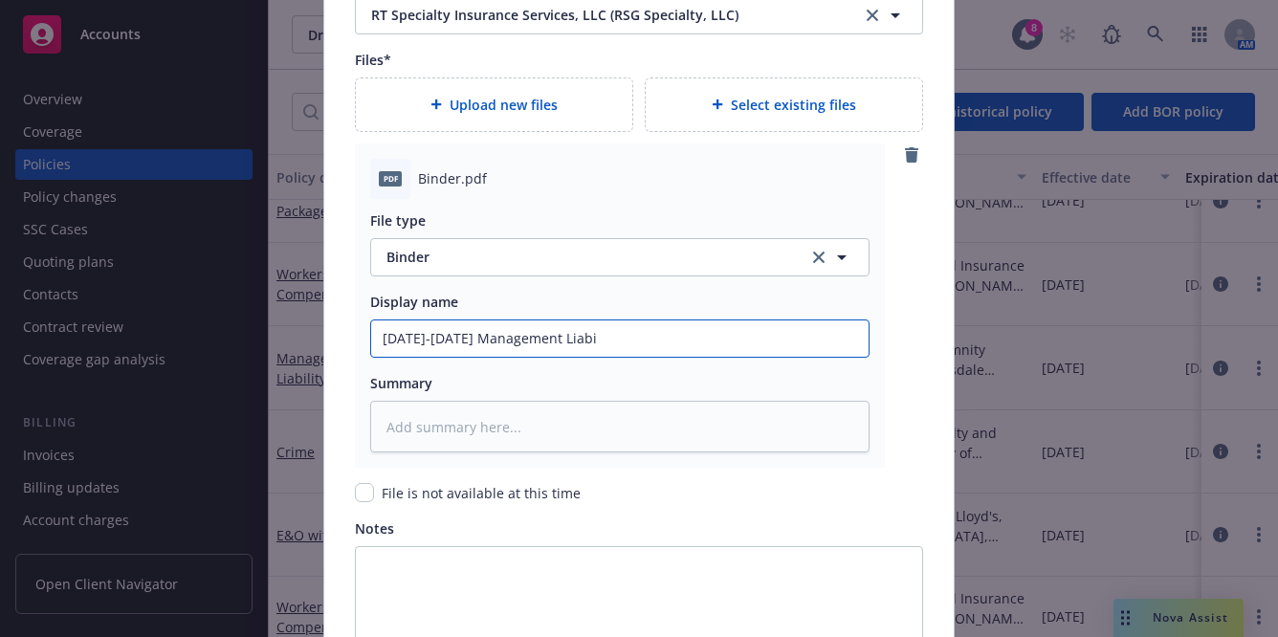
type textarea "x"
type input "2025-2026 Management Liabil"
type textarea "x"
type input "2025-2026 Management Liabili"
type textarea "x"
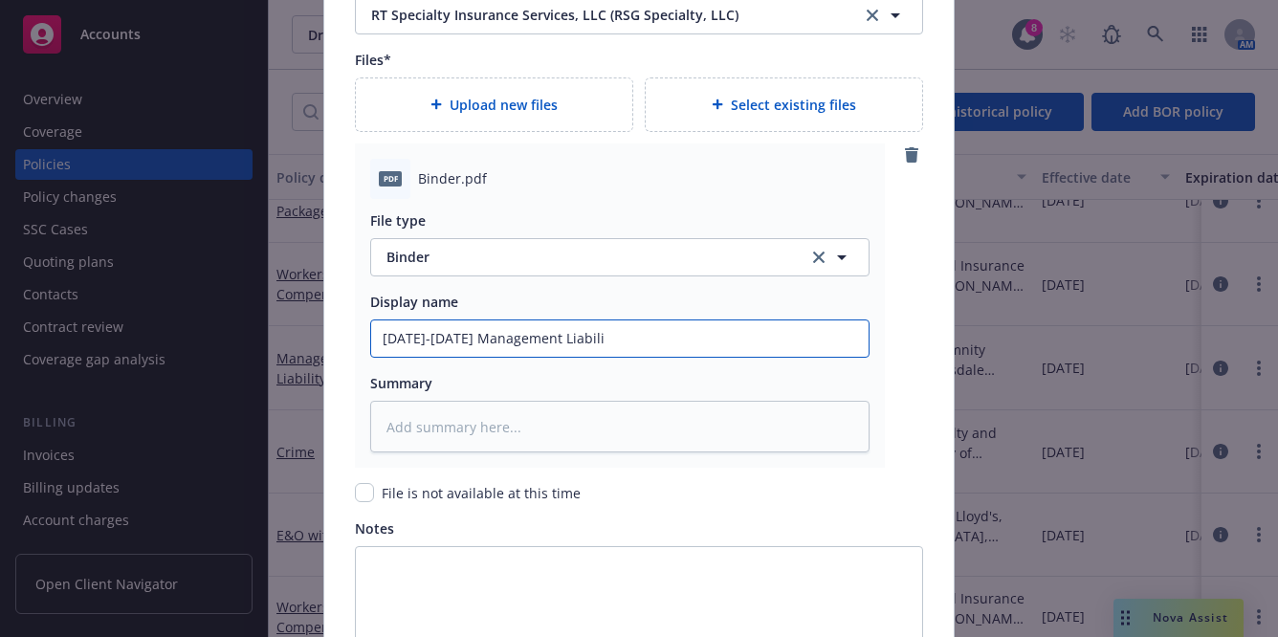
type input "2025-2026 Management Liabilit"
type textarea "x"
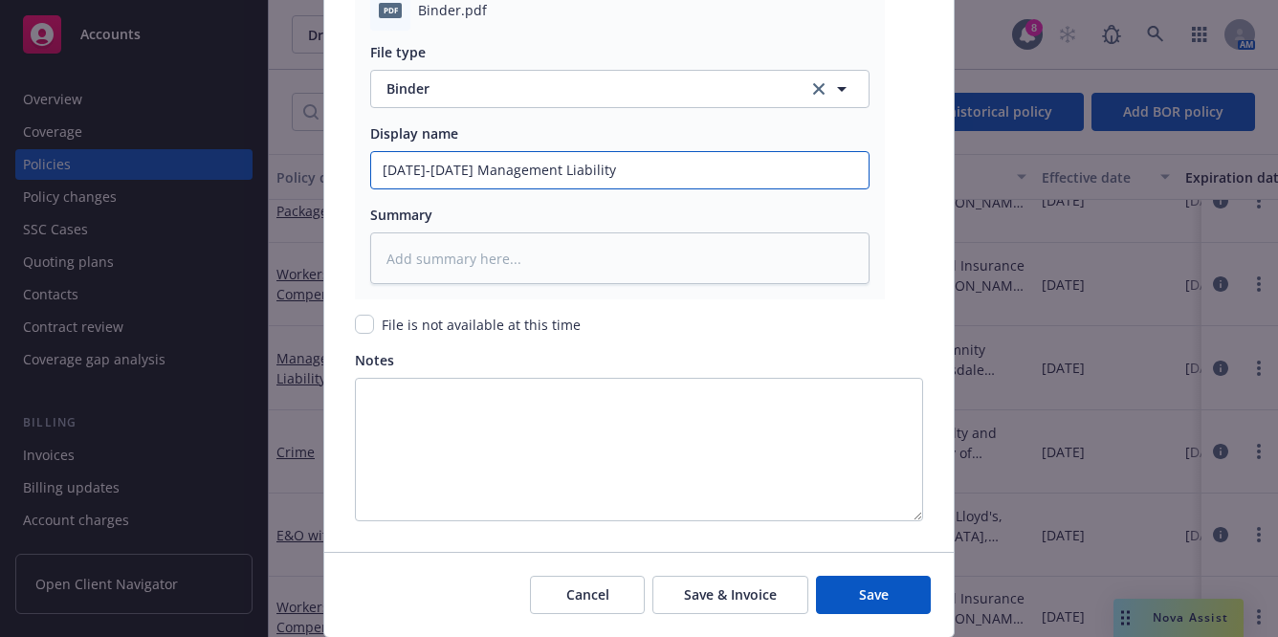
scroll to position [2515, 0]
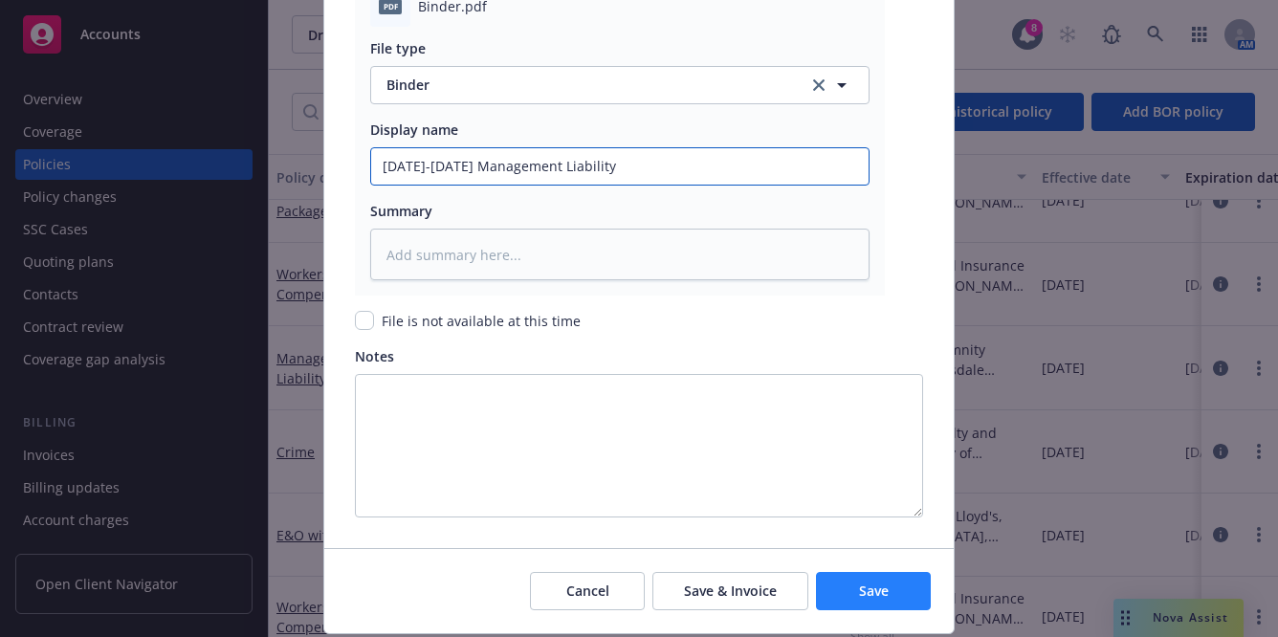
type input "2025-2026 Management Liability"
click at [841, 577] on button "Save" at bounding box center [873, 591] width 115 height 38
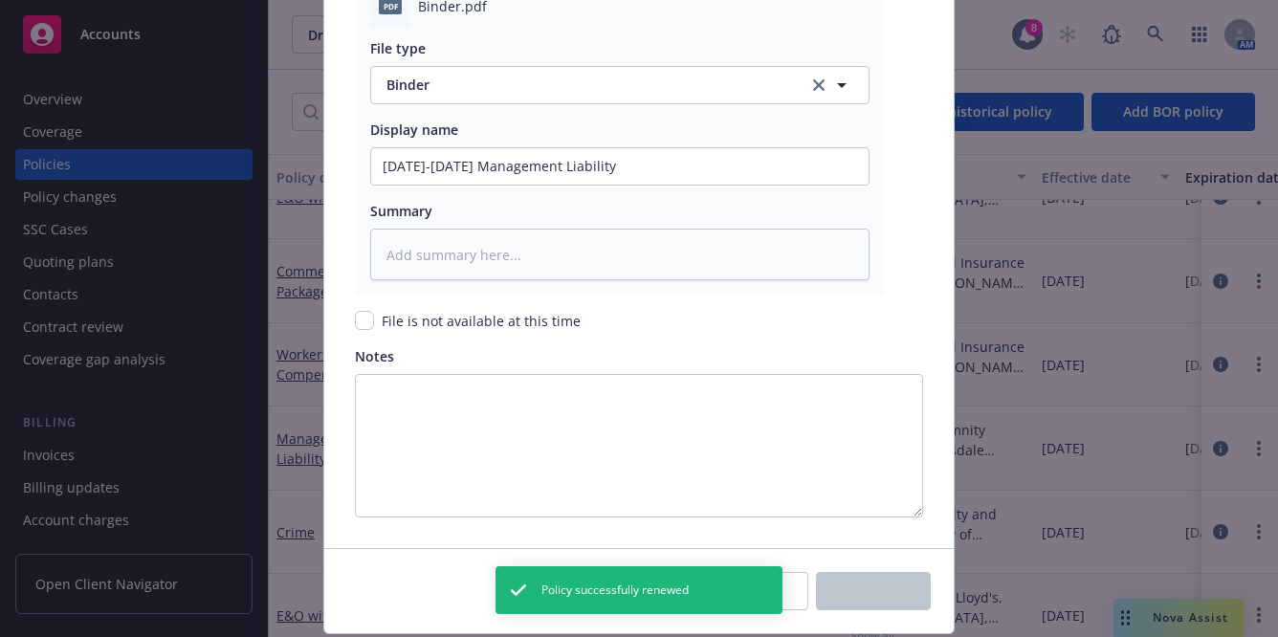
type textarea "x"
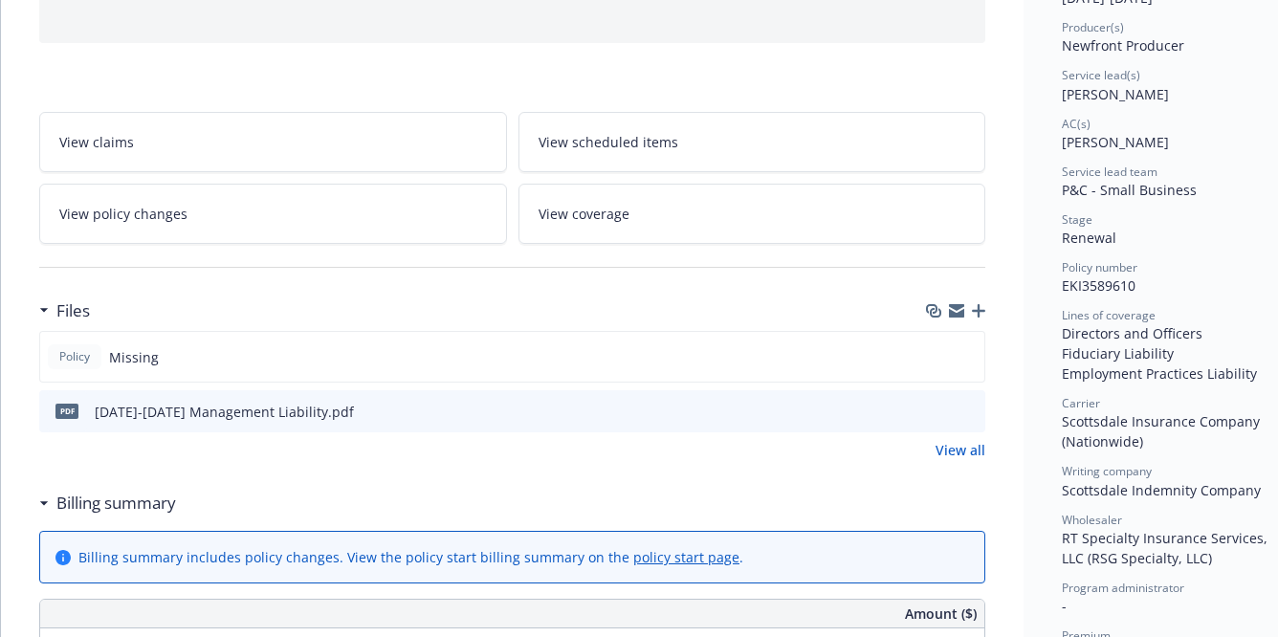
scroll to position [314, 0]
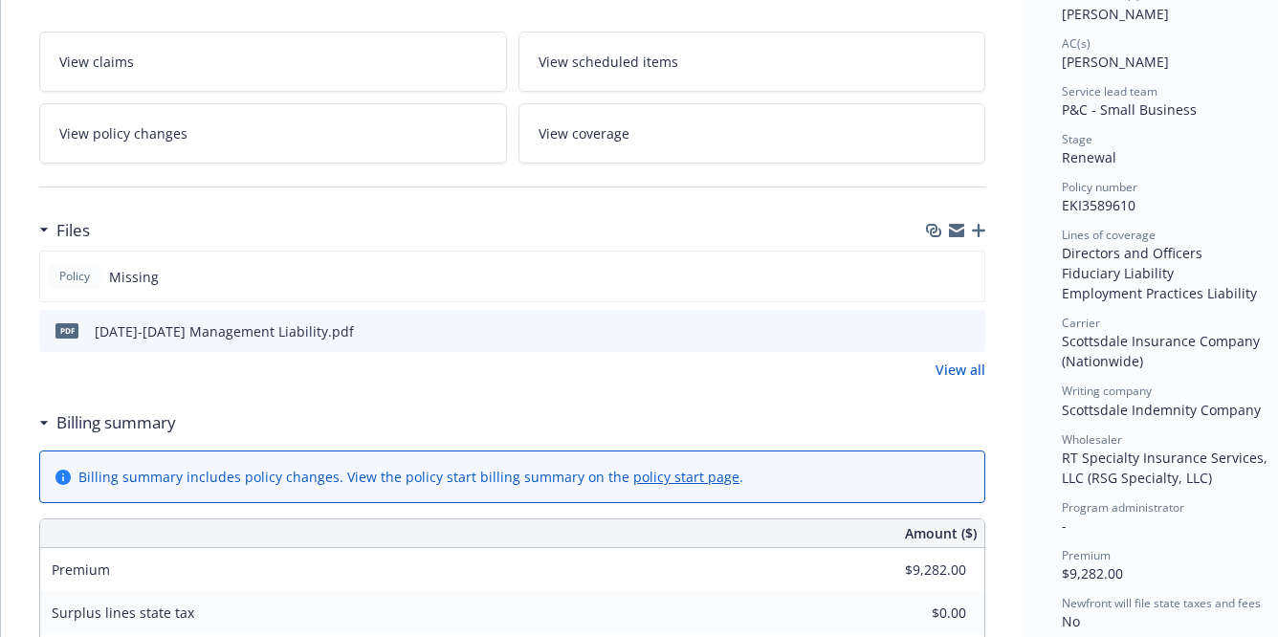
click at [969, 332] on icon "preview file" at bounding box center [967, 329] width 17 height 13
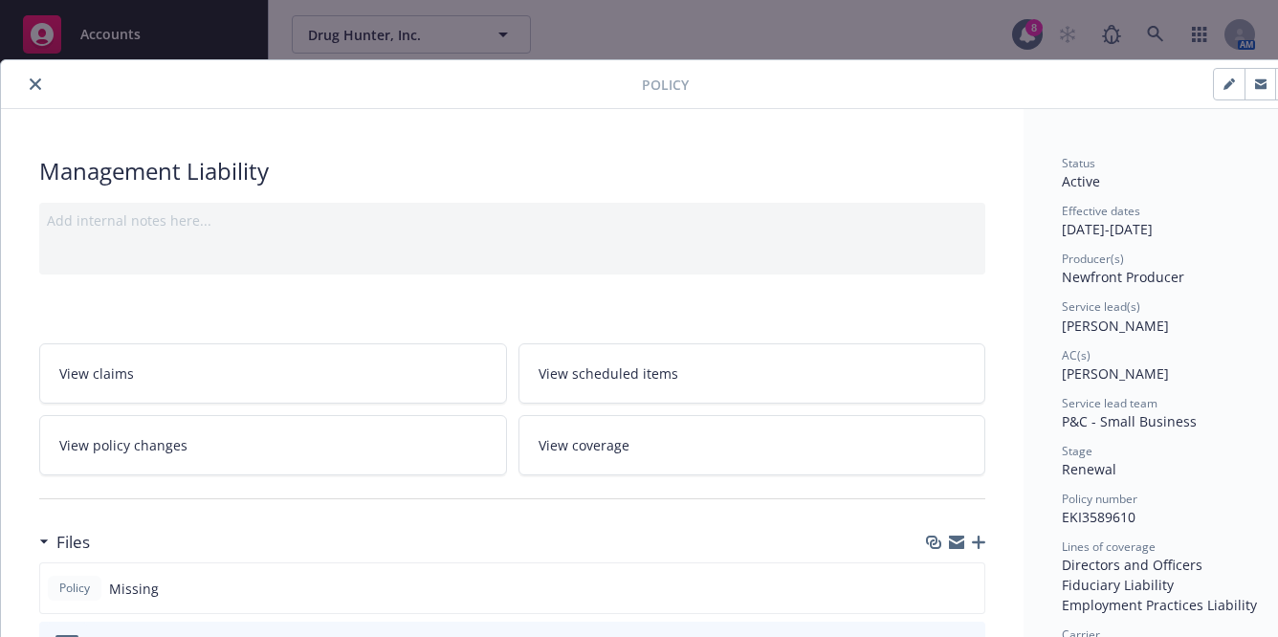
scroll to position [0, 0]
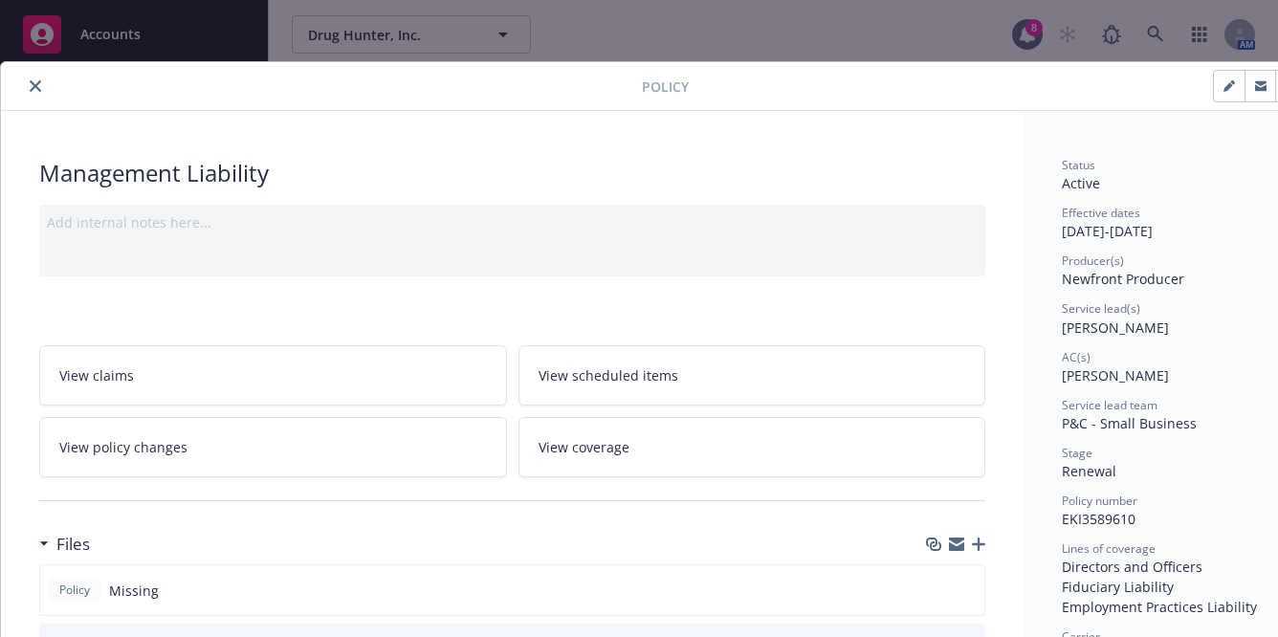
click at [37, 83] on icon "close" at bounding box center [35, 85] width 11 height 11
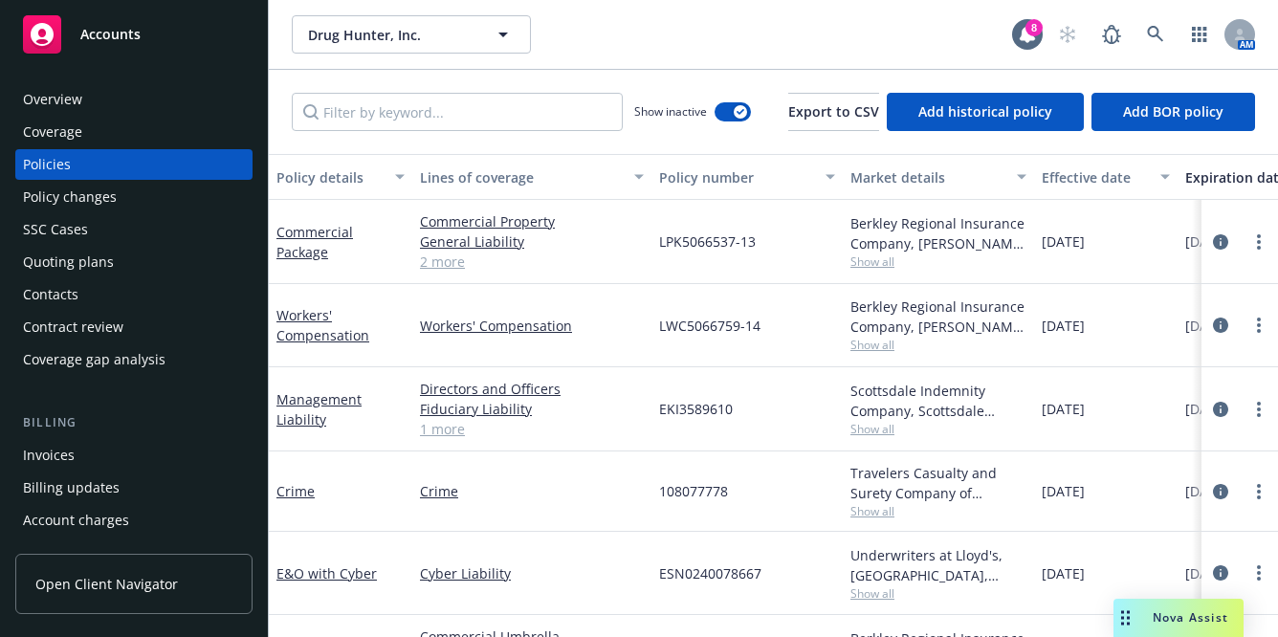
click at [253, 41] on div "Accounts" at bounding box center [134, 30] width 268 height 61
click at [191, 69] on div "Overview Coverage Policies Policy changes SSC Cases Quoting plans Contacts Cont…" at bounding box center [134, 349] width 268 height 576
click at [191, 84] on div "Overview" at bounding box center [134, 99] width 222 height 31
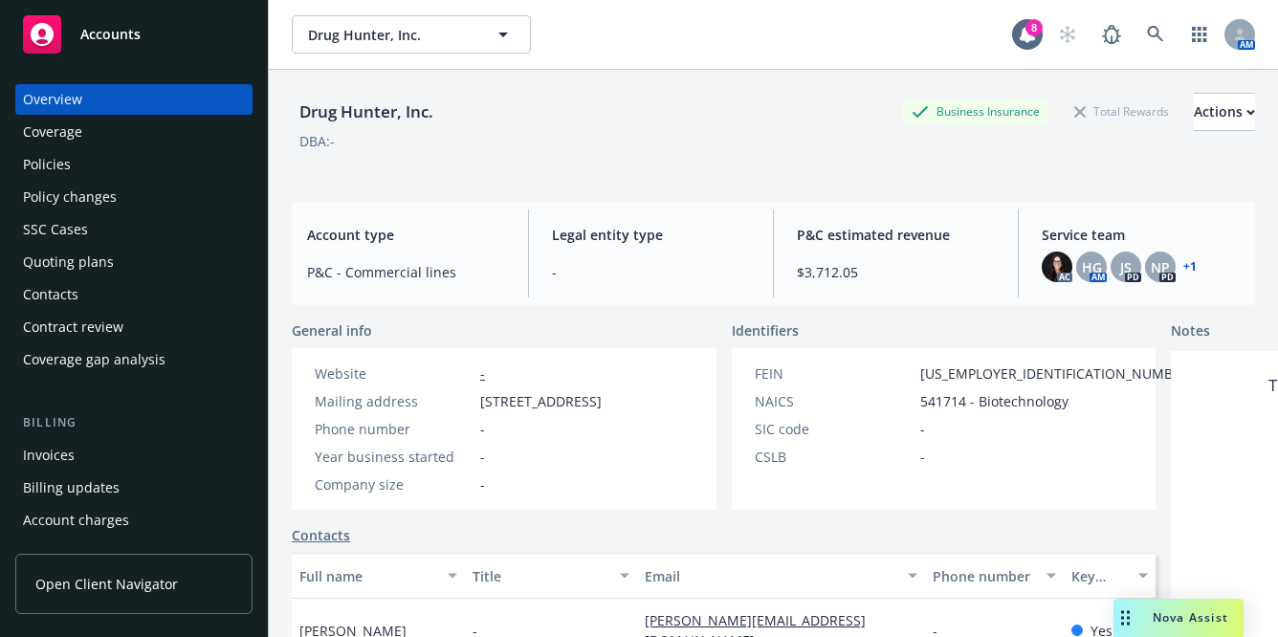
click at [162, 173] on div "Policies" at bounding box center [134, 164] width 222 height 31
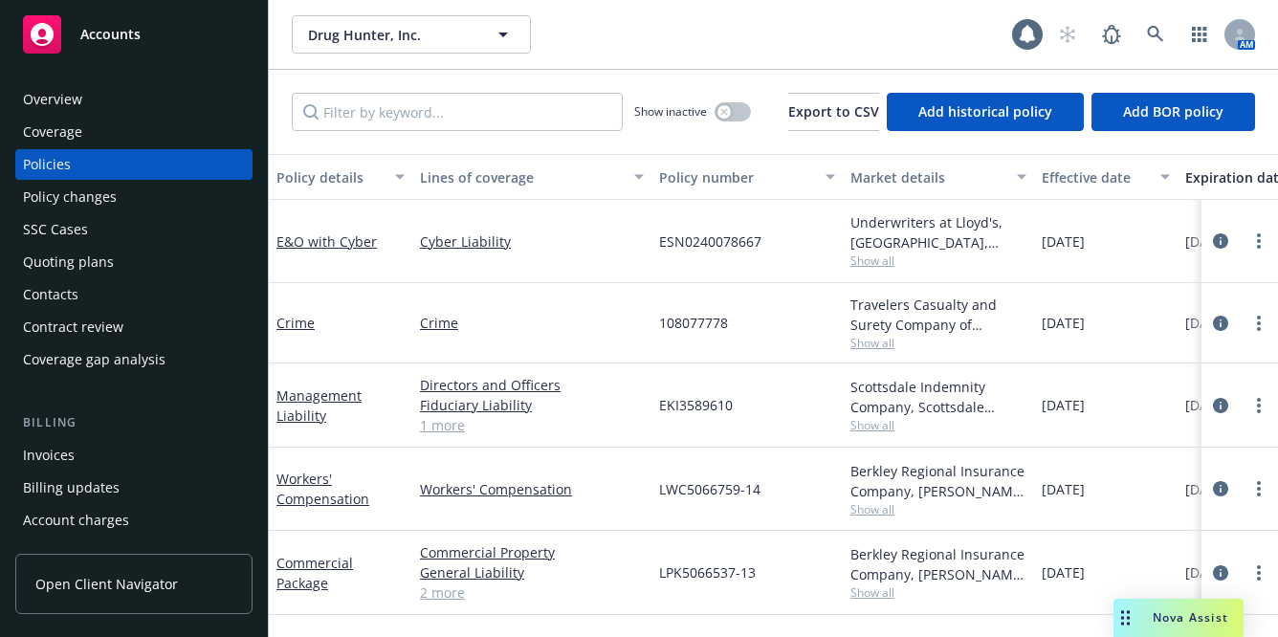
click at [712, 101] on div "Show inactive" at bounding box center [692, 112] width 117 height 38
click at [721, 111] on icon "button" at bounding box center [724, 111] width 7 height 7
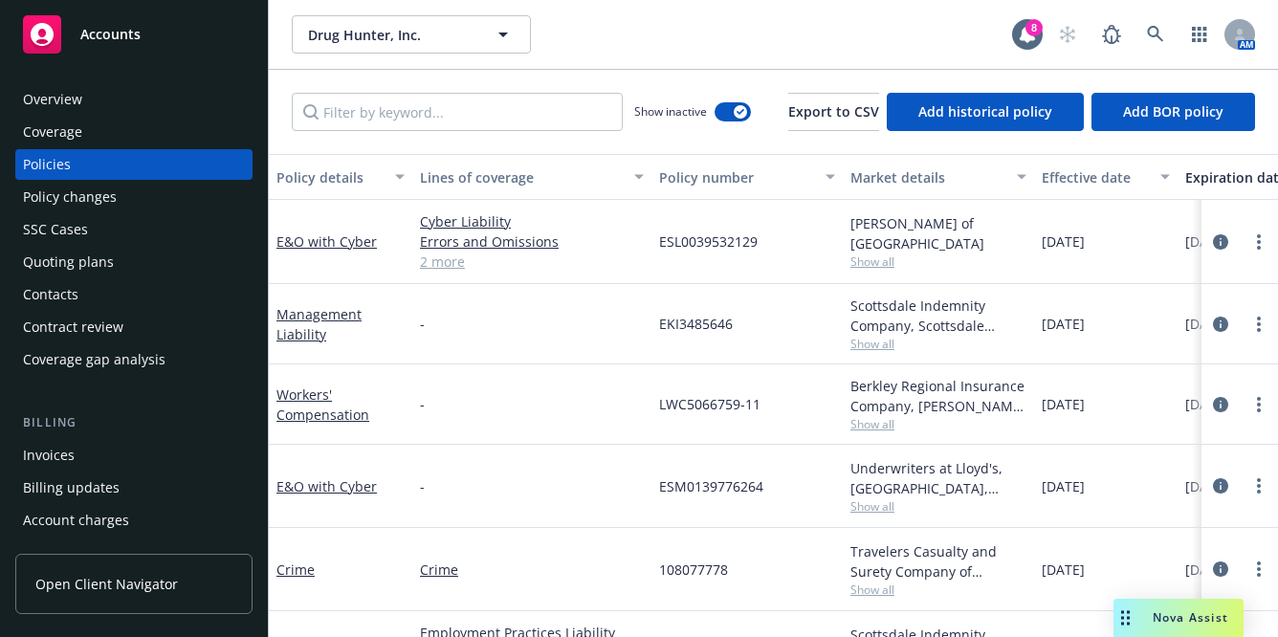
click at [1213, 182] on div "Expiration date" at bounding box center [1249, 177] width 126 height 20
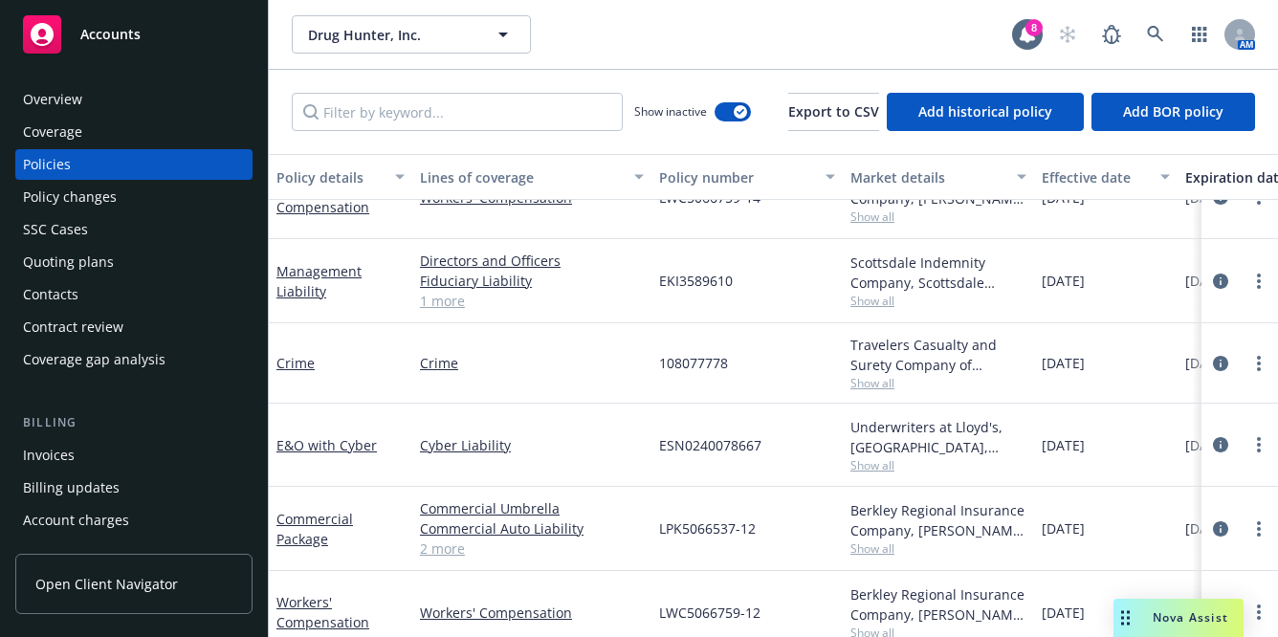
scroll to position [96, 0]
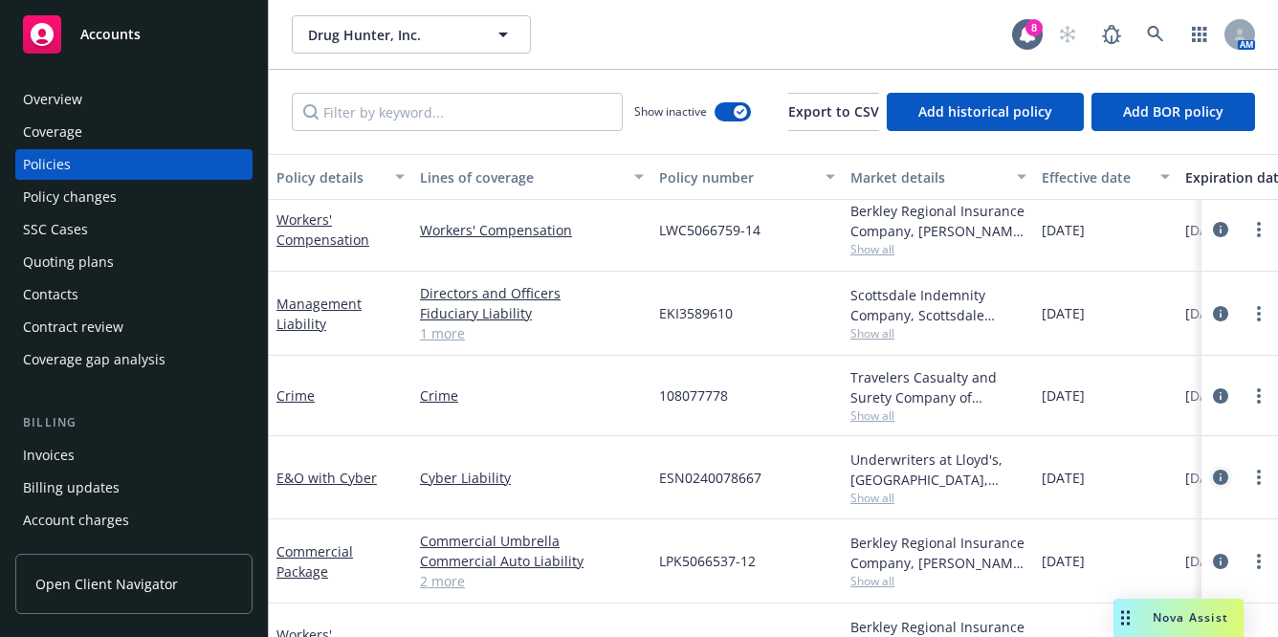
click at [1213, 474] on icon "circleInformation" at bounding box center [1220, 477] width 15 height 15
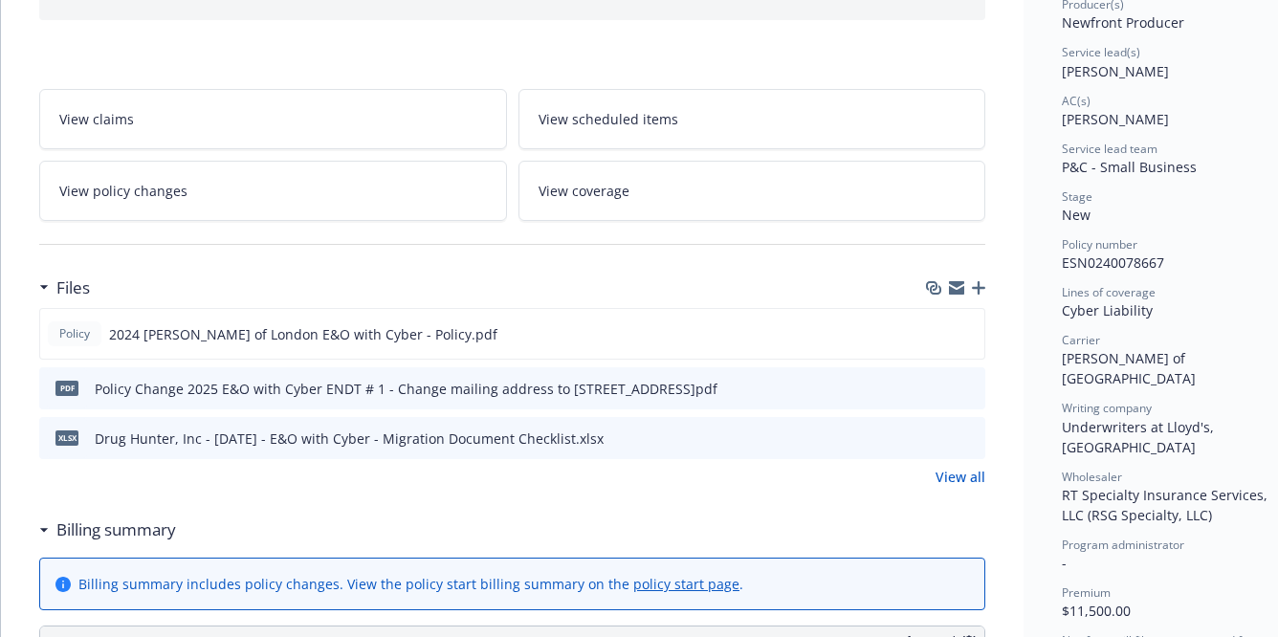
scroll to position [333, 0]
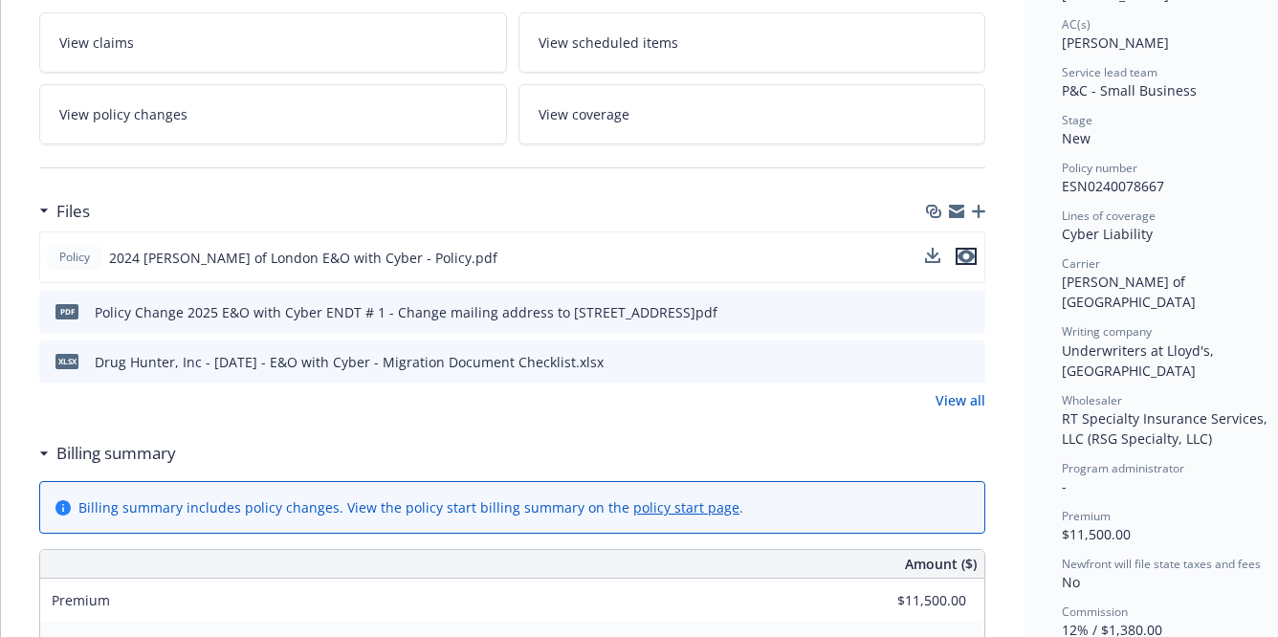
click at [969, 252] on icon "preview file" at bounding box center [966, 256] width 17 height 13
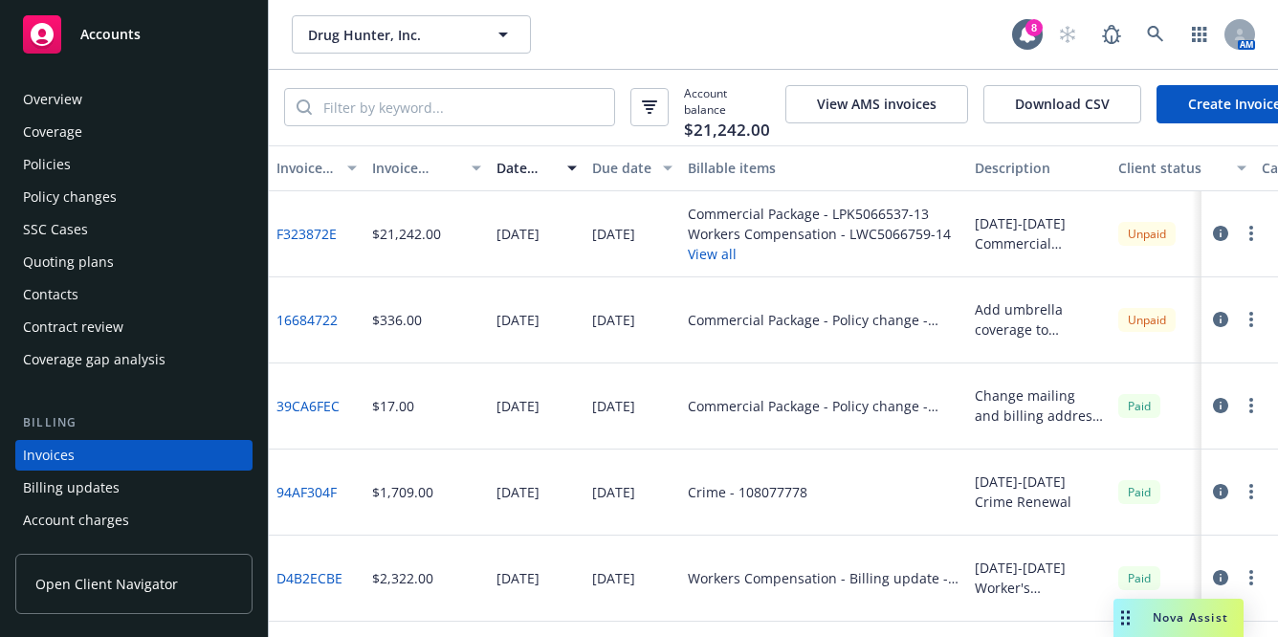
scroll to position [106, 0]
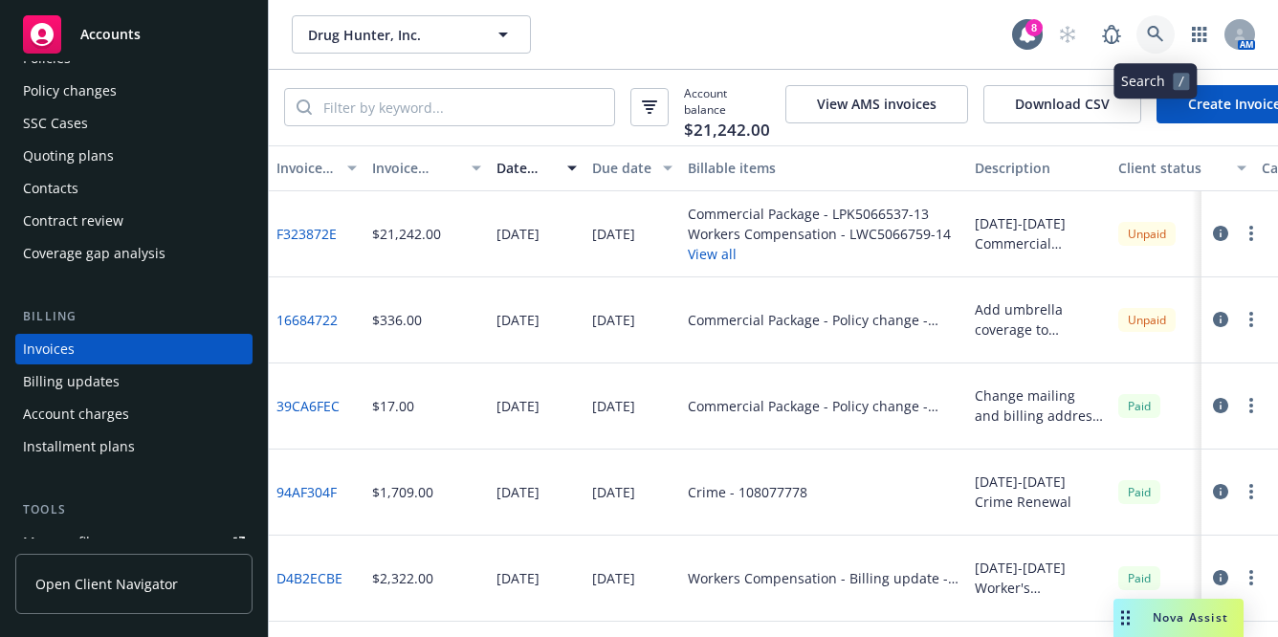
click at [1154, 37] on icon at bounding box center [1155, 34] width 17 height 17
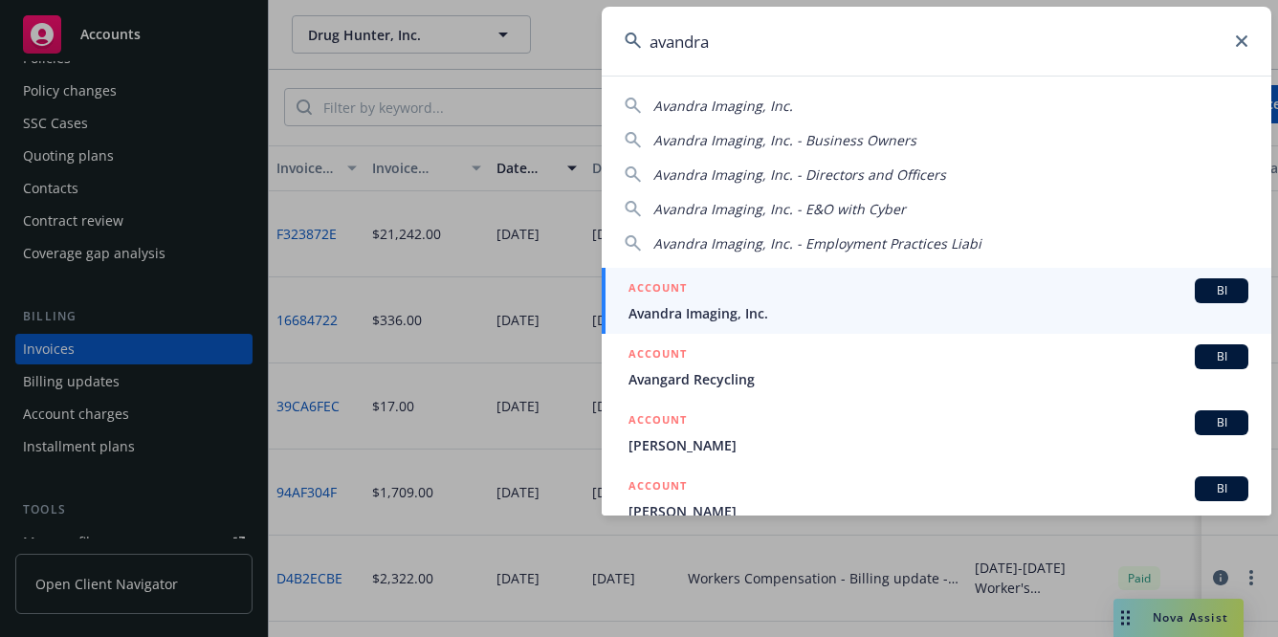
type input "avandra"
click at [957, 306] on span "Avandra Imaging, Inc." at bounding box center [939, 313] width 620 height 20
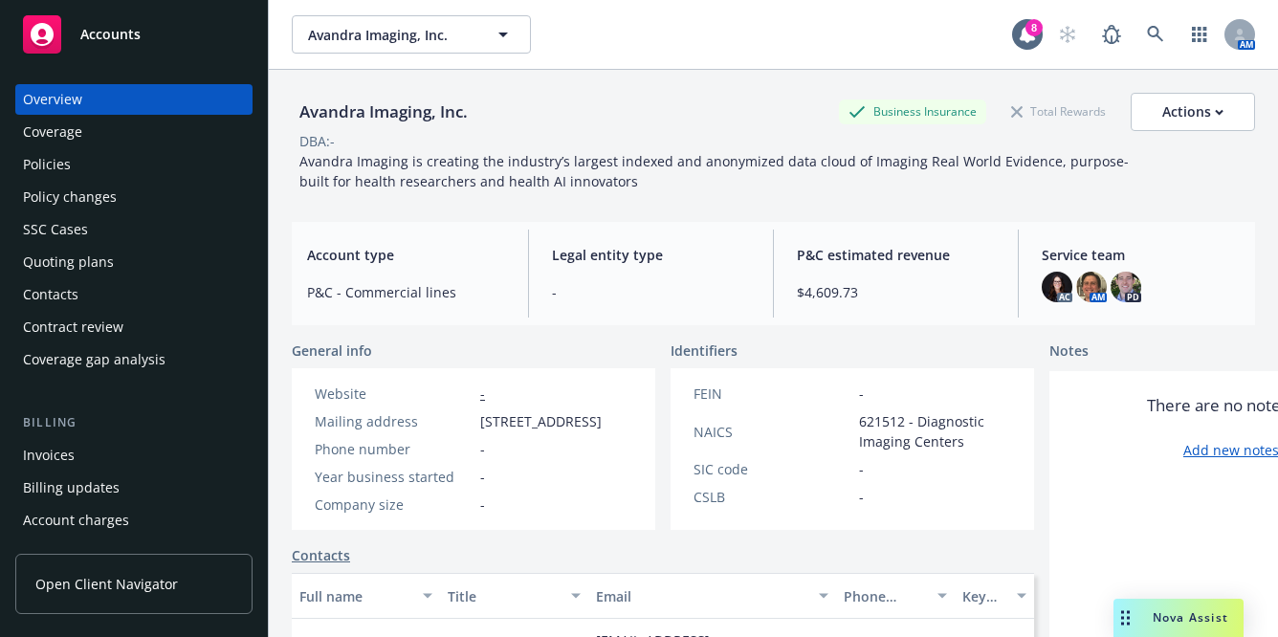
drag, startPoint x: 158, startPoint y: 150, endPoint x: 145, endPoint y: 160, distance: 15.7
click at [145, 160] on div "Policies" at bounding box center [134, 164] width 222 height 31
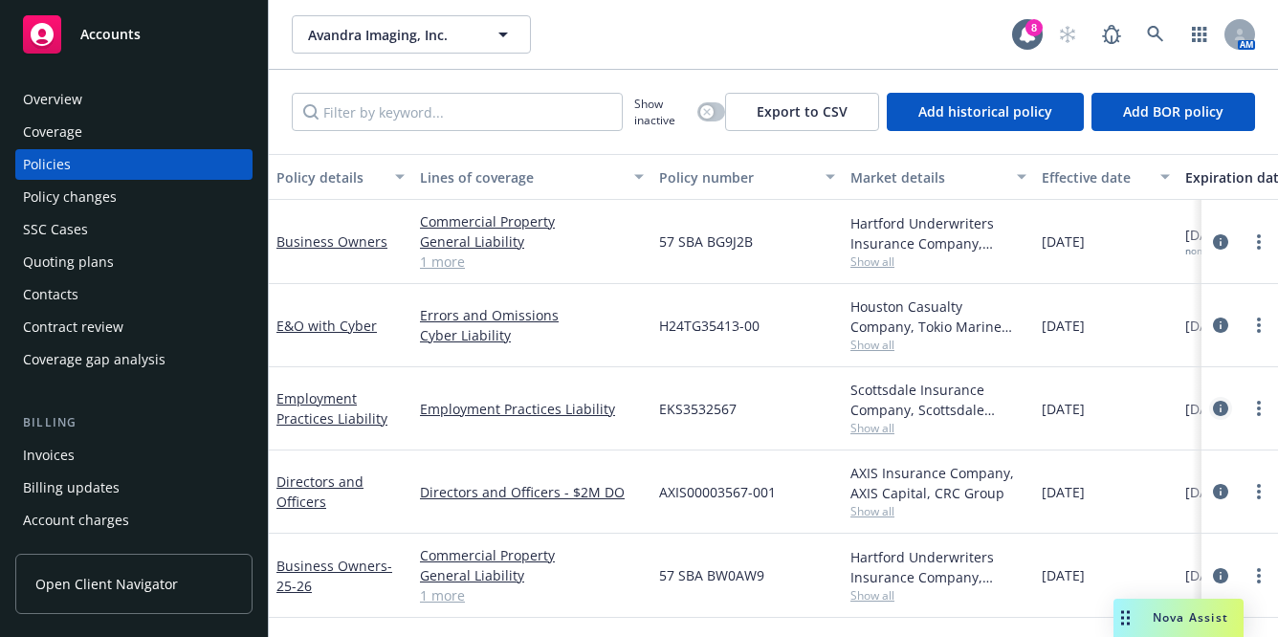
click at [1219, 405] on icon "circleInformation" at bounding box center [1220, 408] width 15 height 15
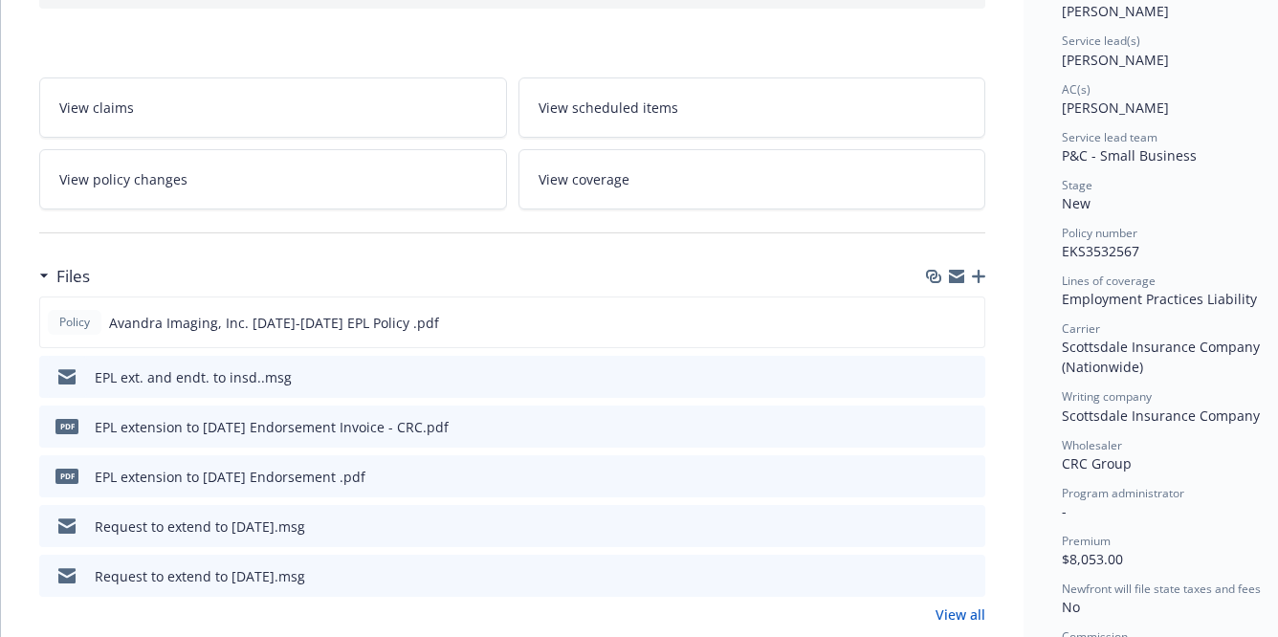
scroll to position [268, 0]
click at [969, 419] on icon "preview file" at bounding box center [967, 425] width 17 height 13
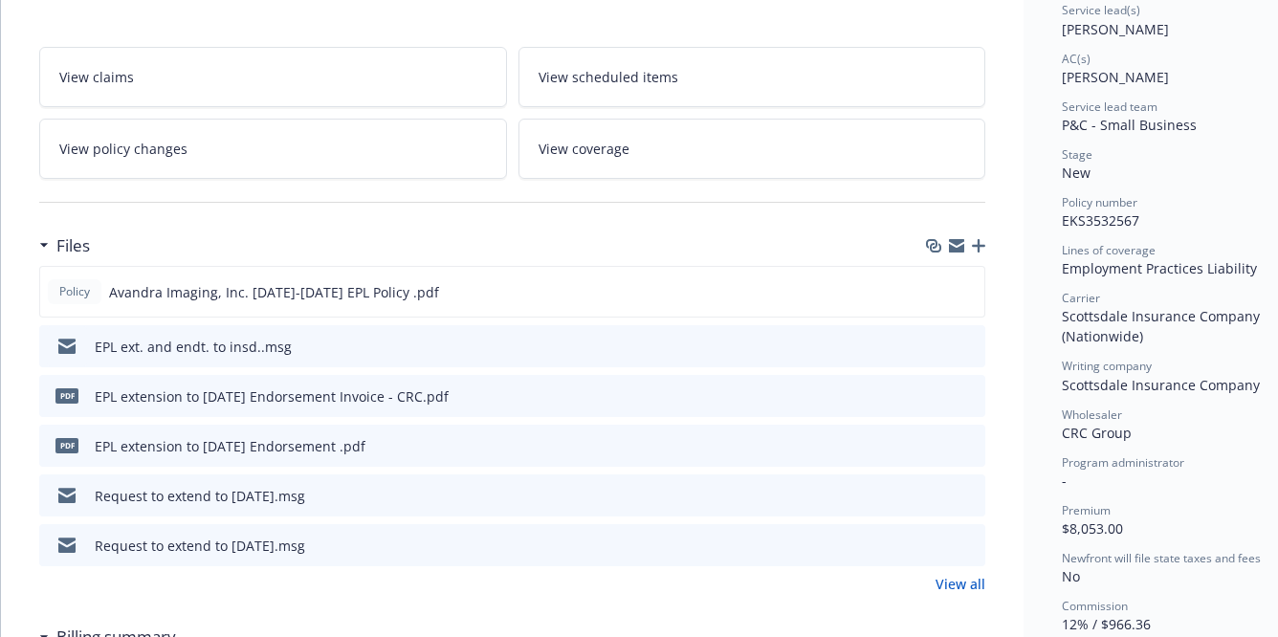
click at [966, 488] on icon "preview file" at bounding box center [967, 494] width 17 height 13
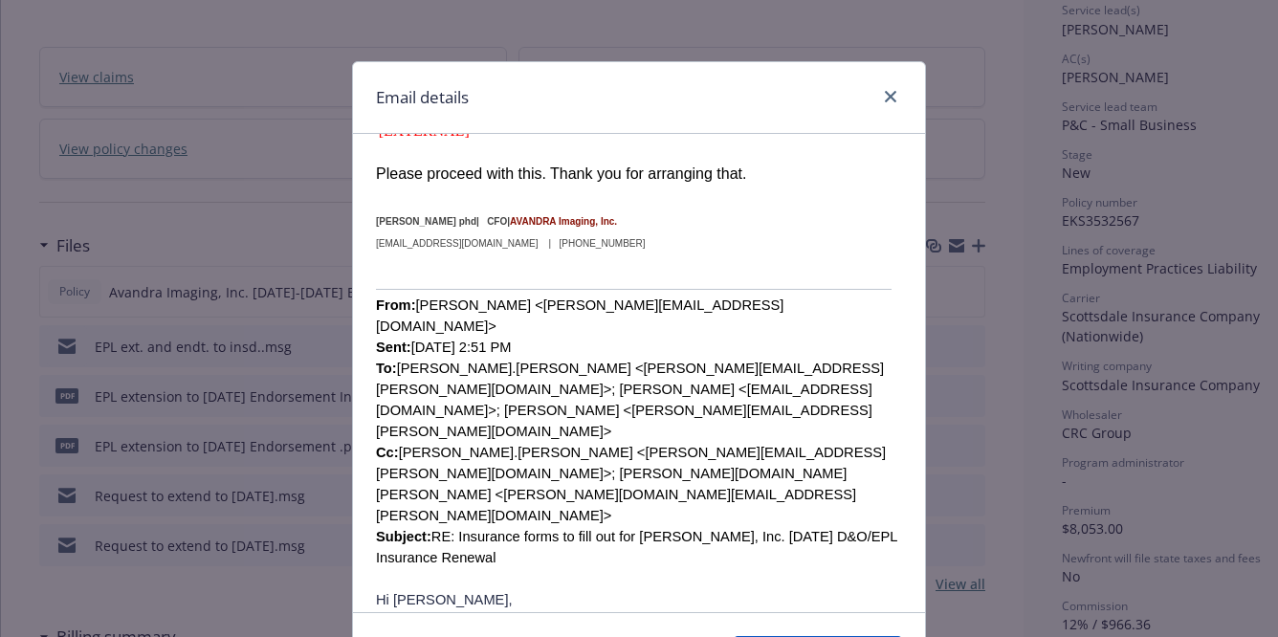
scroll to position [272, 0]
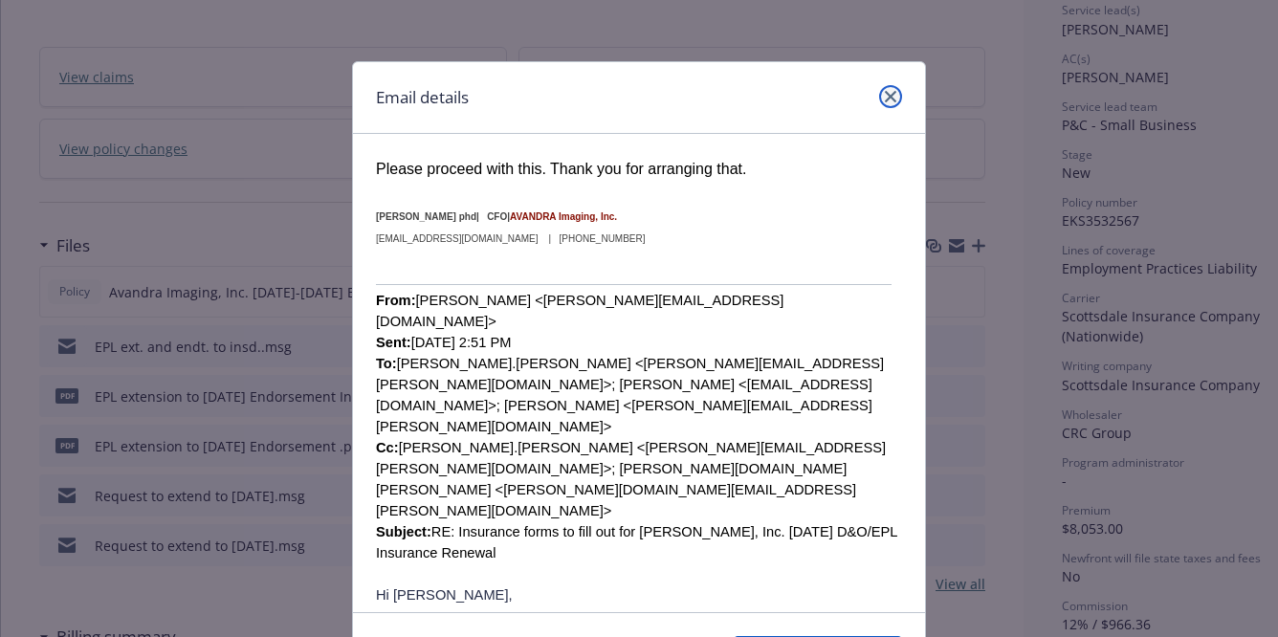
click at [892, 96] on link "close" at bounding box center [890, 96] width 23 height 23
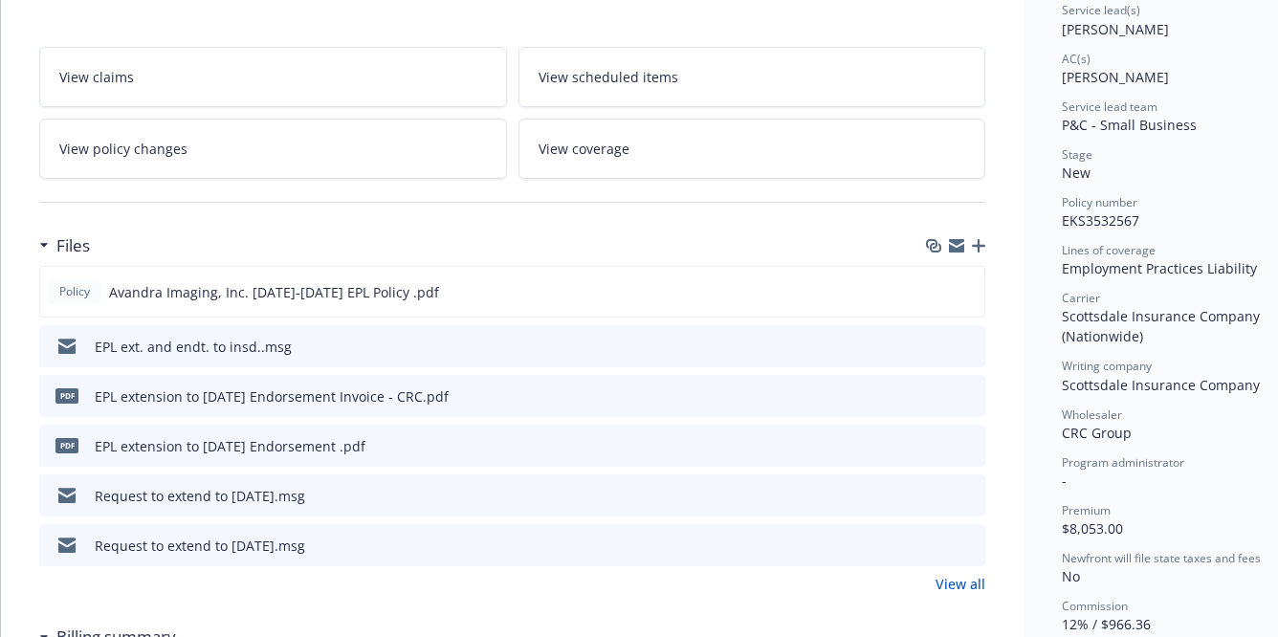
click at [969, 538] on icon "preview file" at bounding box center [967, 544] width 17 height 13
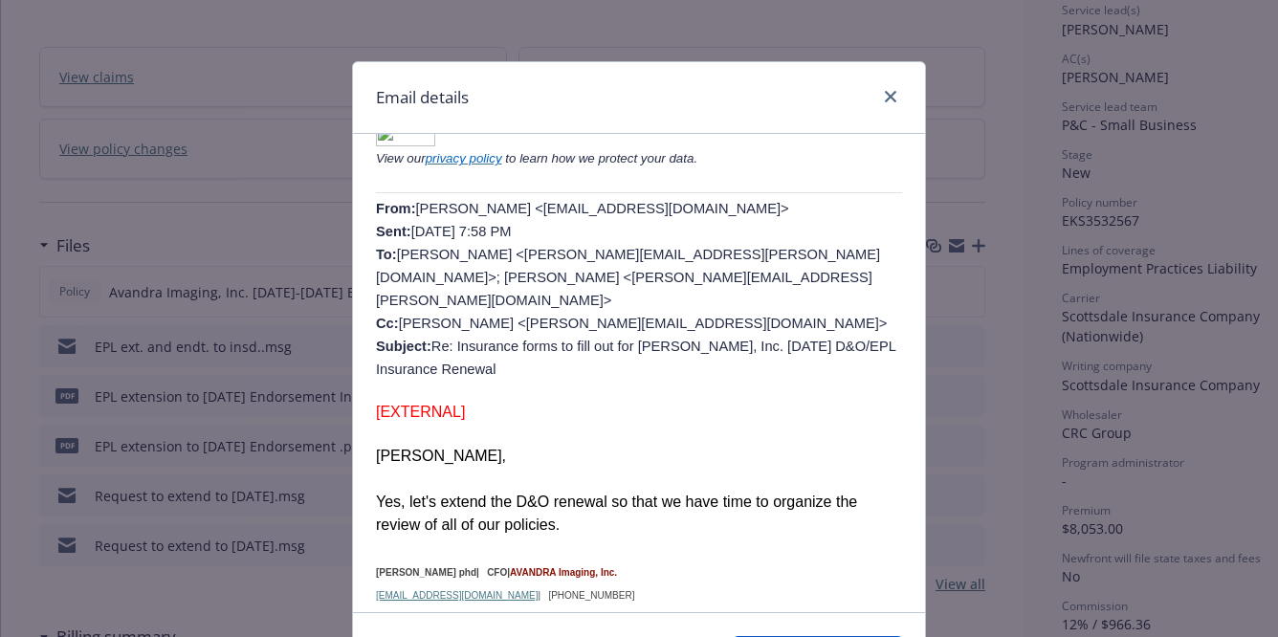
scroll to position [493, 0]
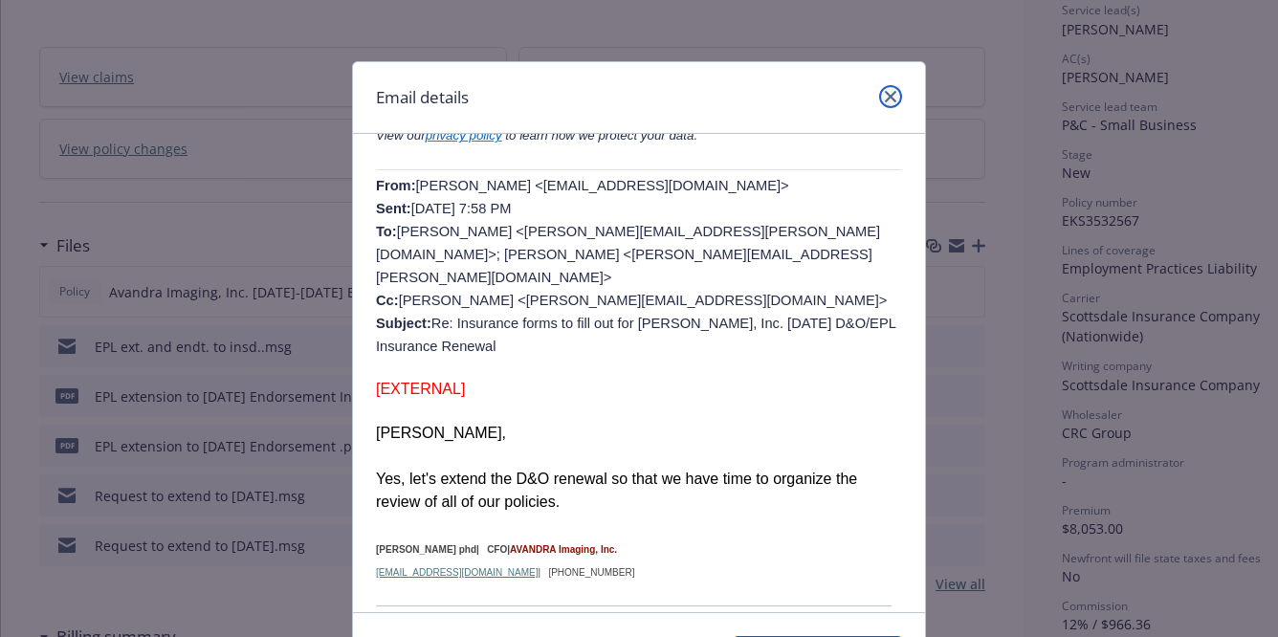
click at [887, 102] on link "close" at bounding box center [890, 96] width 23 height 23
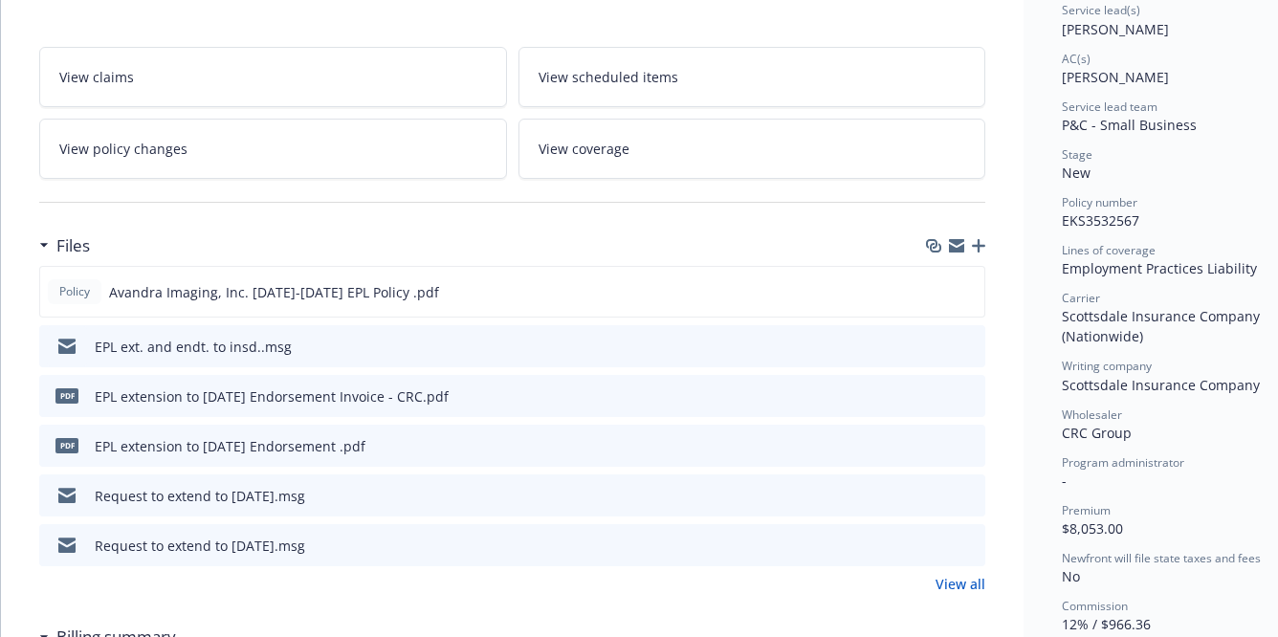
click at [961, 439] on icon "preview file" at bounding box center [967, 444] width 17 height 13
click at [967, 340] on icon "preview file" at bounding box center [967, 345] width 17 height 13
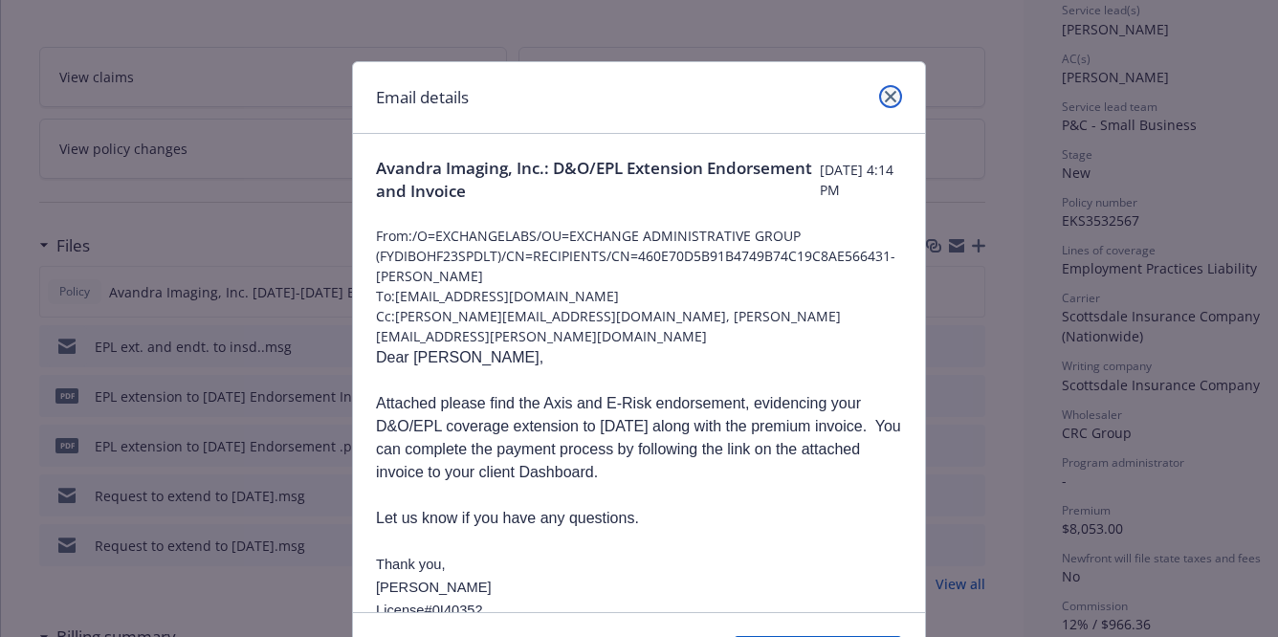
click at [888, 91] on icon "close" at bounding box center [890, 96] width 11 height 11
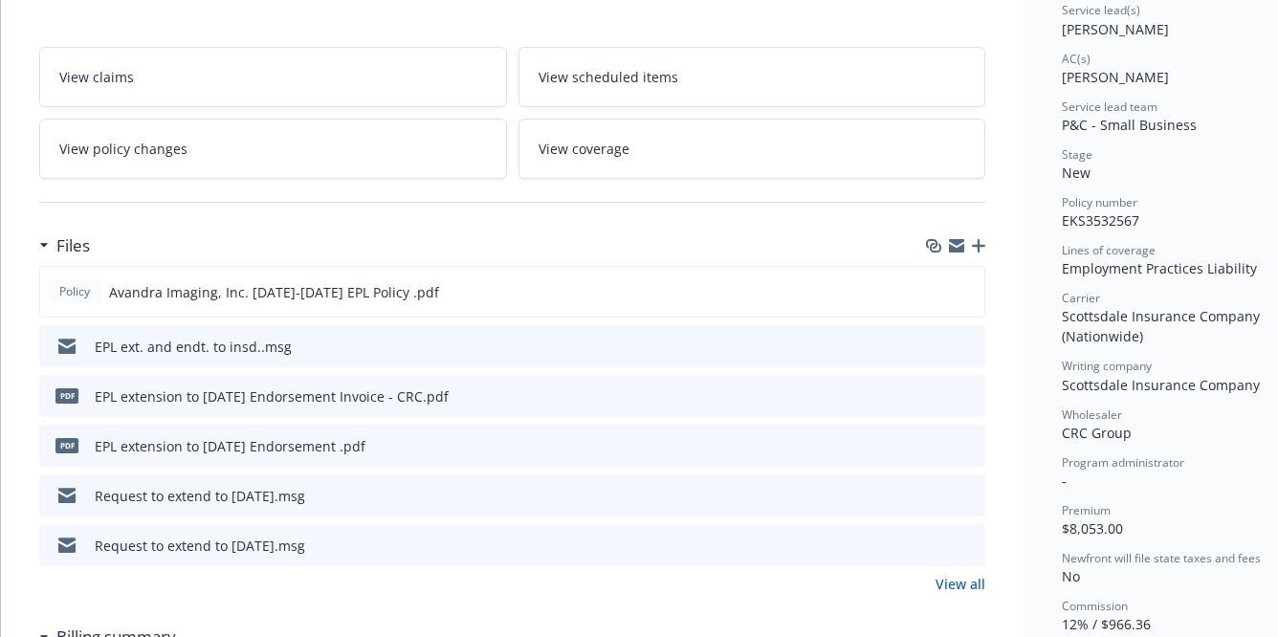
click at [949, 588] on link "View all" at bounding box center [961, 584] width 50 height 20
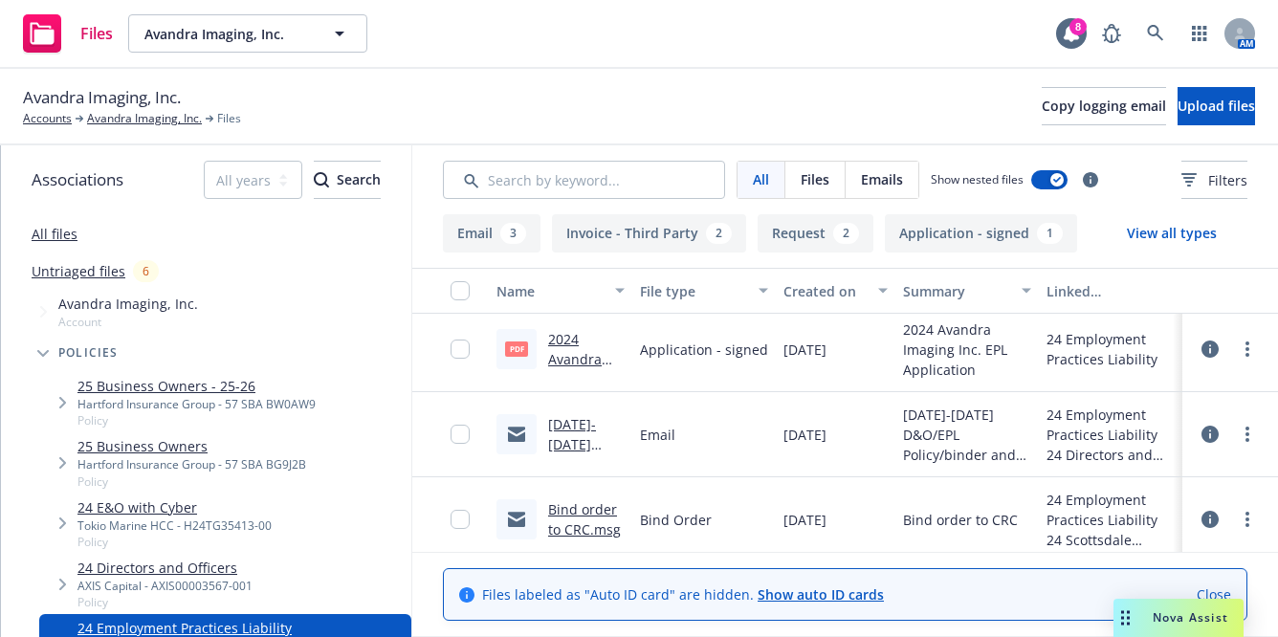
scroll to position [679, 0]
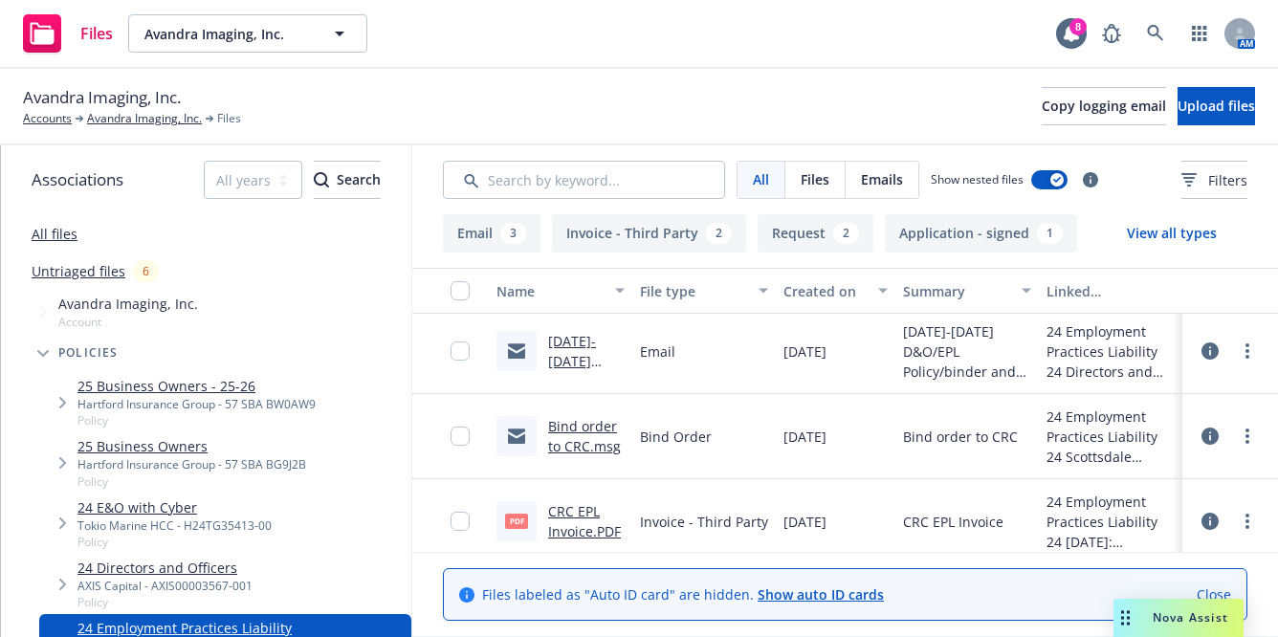
click at [572, 422] on link "Bind order to CRC.msg" at bounding box center [584, 436] width 73 height 38
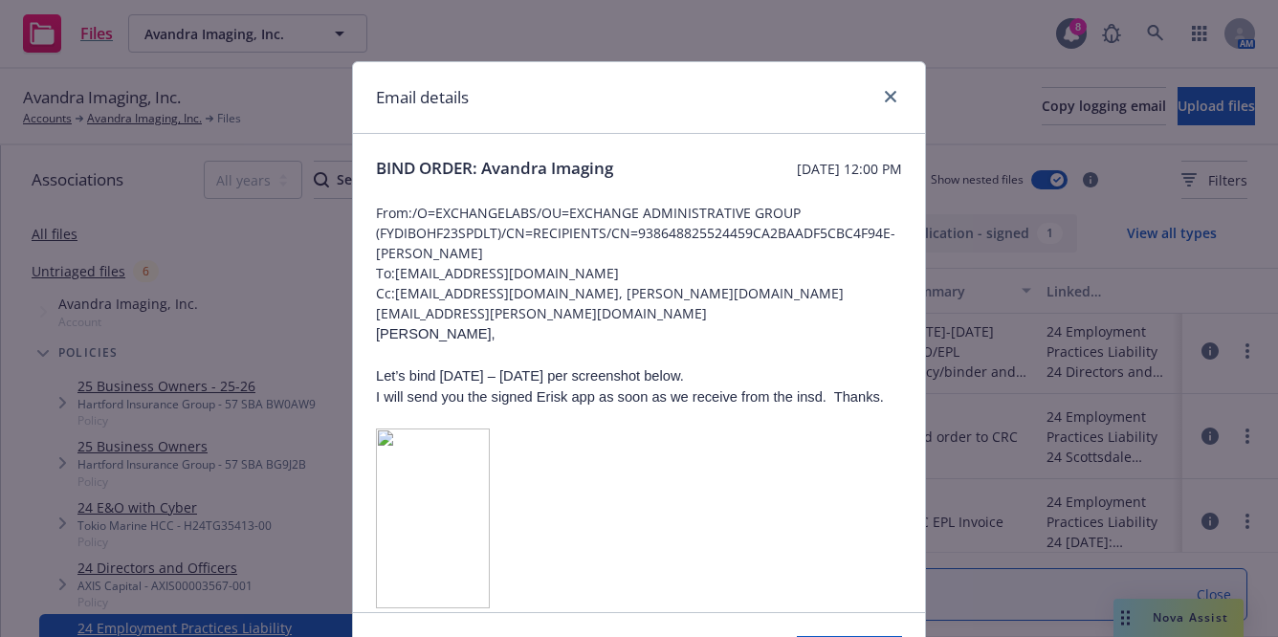
click at [567, 275] on span "To: MEnriquez@CRCGroup.com" at bounding box center [639, 273] width 526 height 20
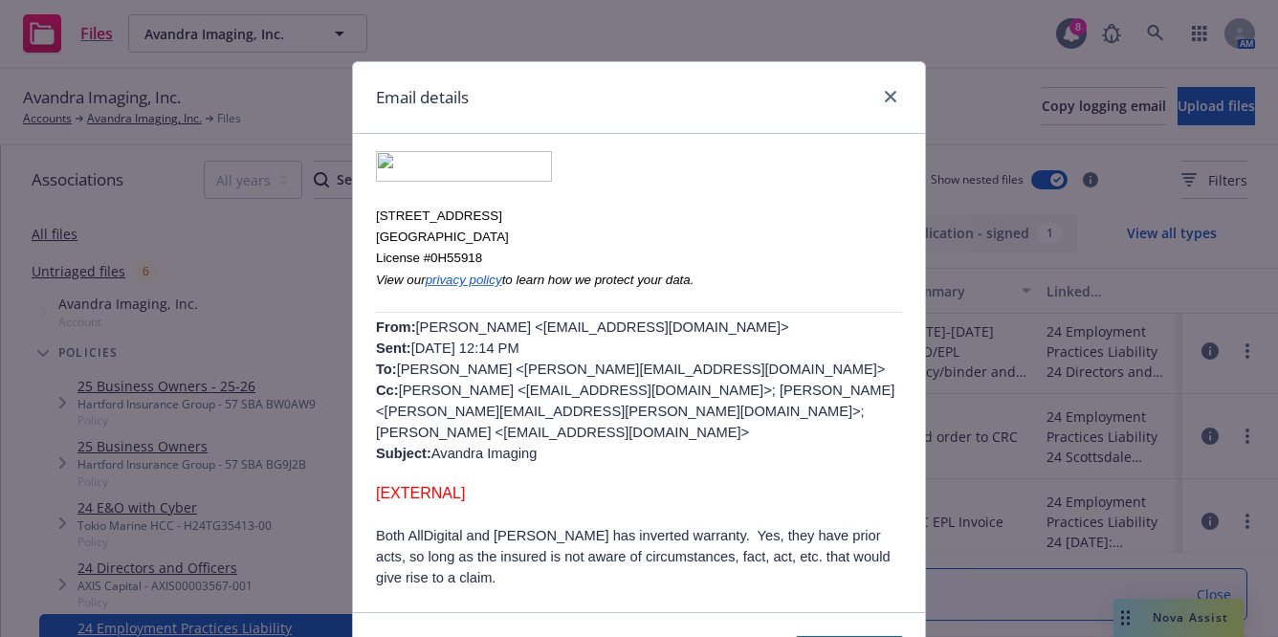
scroll to position [633, 0]
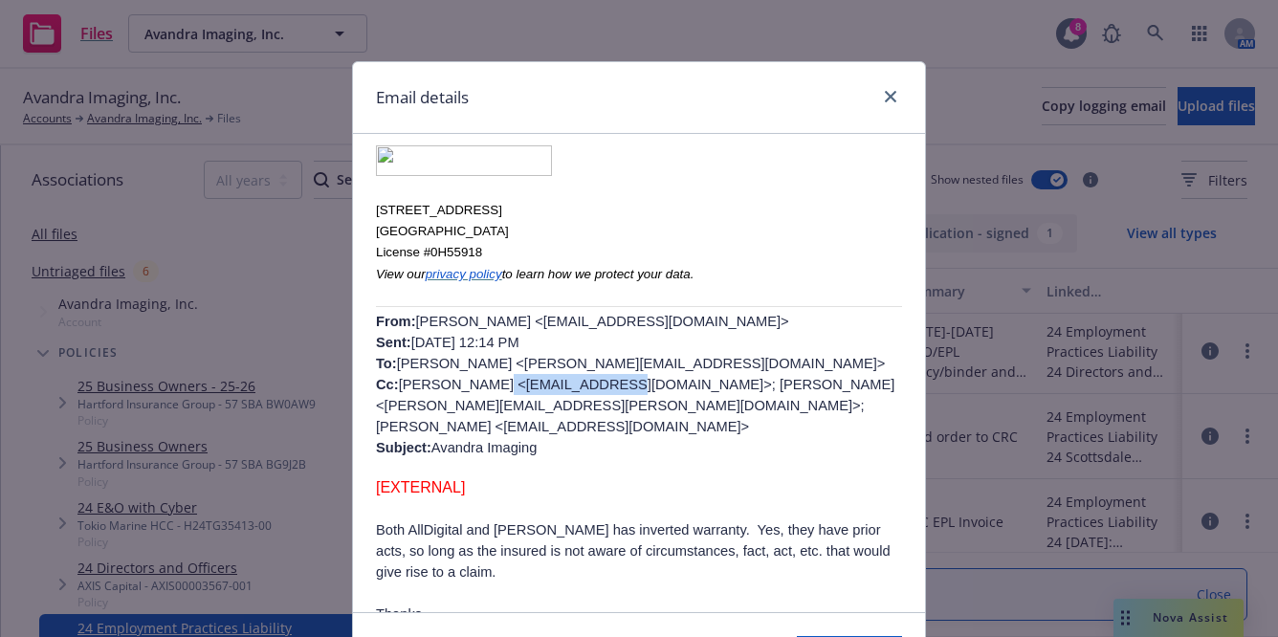
drag, startPoint x: 575, startPoint y: 367, endPoint x: 458, endPoint y: 369, distance: 116.8
click at [458, 369] on p "From: Minda Enriquez <MEnriquez@CRCGroup.com> Sent: Monday, July 8, 2024 12:14 …" at bounding box center [639, 384] width 526 height 147
copy p "TLy@CRCGroup.com"
